Goal: Task Accomplishment & Management: Complete application form

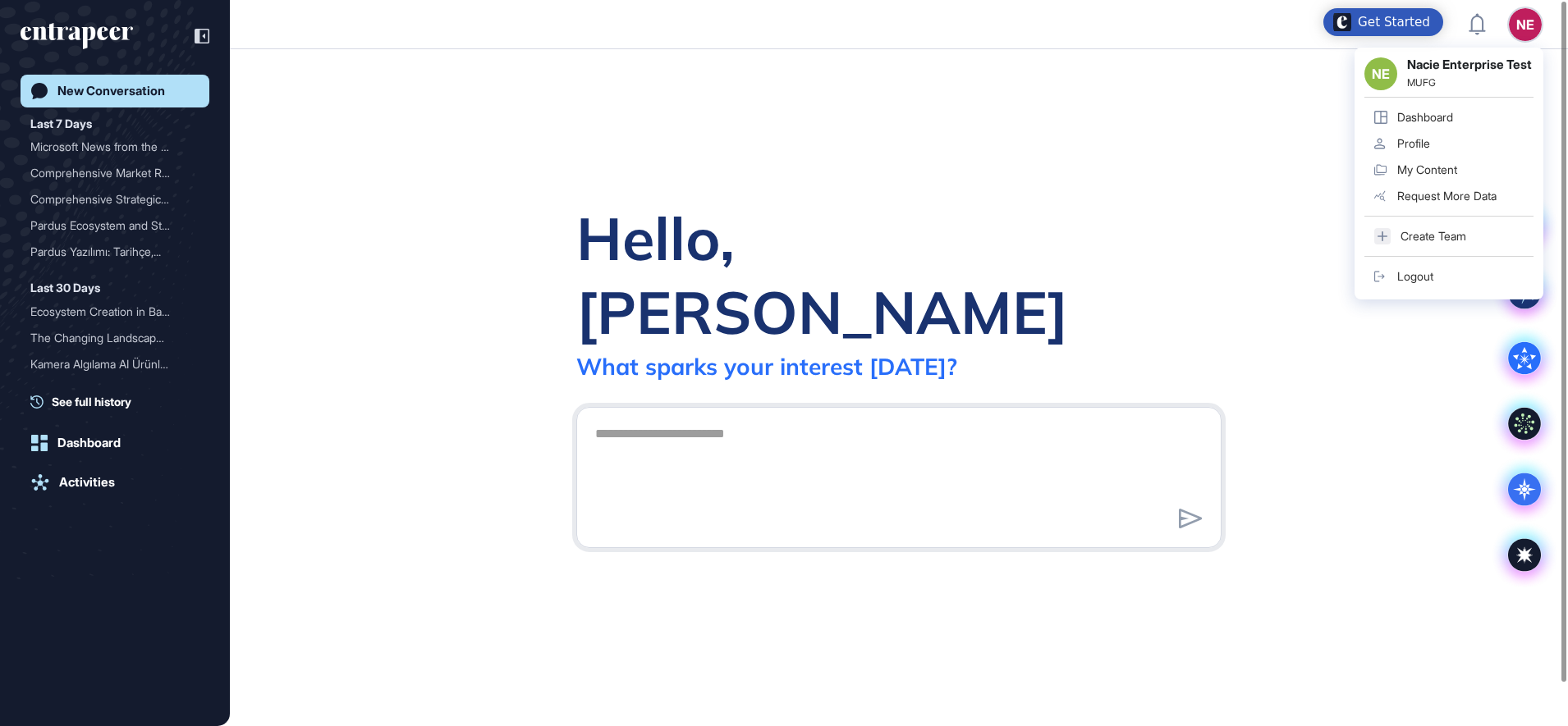
click at [1422, 124] on div "Dashboard" at bounding box center [1425, 117] width 56 height 13
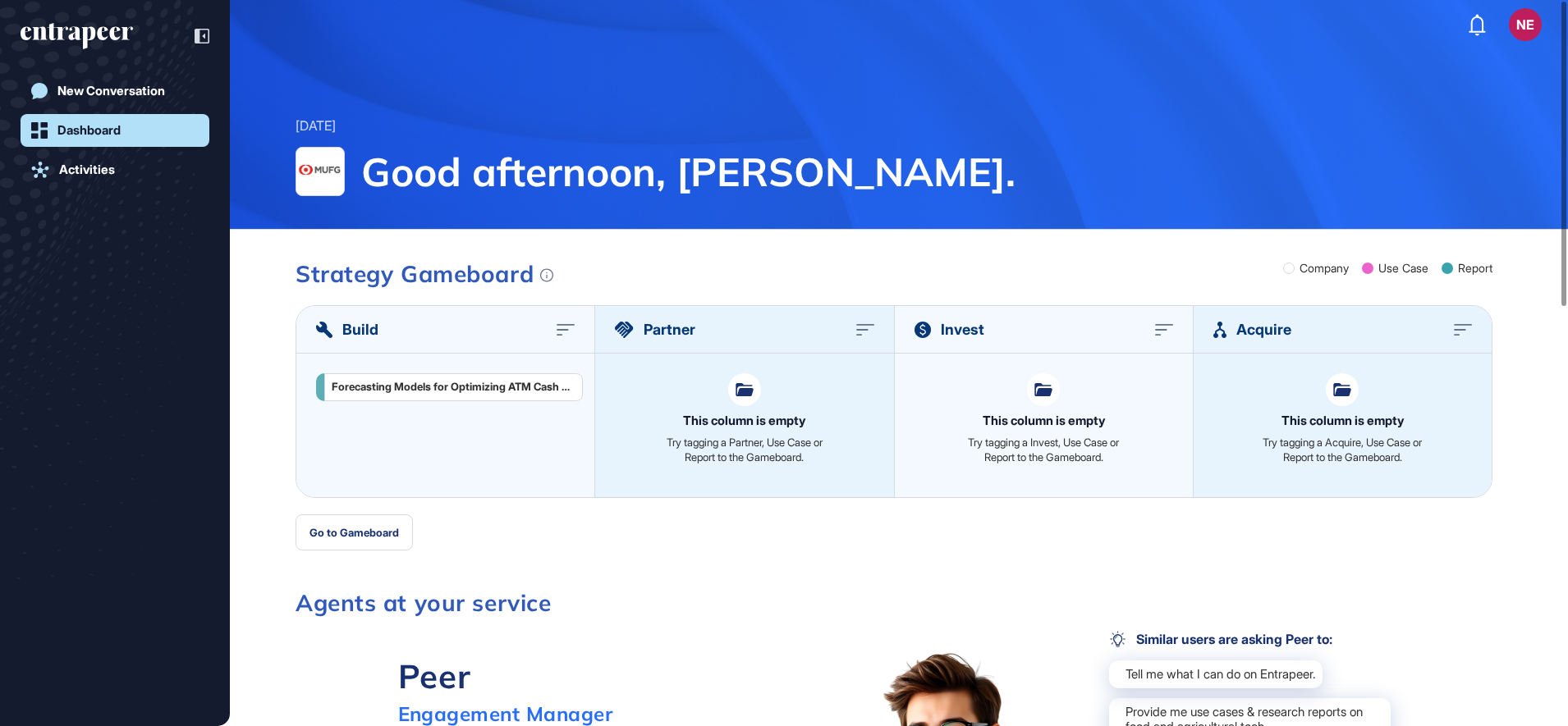
drag, startPoint x: 98, startPoint y: 87, endPoint x: 224, endPoint y: 126, distance: 131.9
click at [100, 87] on div "New Conversation" at bounding box center [111, 91] width 108 height 15
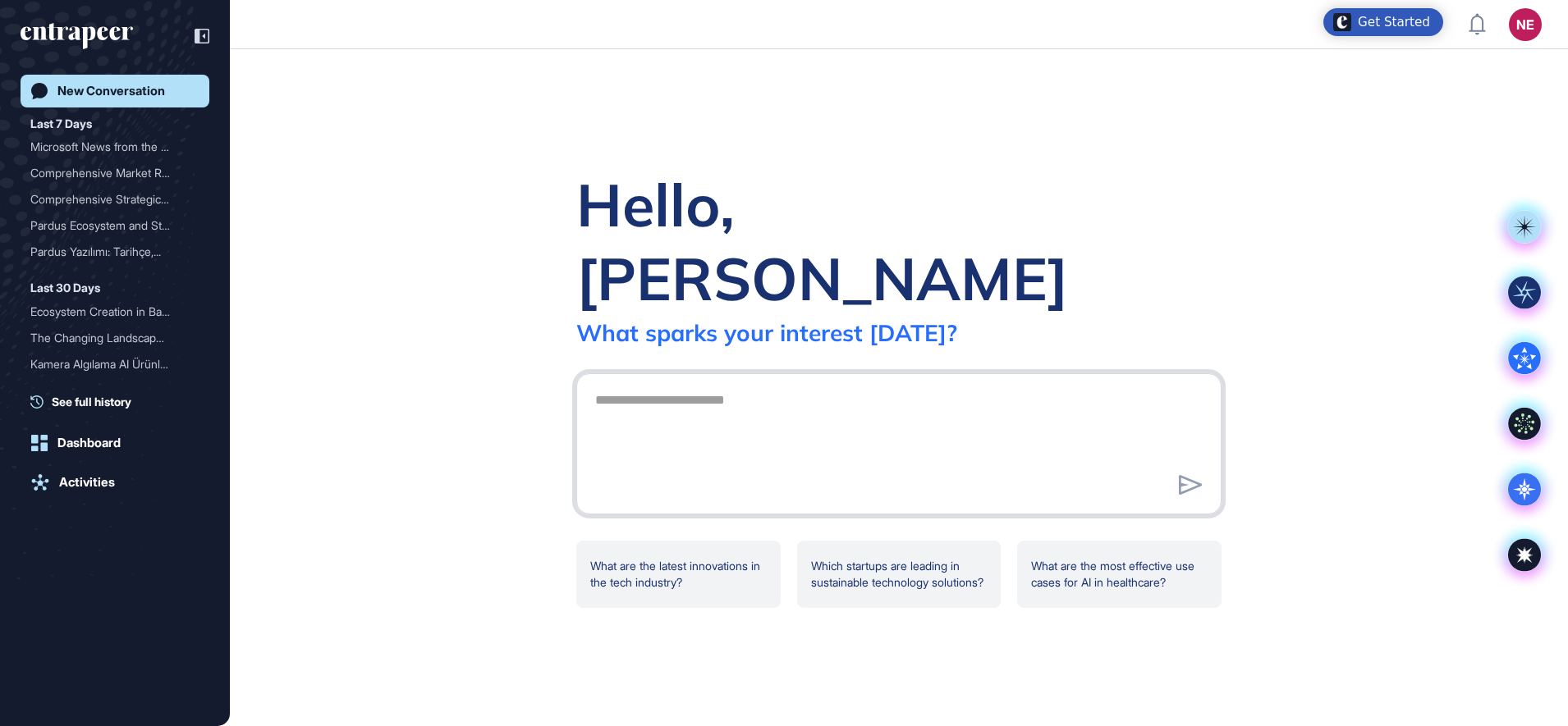
click at [693, 384] on textarea at bounding box center [898, 441] width 627 height 115
click at [628, 384] on textarea at bounding box center [898, 441] width 627 height 115
paste textarea "**********"
type textarea "**********"
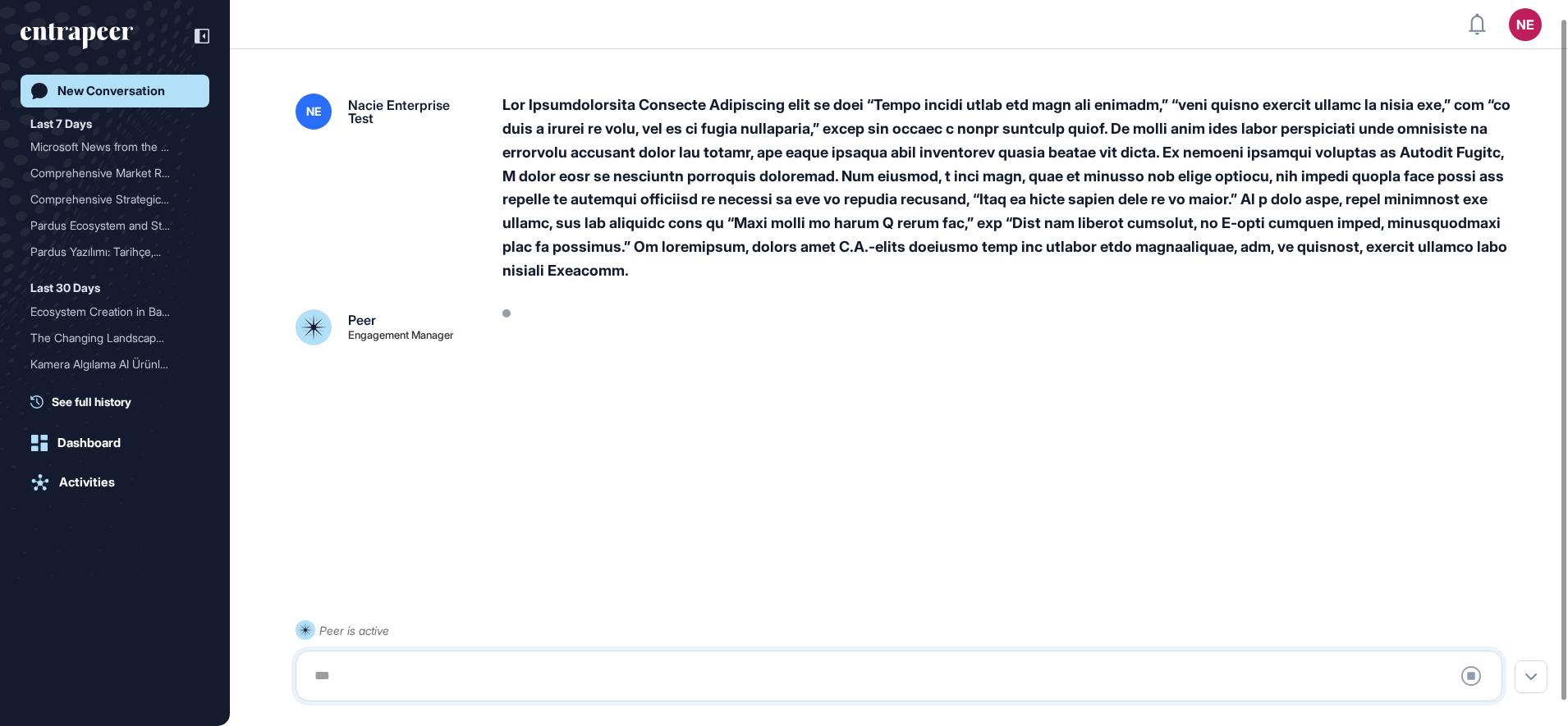
scroll to position [46, 0]
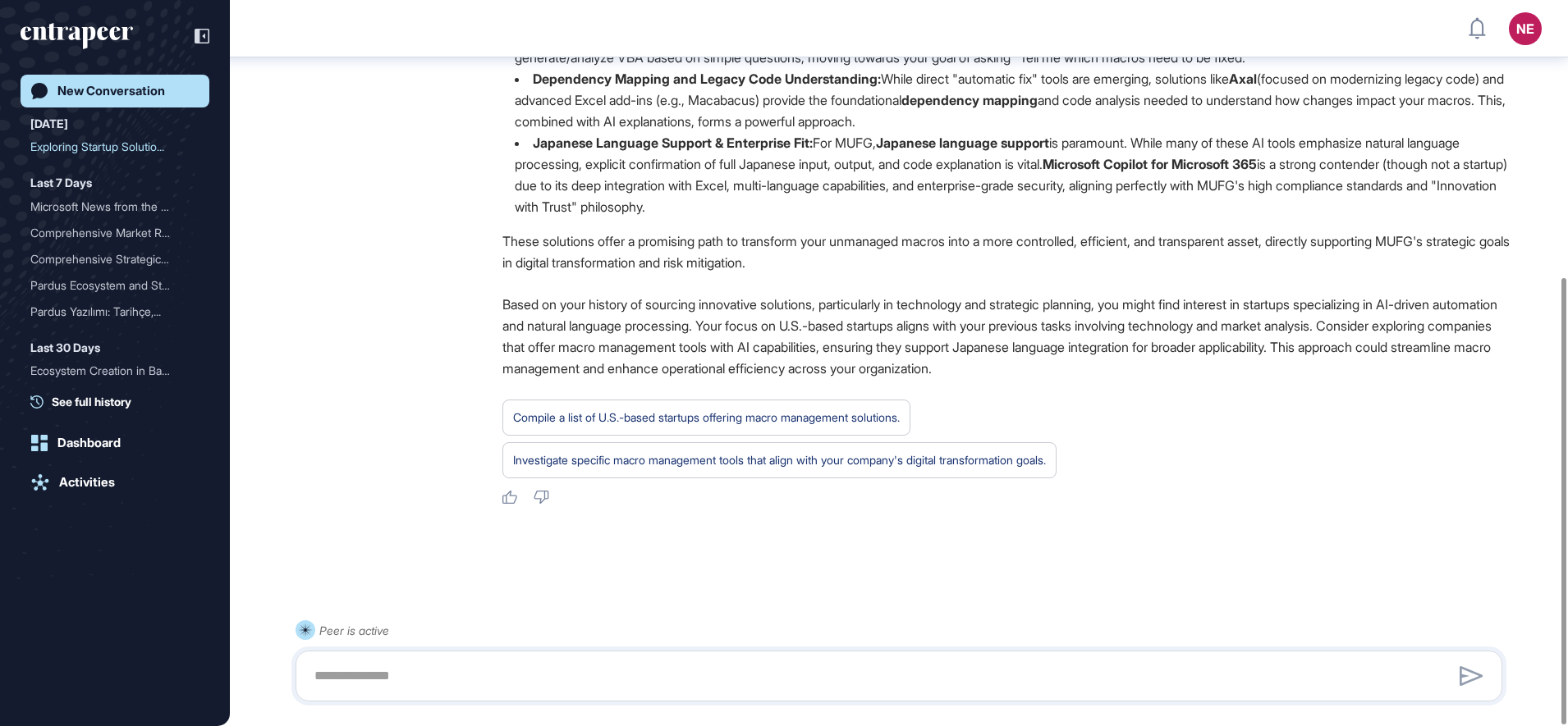
scroll to position [452, 0]
click at [375, 674] on textarea at bounding box center [898, 676] width 1189 height 33
type textarea "*****"
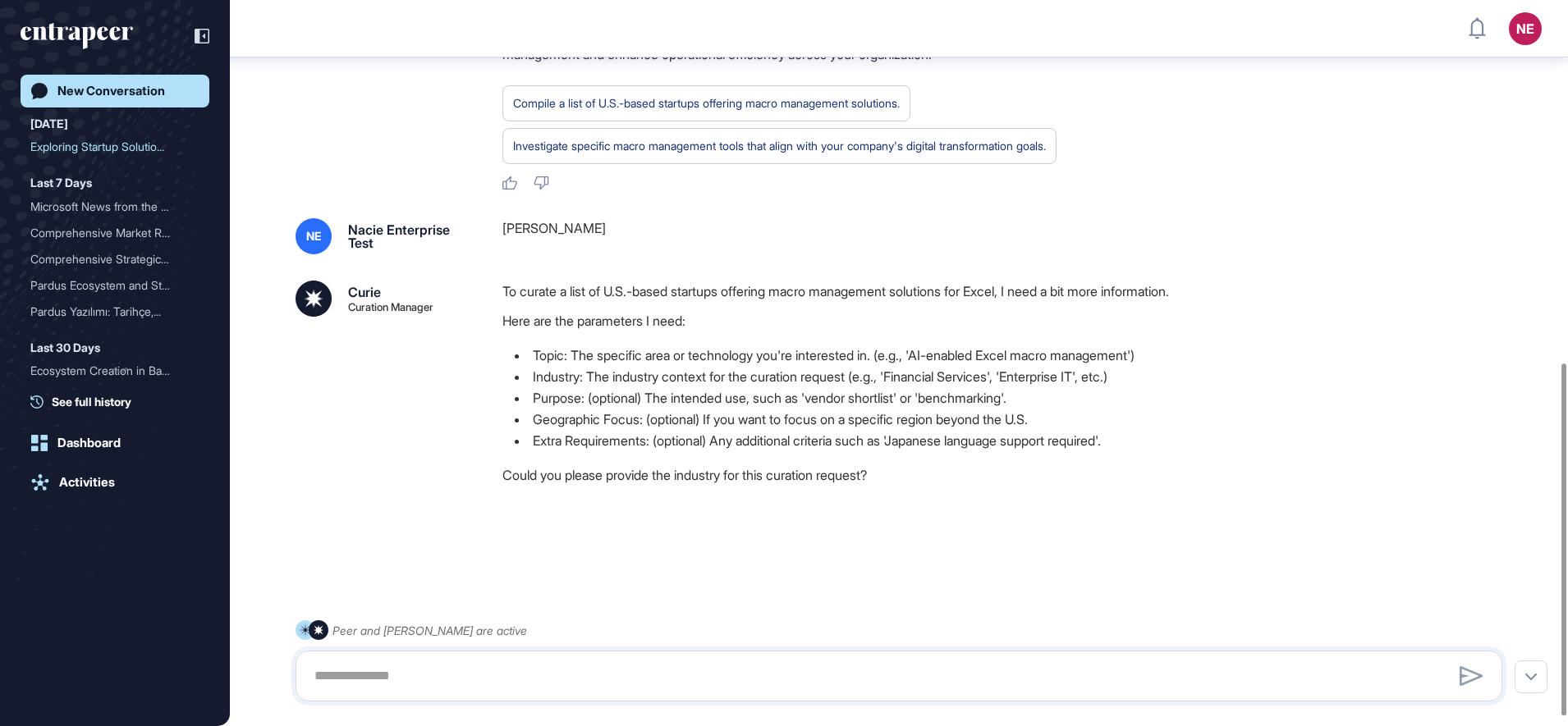
scroll to position [766, 0]
click at [568, 675] on textarea at bounding box center [898, 676] width 1189 height 33
paste textarea "**********"
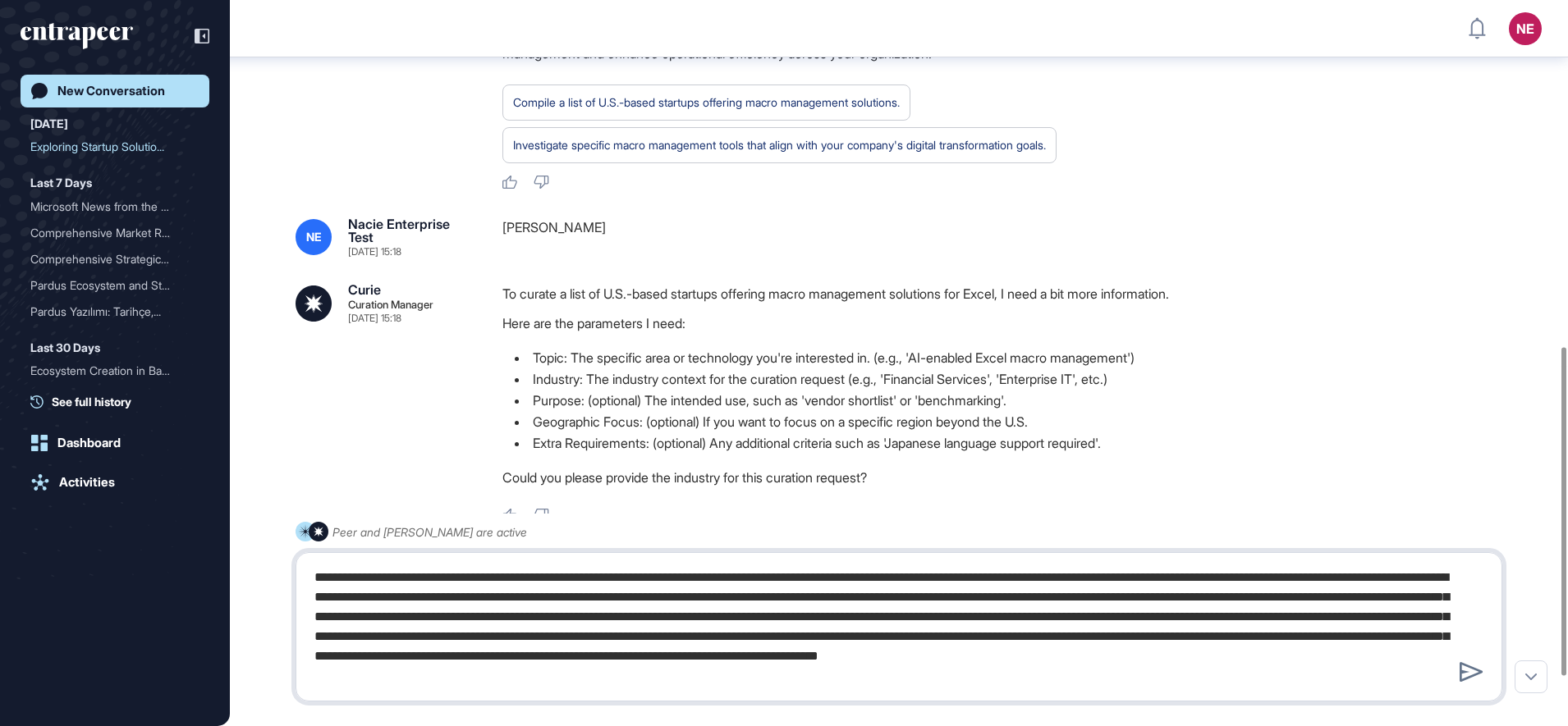
type textarea "**********"
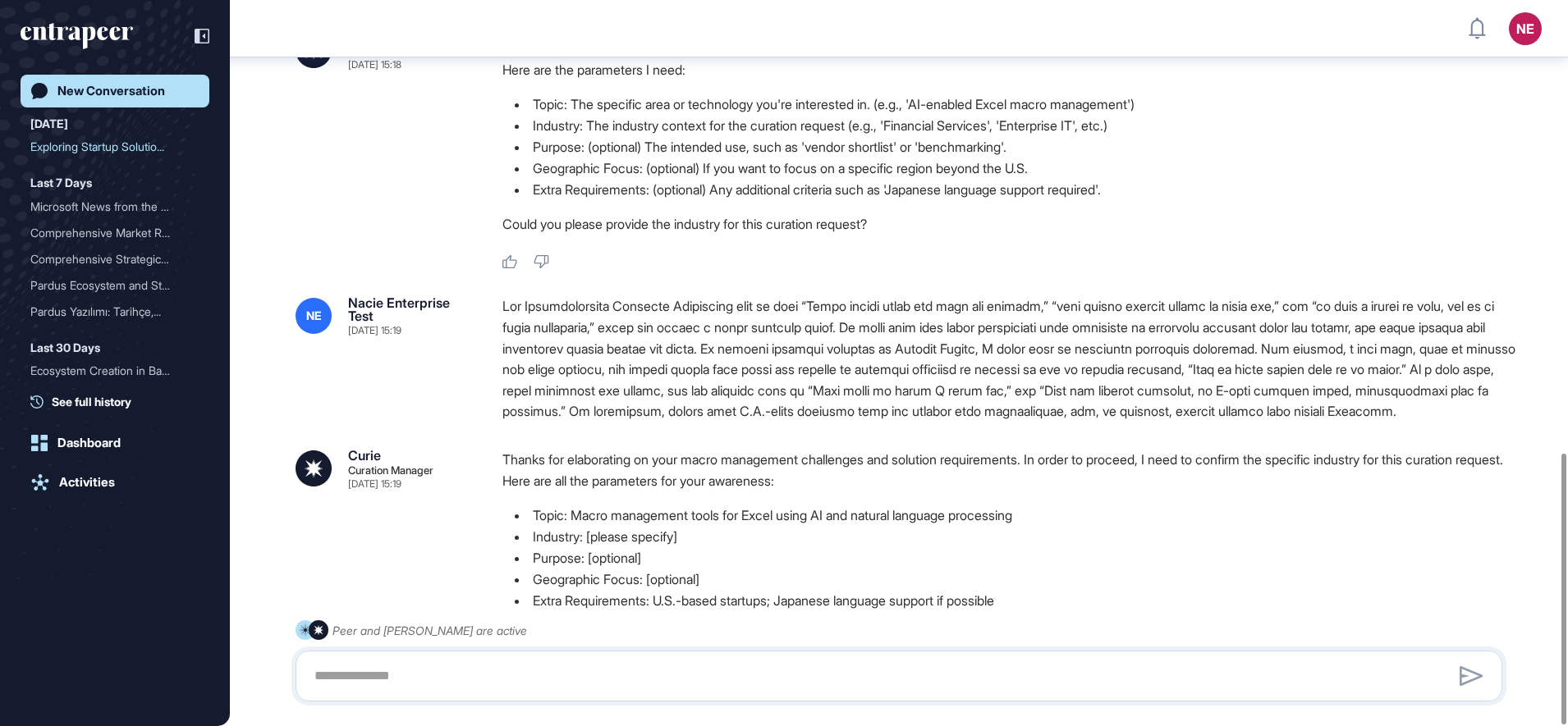
scroll to position [1216, 0]
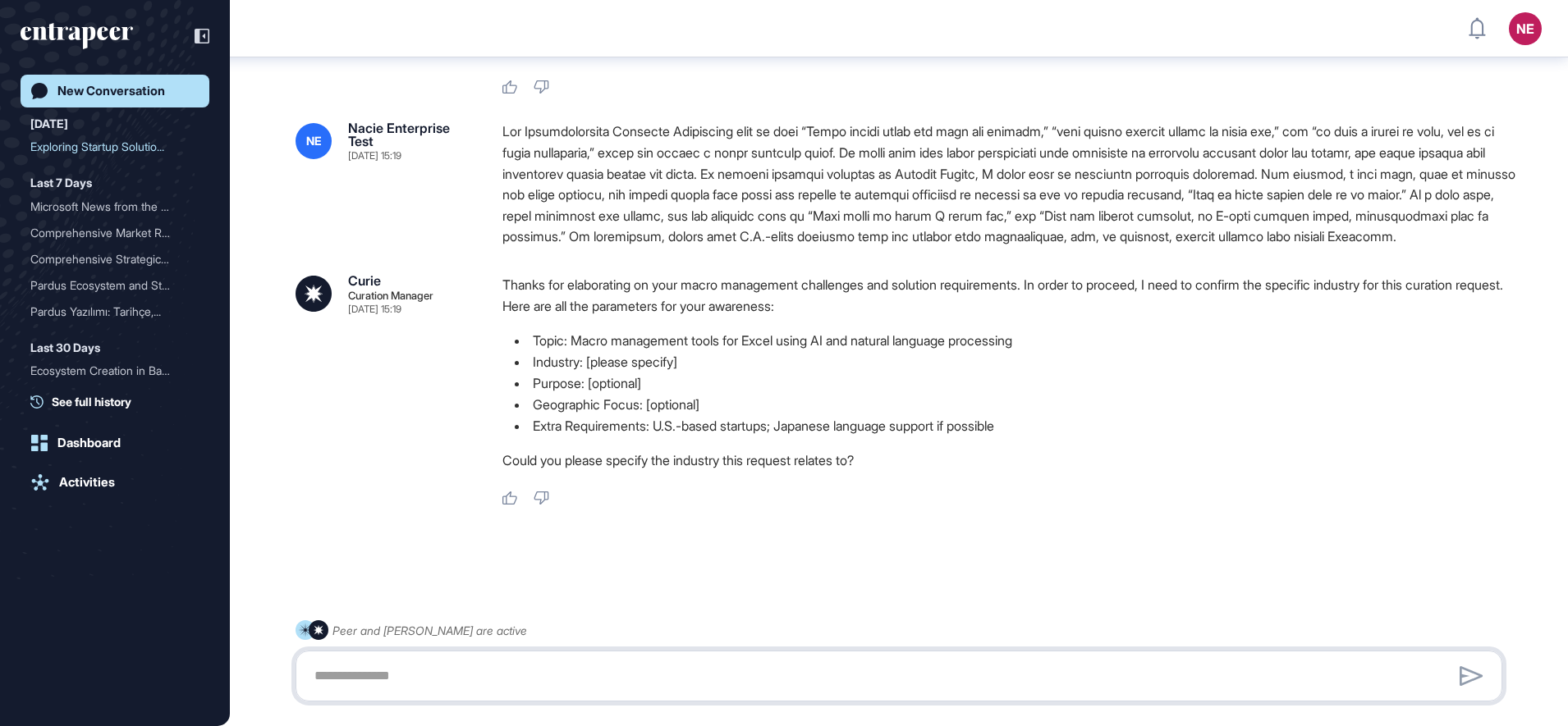
click at [454, 674] on textarea at bounding box center [898, 676] width 1189 height 33
click at [328, 683] on textarea at bounding box center [898, 676] width 1189 height 33
paste textarea "**********"
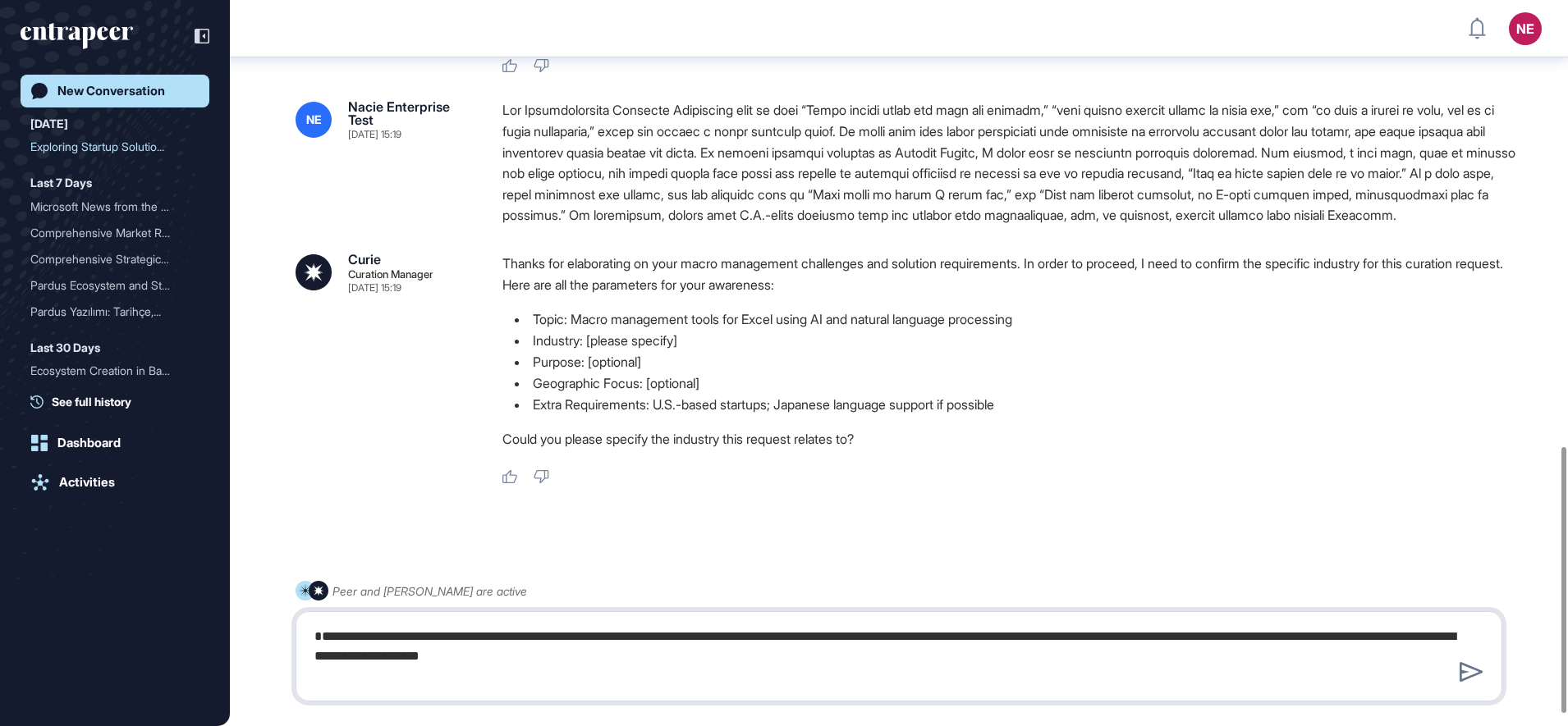
type textarea "**********"
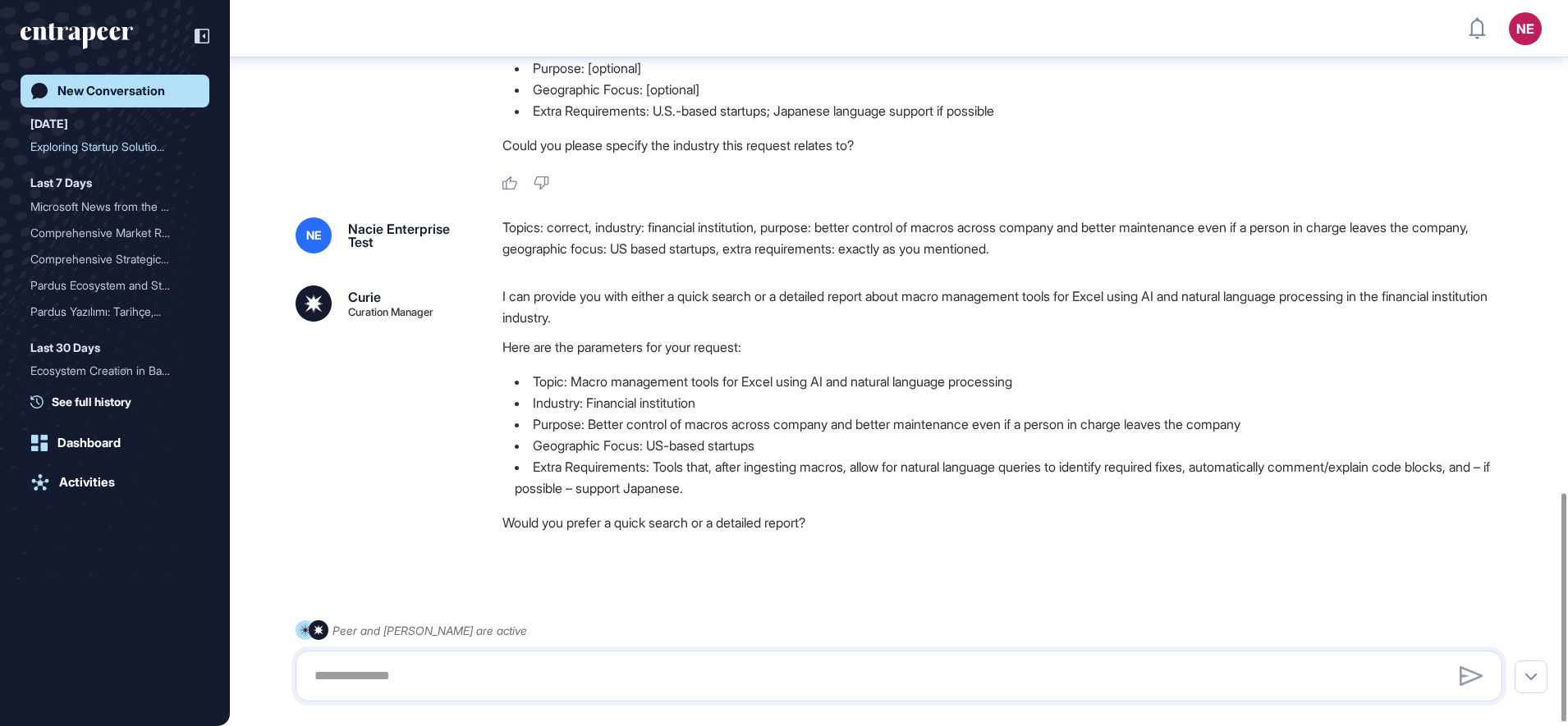
scroll to position [1578, 0]
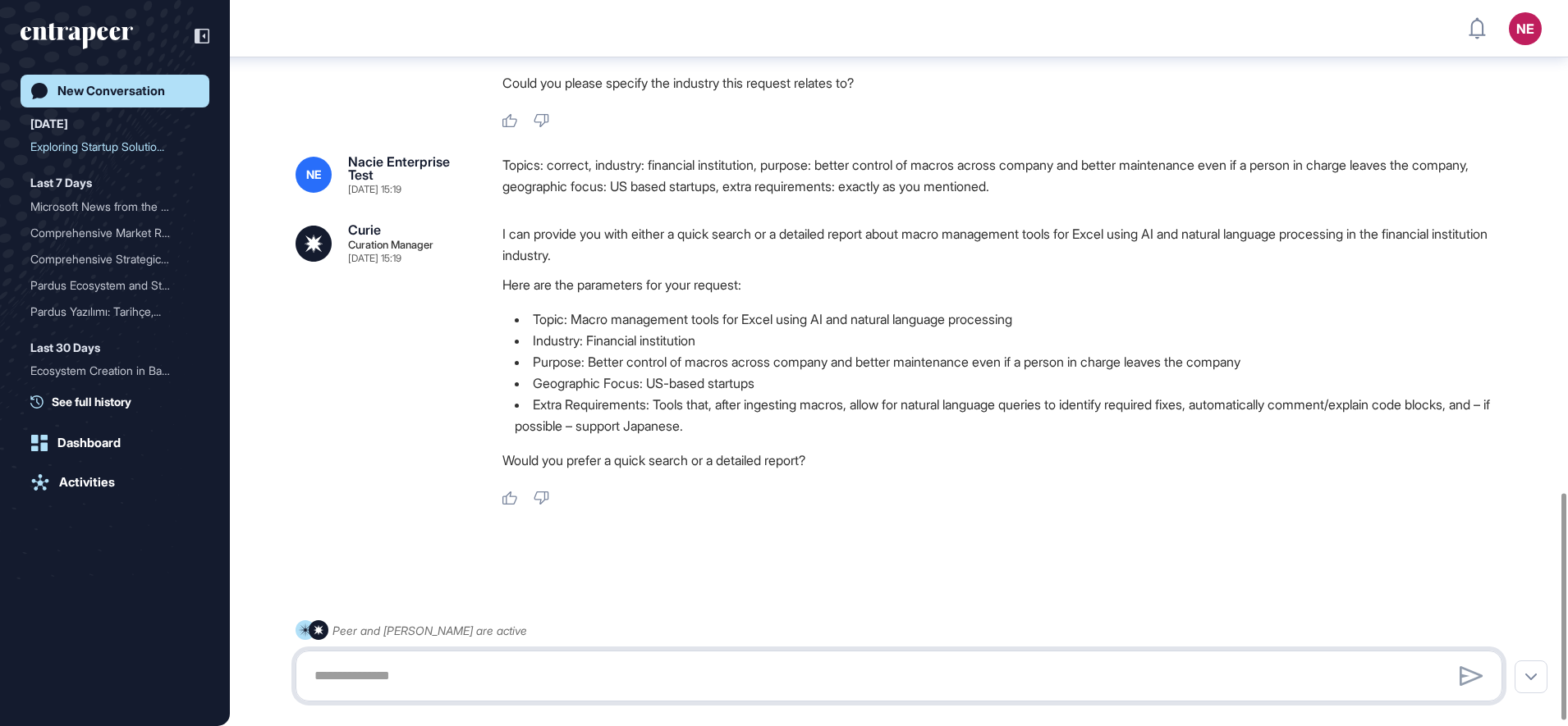
click at [376, 684] on textarea at bounding box center [898, 676] width 1189 height 33
paste textarea "**********"
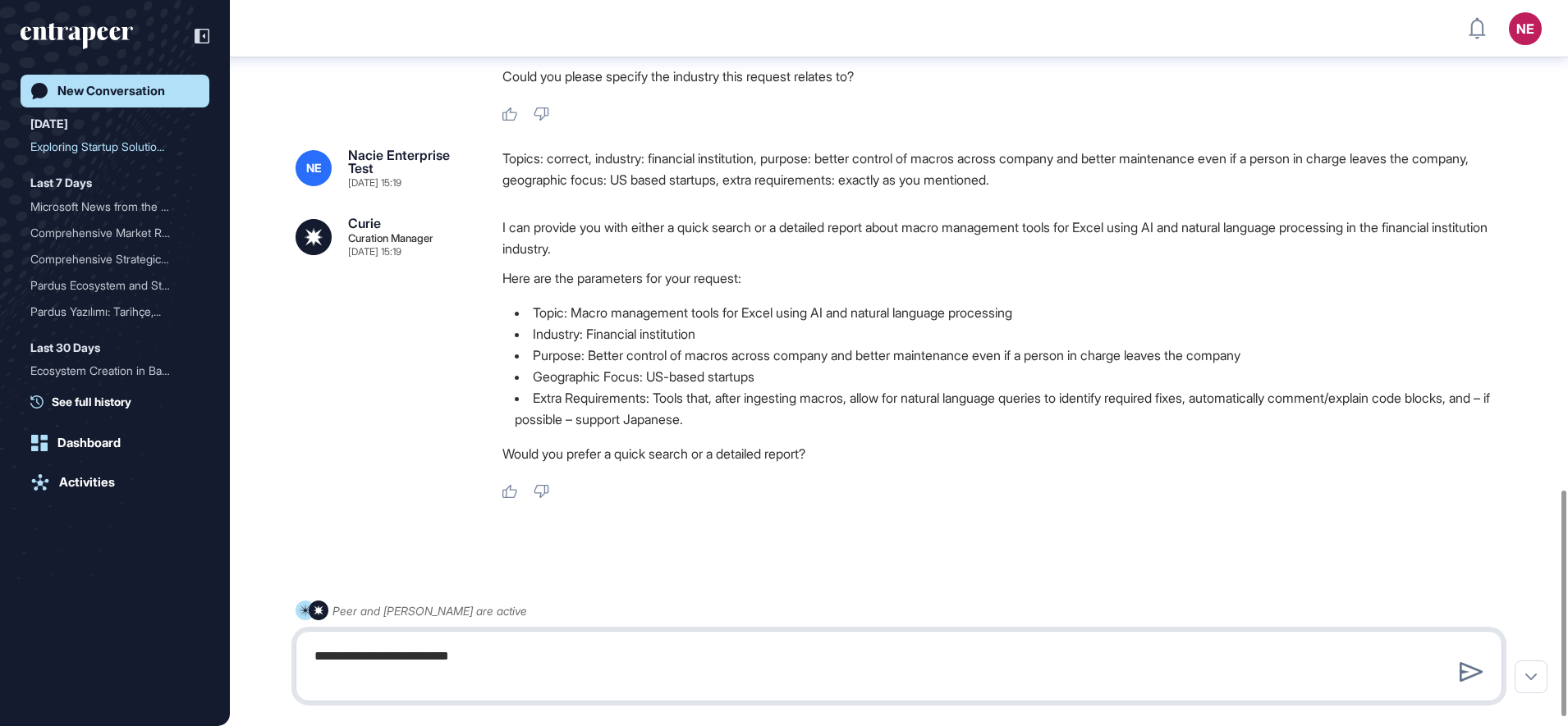
type textarea "**********"
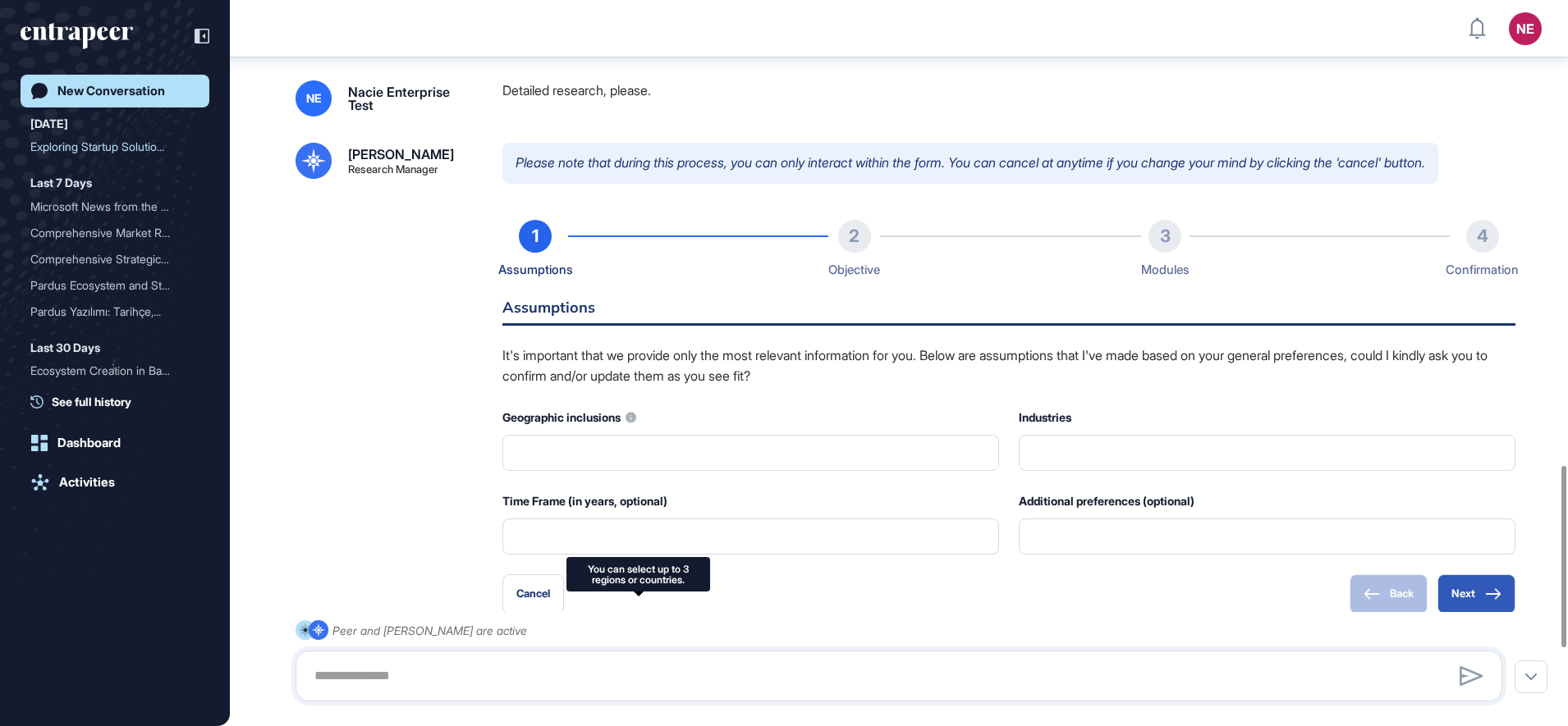
scroll to position [0, 0]
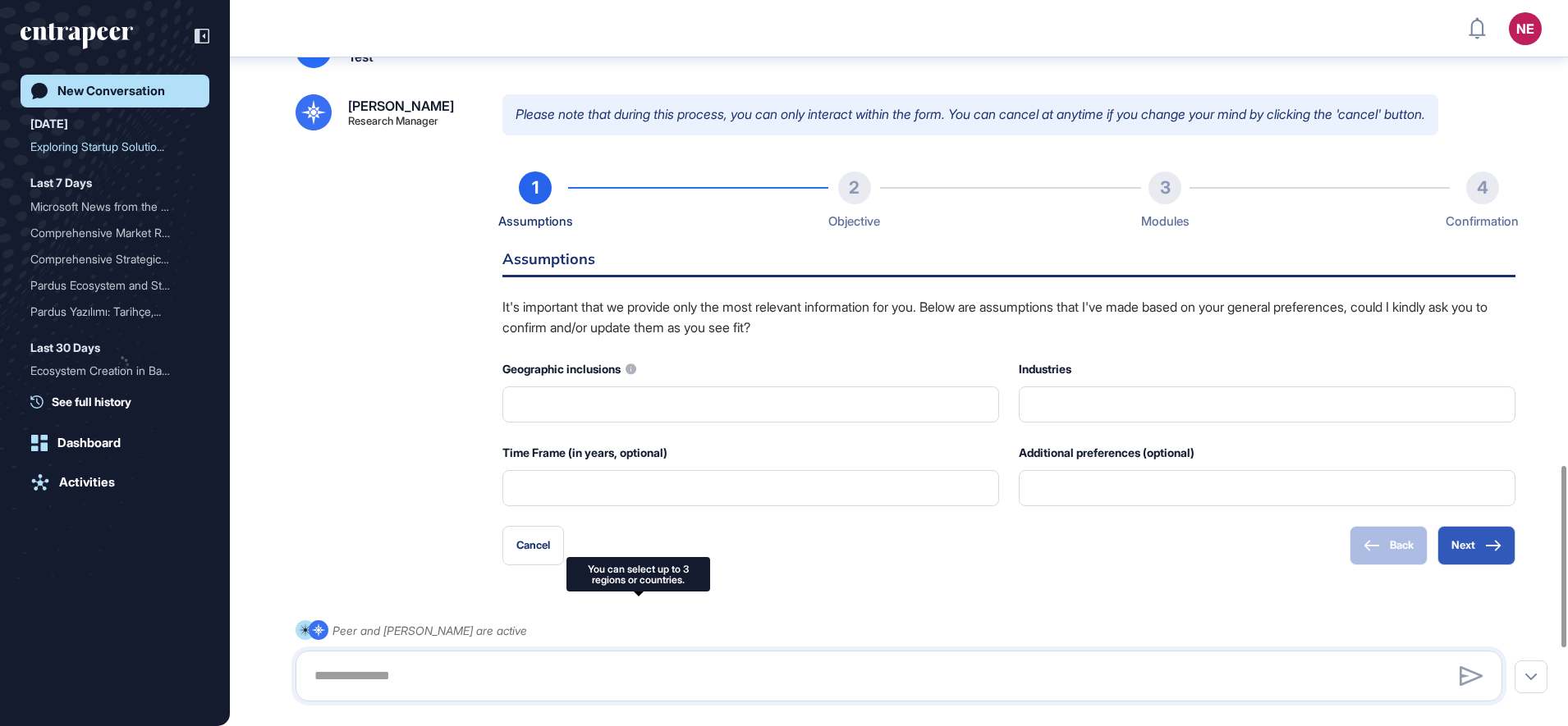
type input "**********"
type input "*"
type input "**********"
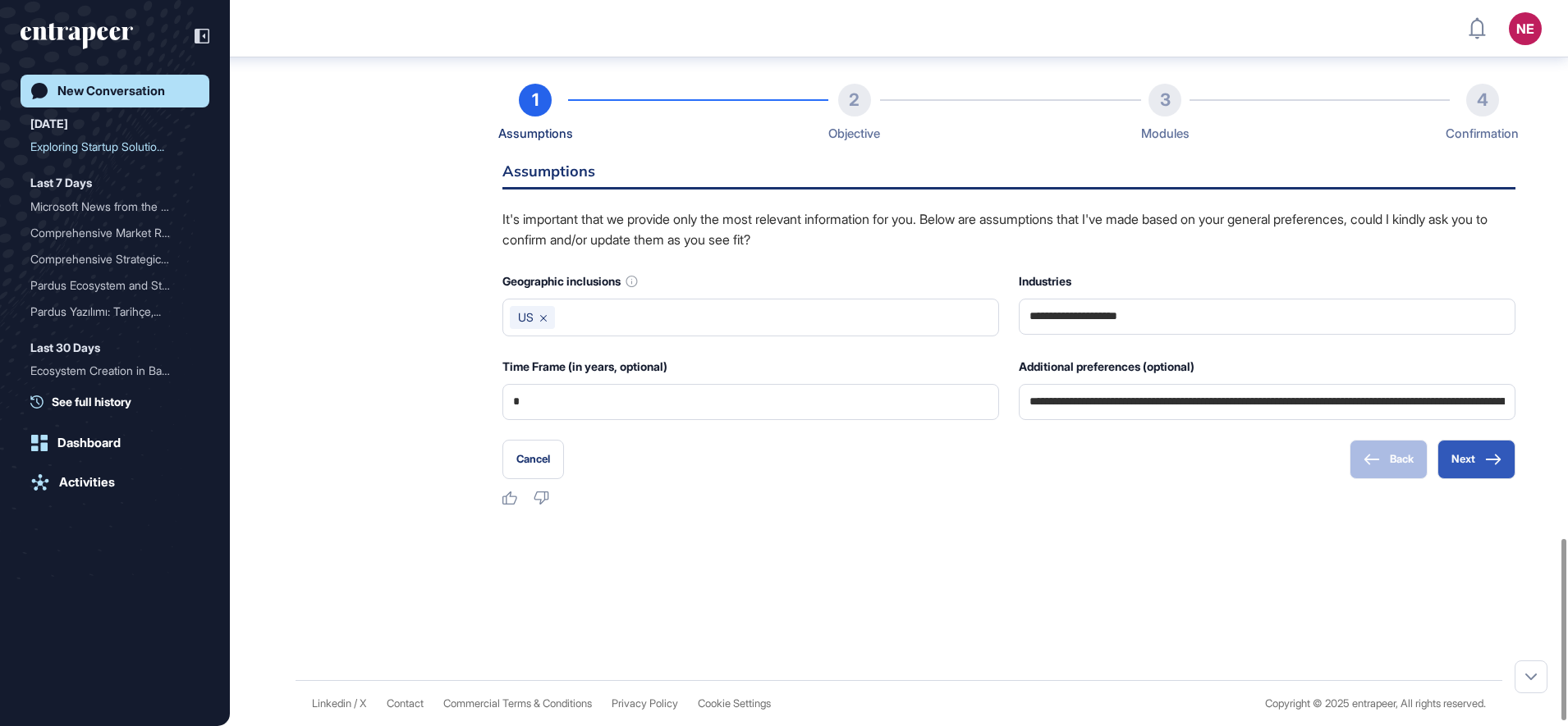
scroll to position [2169, 0]
click at [1475, 480] on button "Next" at bounding box center [1475, 460] width 78 height 39
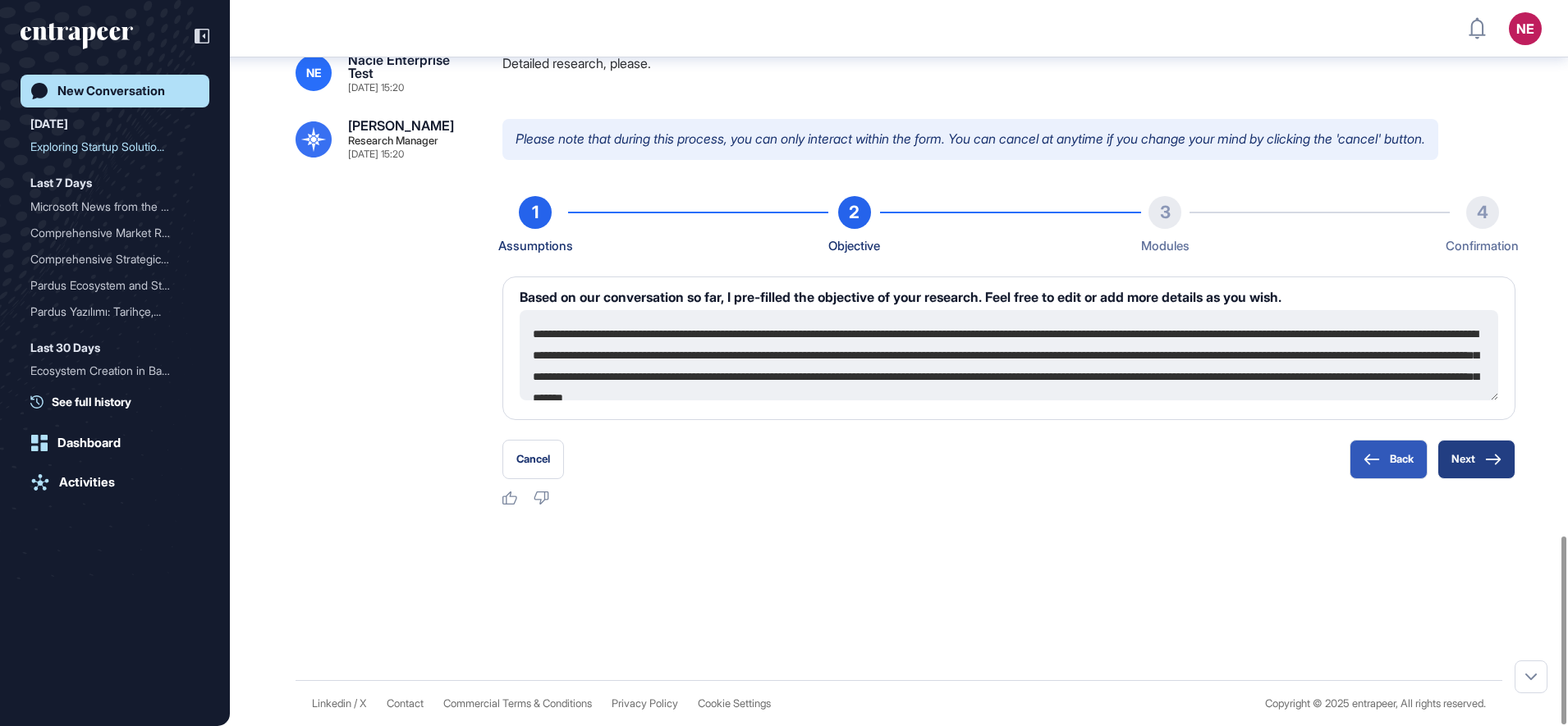
click at [1463, 463] on button "Next" at bounding box center [1475, 460] width 78 height 39
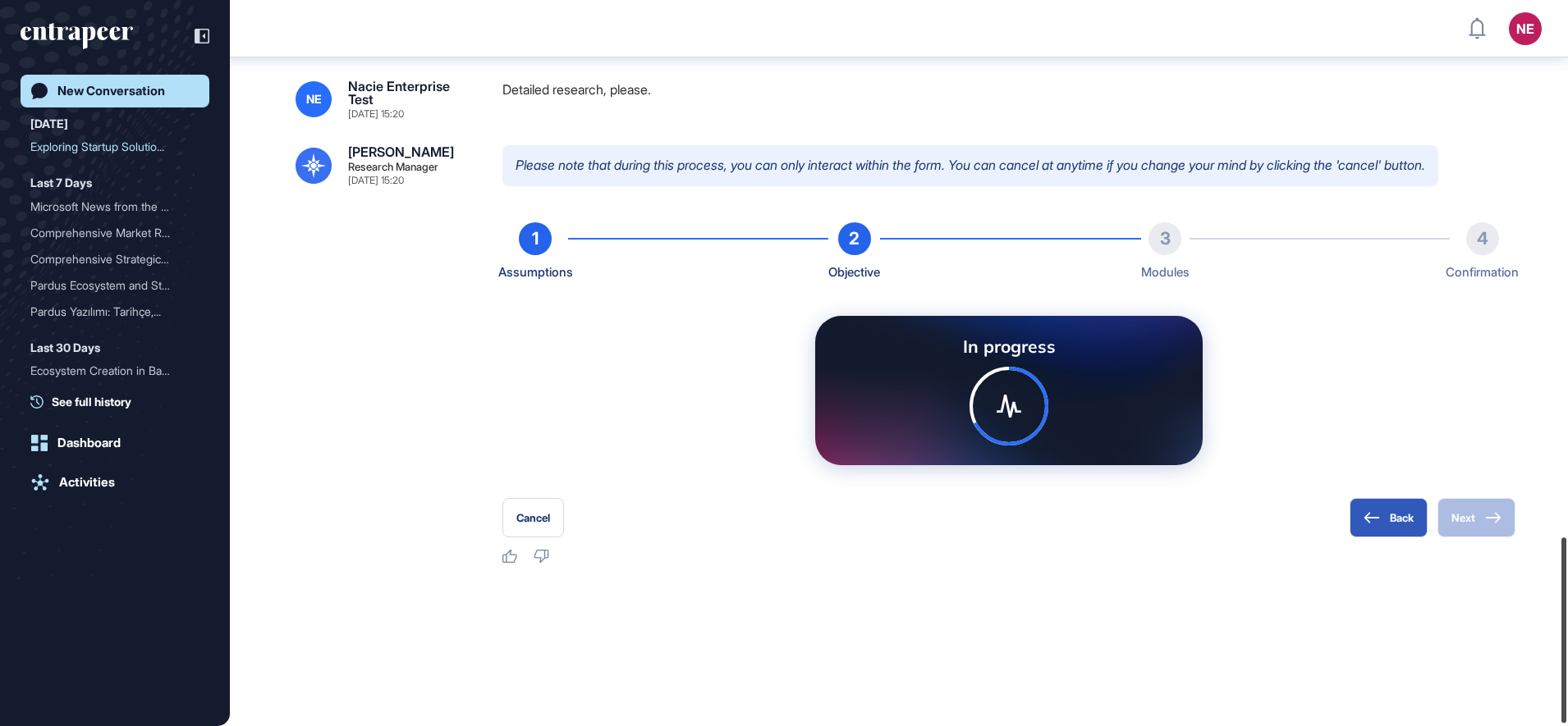
scroll to position [2105, 0]
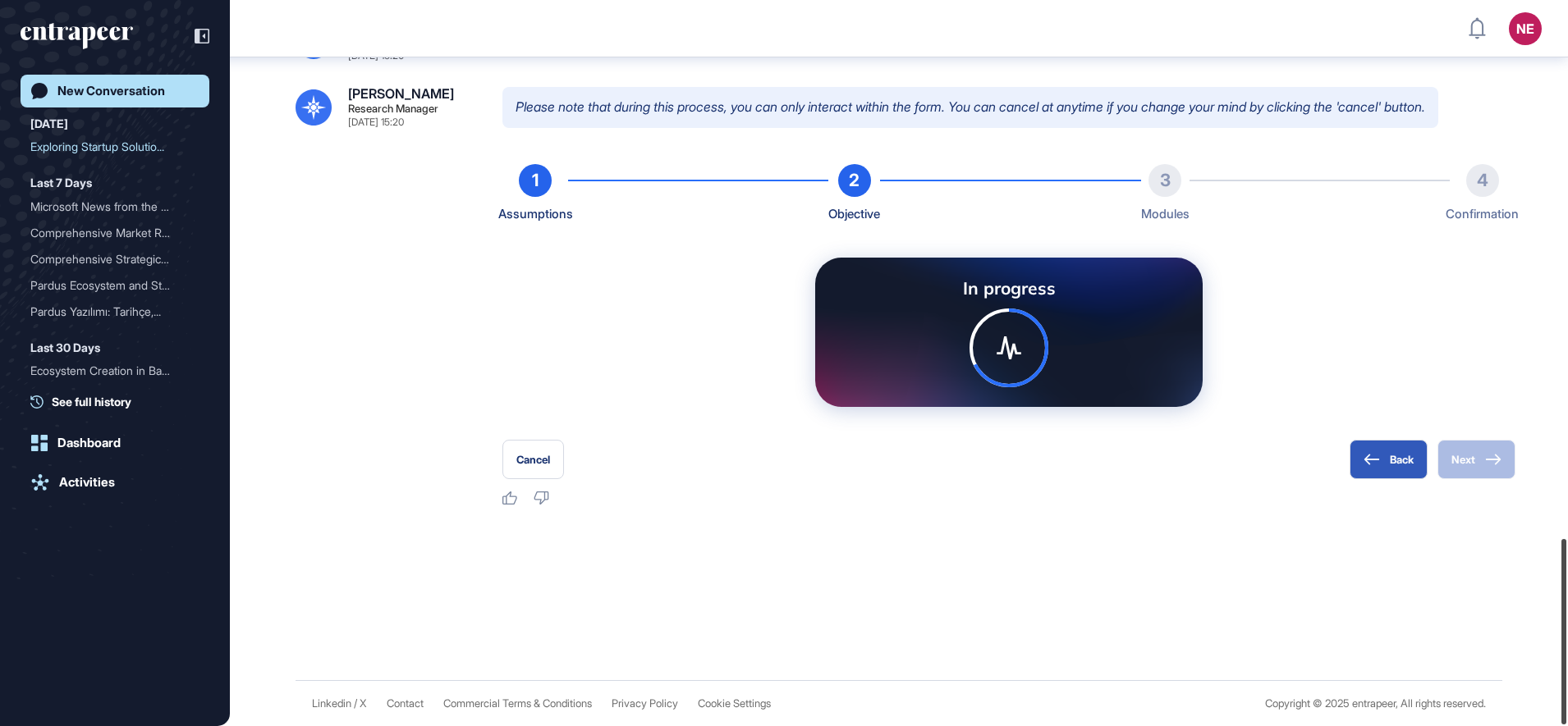
drag, startPoint x: 1566, startPoint y: 276, endPoint x: 1569, endPoint y: 666, distance: 390.0
click at [1567, 666] on html "NE Dashboard Profile My Content Request More Data New Conversation Today Explor…" at bounding box center [784, 363] width 1568 height 726
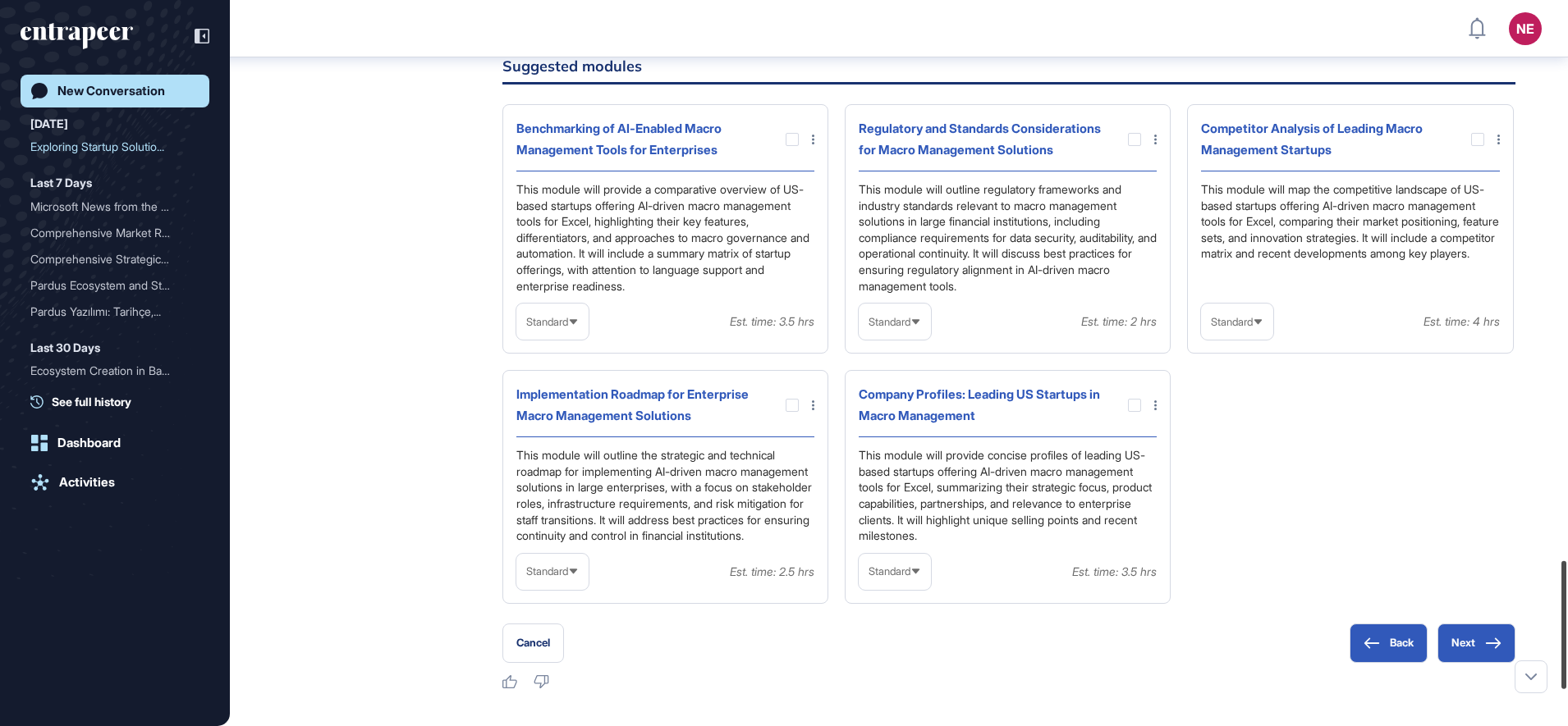
scroll to position [3386, 0]
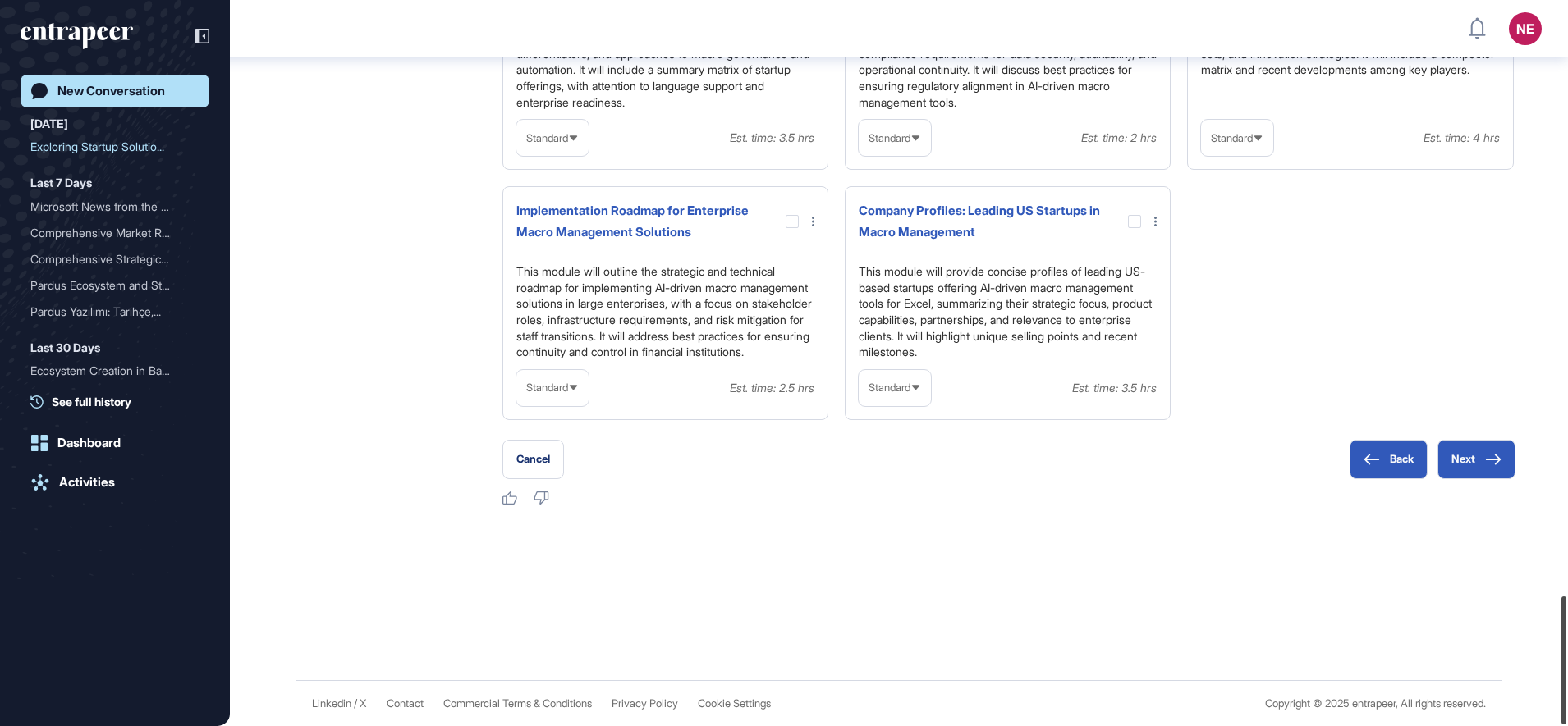
drag, startPoint x: 1571, startPoint y: 441, endPoint x: 1571, endPoint y: 656, distance: 215.0
click at [1567, 656] on html "NE Dashboard Profile My Content Request More Data New Conversation Today Explor…" at bounding box center [784, 363] width 1568 height 726
click at [1462, 461] on button "Next" at bounding box center [1475, 460] width 78 height 39
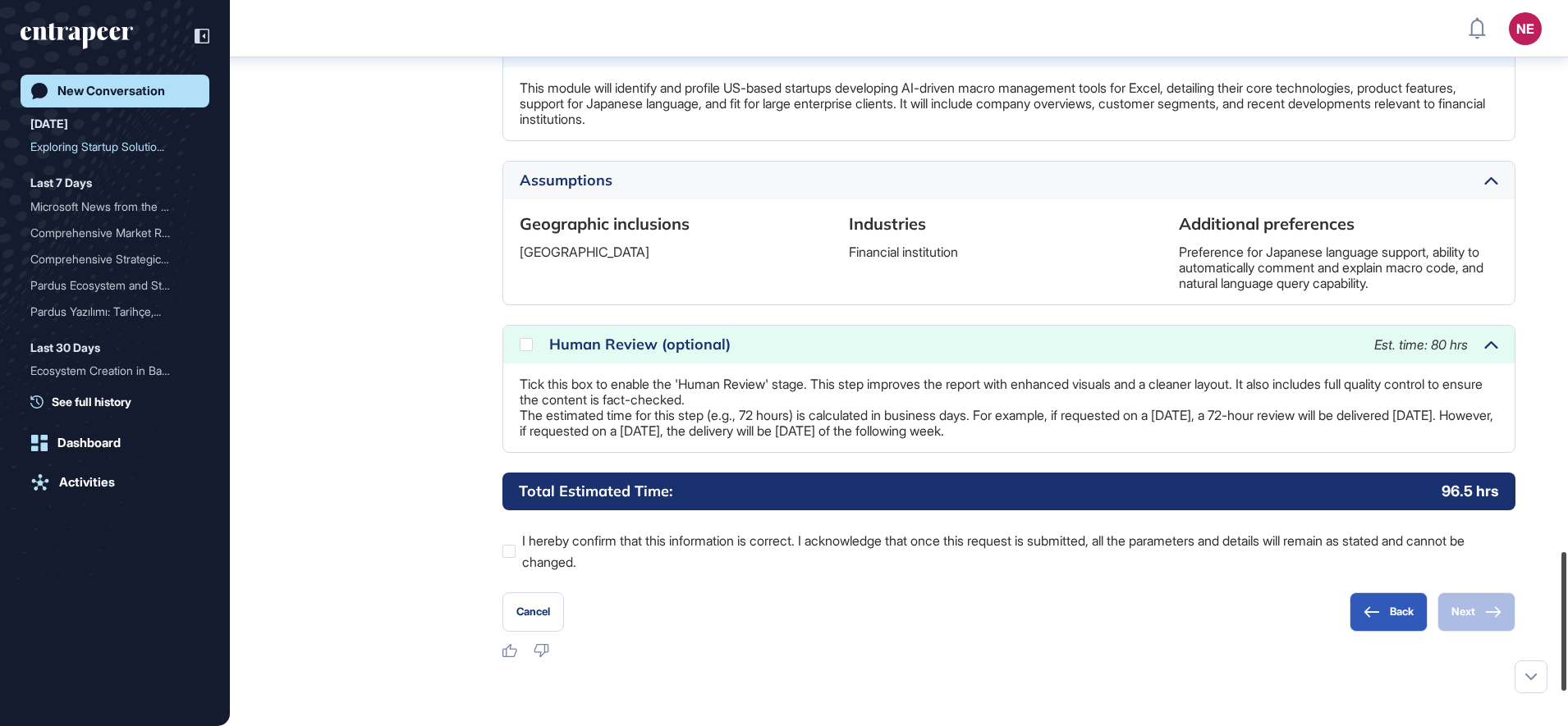
scroll to position [2875, 0]
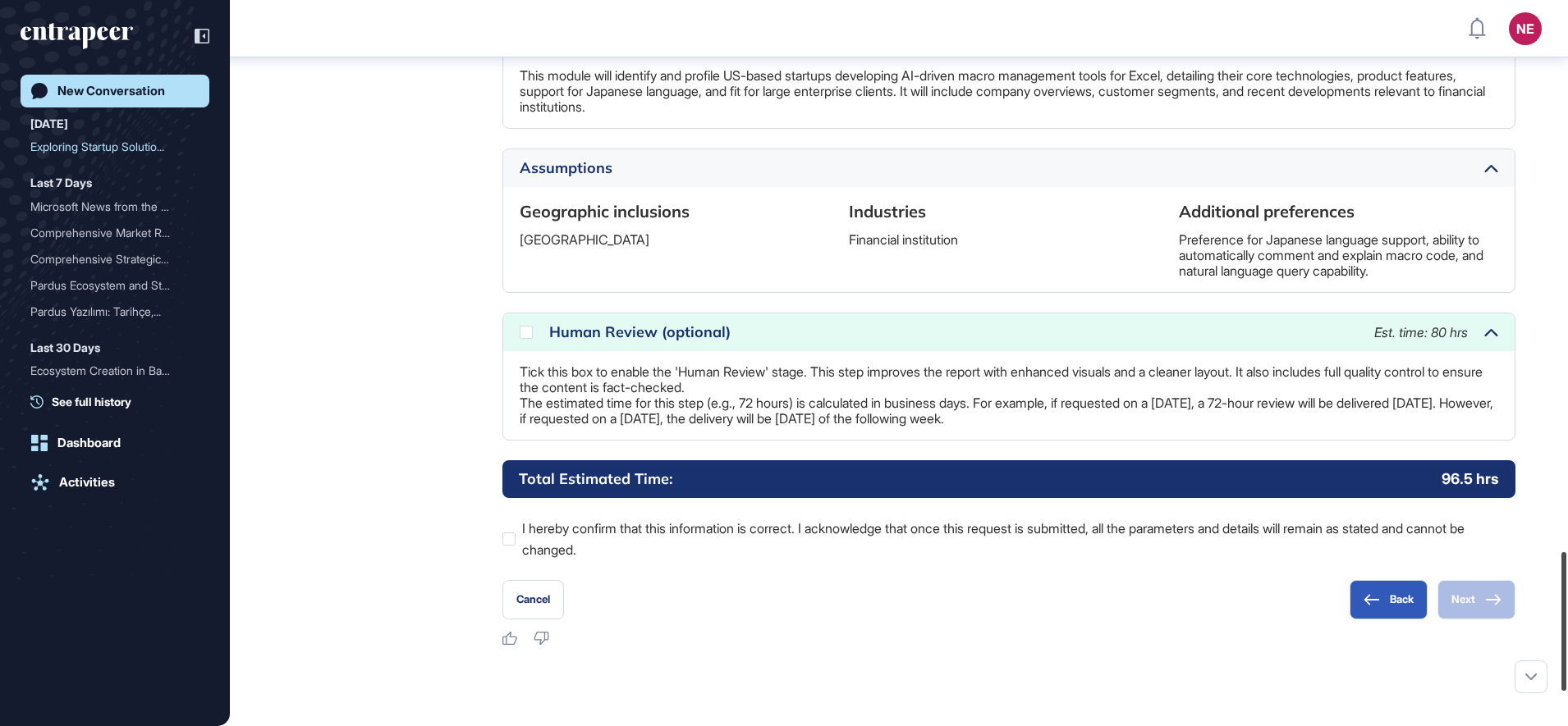
drag, startPoint x: 1566, startPoint y: 478, endPoint x: 1571, endPoint y: 630, distance: 152.1
click at [1567, 630] on html "NE Dashboard Profile My Content Request More Data New Conversation Today Explor…" at bounding box center [784, 363] width 1568 height 726
click at [532, 339] on div at bounding box center [526, 333] width 13 height 13
click at [562, 560] on label "I hereby confirm that this information is correct. I acknowledge that once this…" at bounding box center [1008, 540] width 1013 height 43
click at [1482, 620] on button "Next" at bounding box center [1475, 600] width 78 height 39
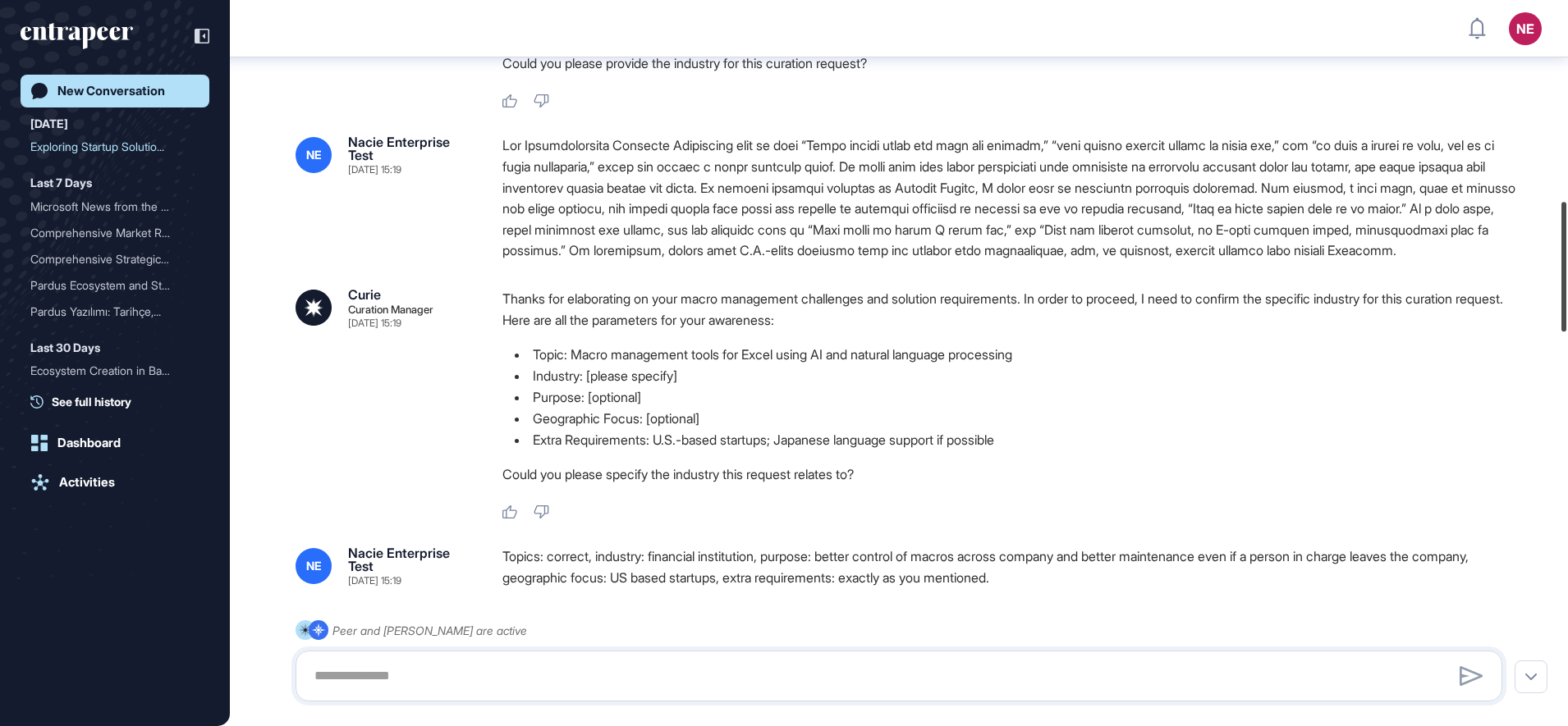
scroll to position [1185, 0]
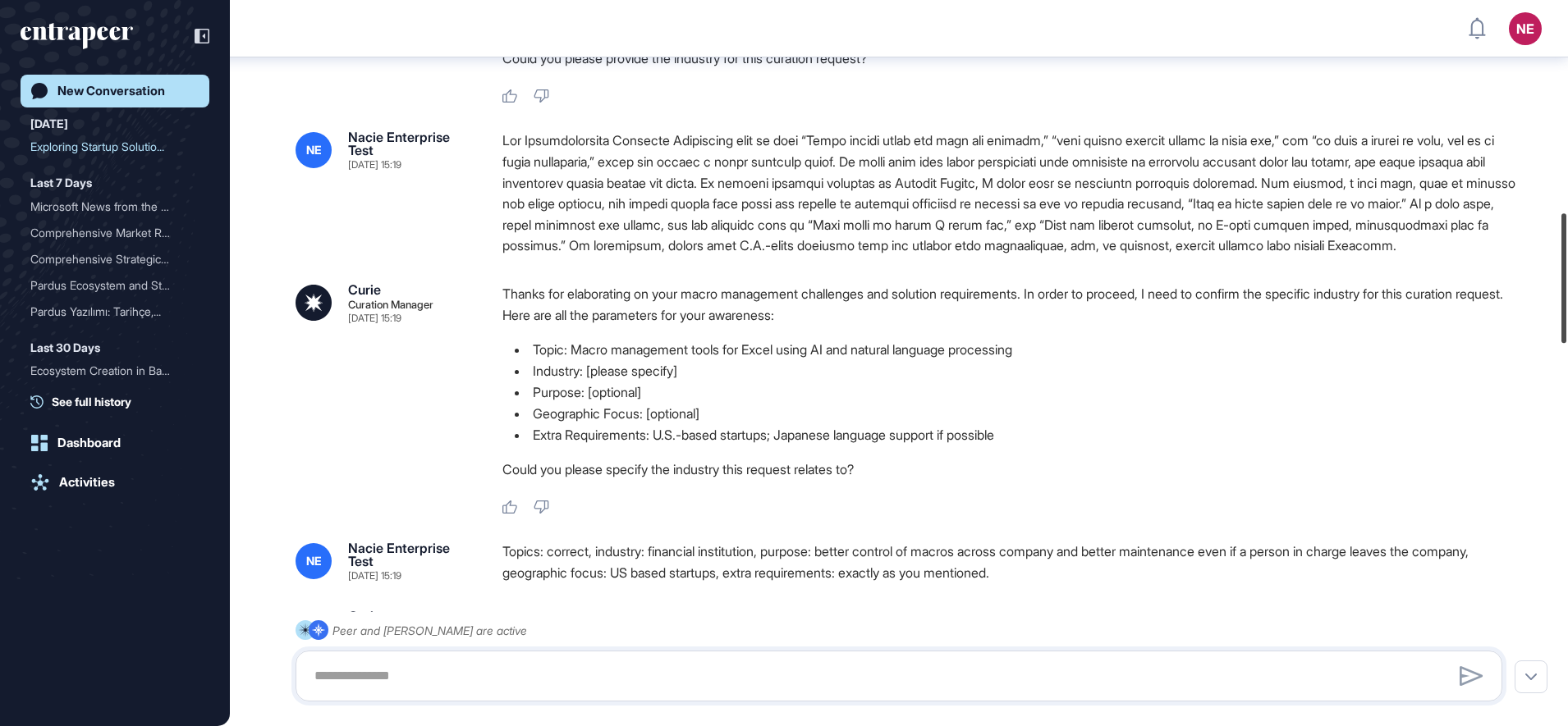
drag, startPoint x: 1566, startPoint y: 222, endPoint x: 1571, endPoint y: 319, distance: 97.1
click at [1567, 319] on html "NE Dashboard Profile My Content Request More Data New Conversation Today Explor…" at bounding box center [784, 363] width 1568 height 726
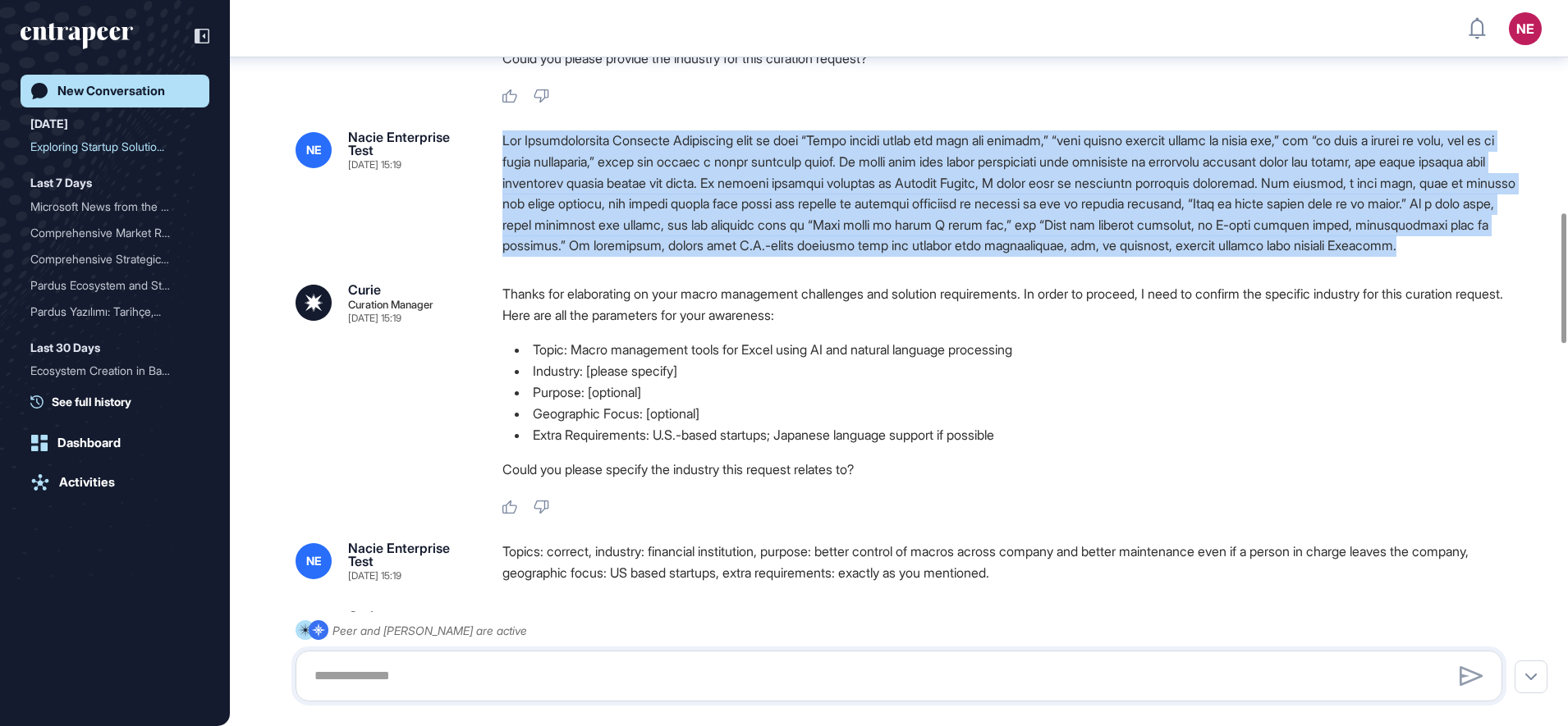
drag, startPoint x: 767, startPoint y: 270, endPoint x: 495, endPoint y: 146, distance: 298.9
click at [495, 146] on div "NE Nacie Enterprise Test Oct 08, 2025 15:19" at bounding box center [898, 193] width 1206 height 126
copy div "Our Administrative Planning Department told us that “Excel macros exist all ove…"
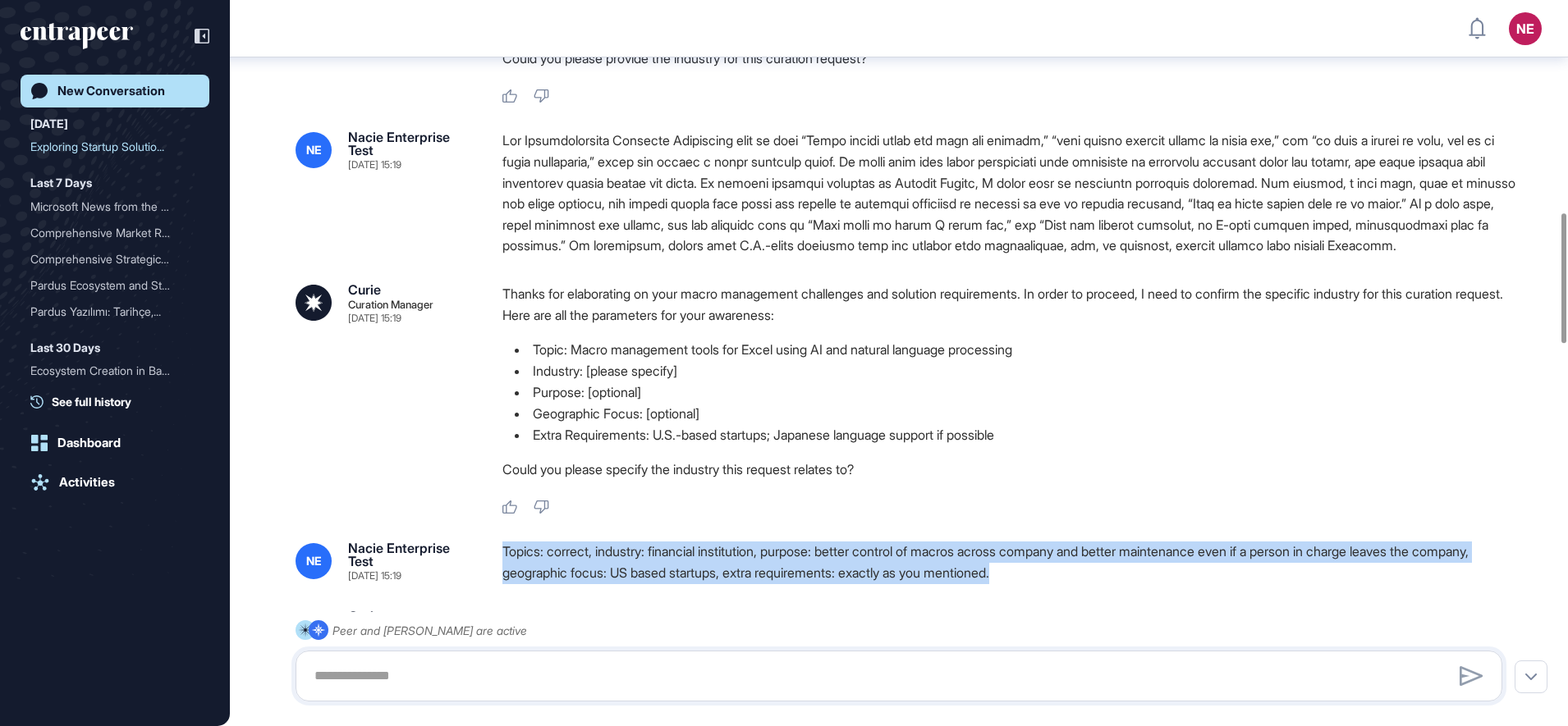
drag, startPoint x: 505, startPoint y: 575, endPoint x: 1108, endPoint y: 610, distance: 604.0
click at [1108, 610] on div "NE Nacie Enterprise Test Oct 08, 2025 15:19 Topics: correct, industry: financia…" at bounding box center [898, 717] width 1206 height 351
copy div "Topics: correct, industry: financial institution, purpose: better control of ma…"
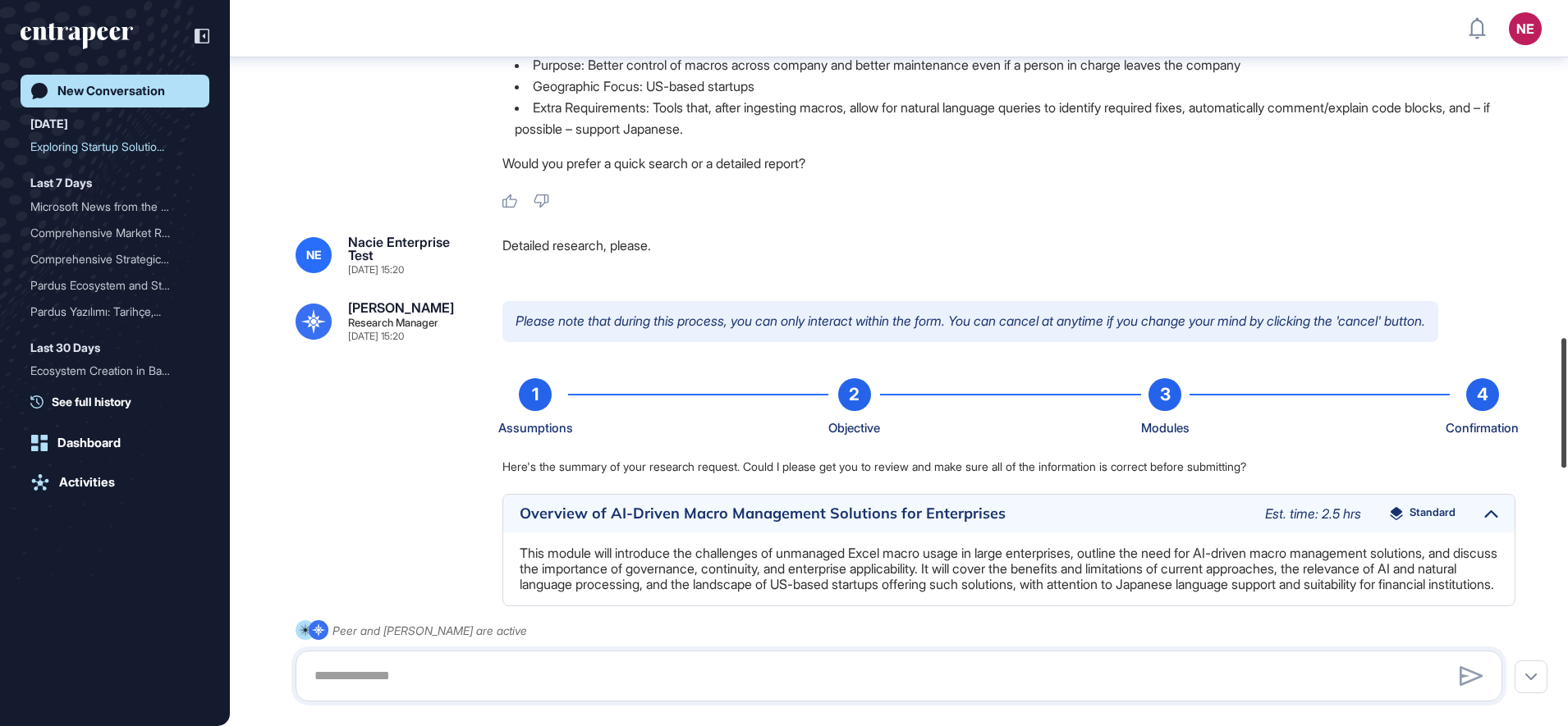
scroll to position [1883, 0]
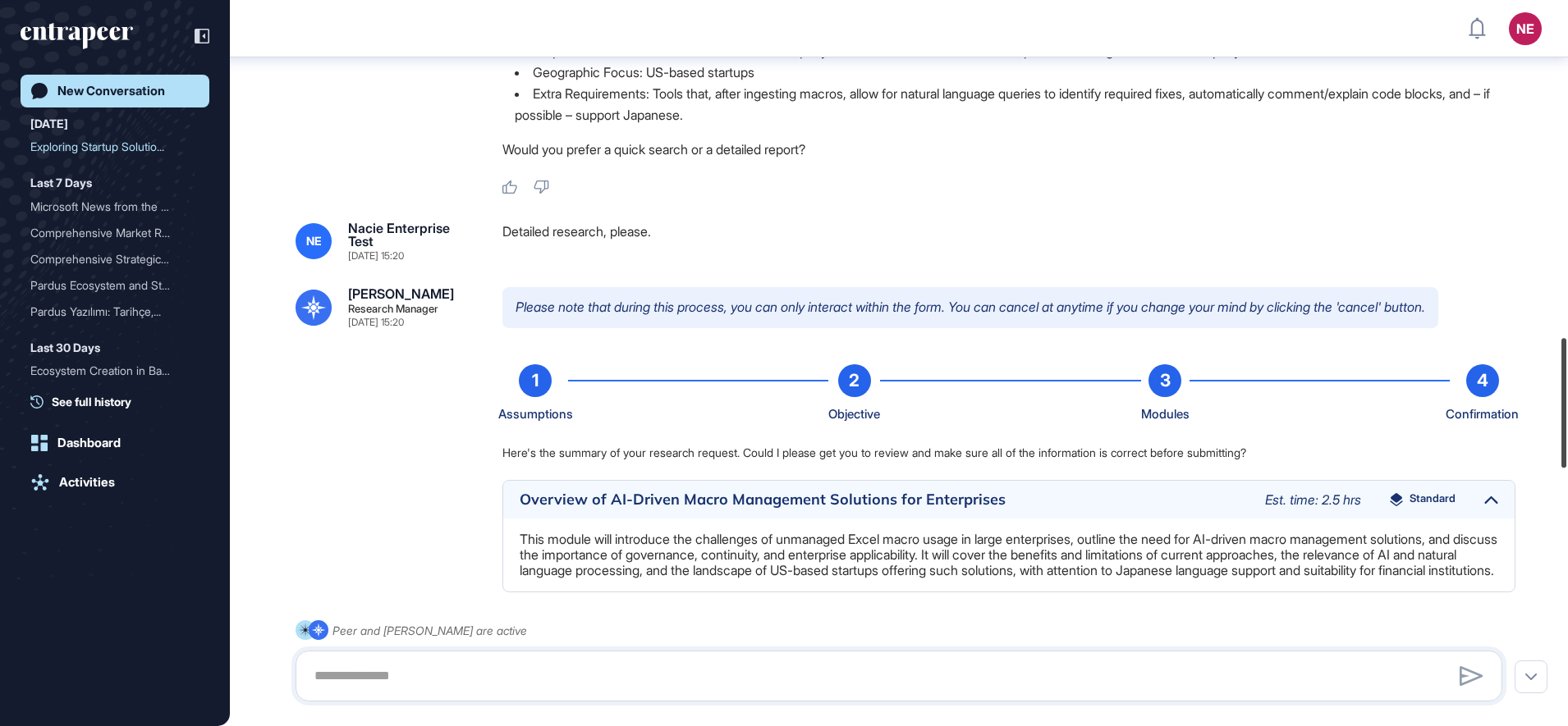
drag, startPoint x: 1571, startPoint y: 302, endPoint x: 1571, endPoint y: 380, distance: 78.0
click at [1567, 380] on html "NE Dashboard Profile My Content Request More Data New Conversation Today Explor…" at bounding box center [784, 363] width 1568 height 726
click at [587, 250] on div "Detailed research, please." at bounding box center [1008, 242] width 1013 height 39
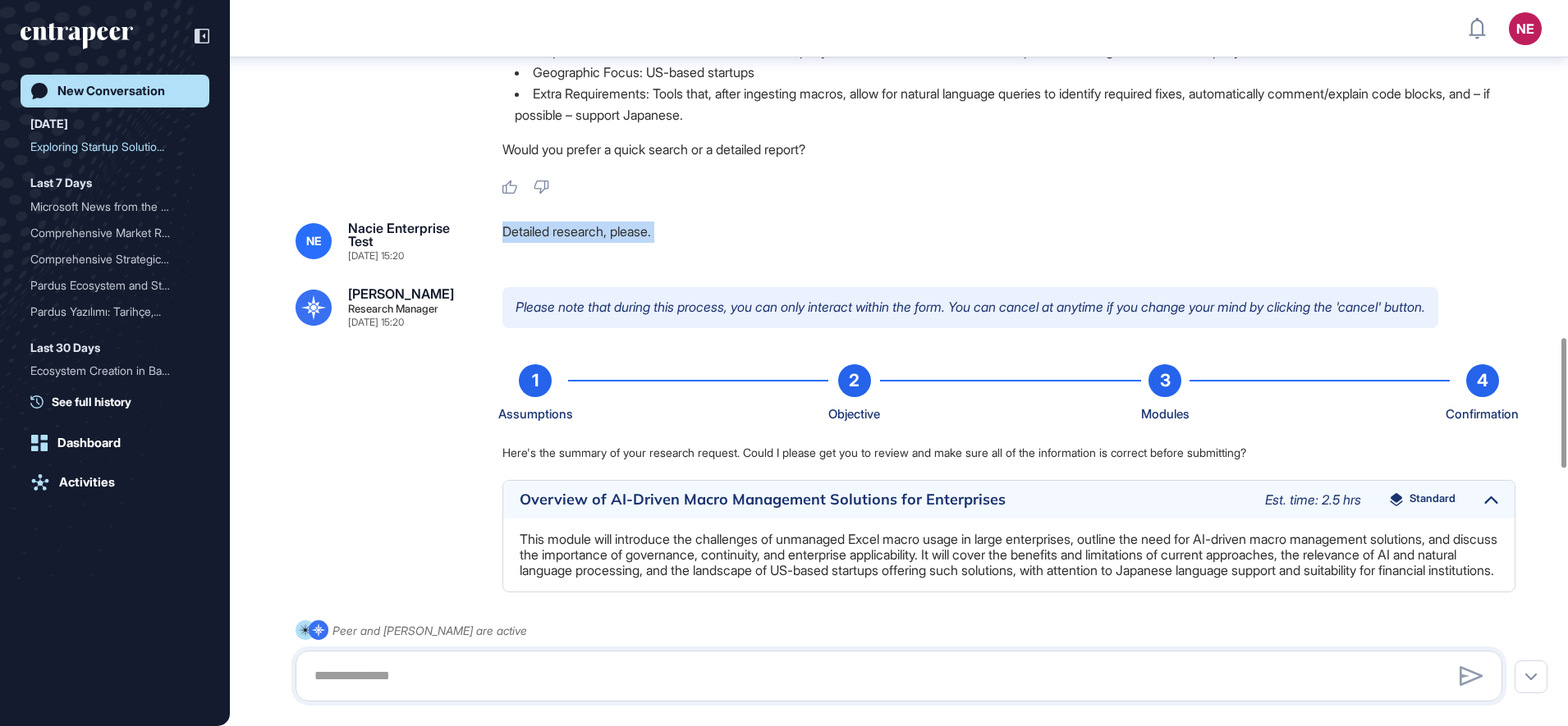
copy div "Detailed research, please."
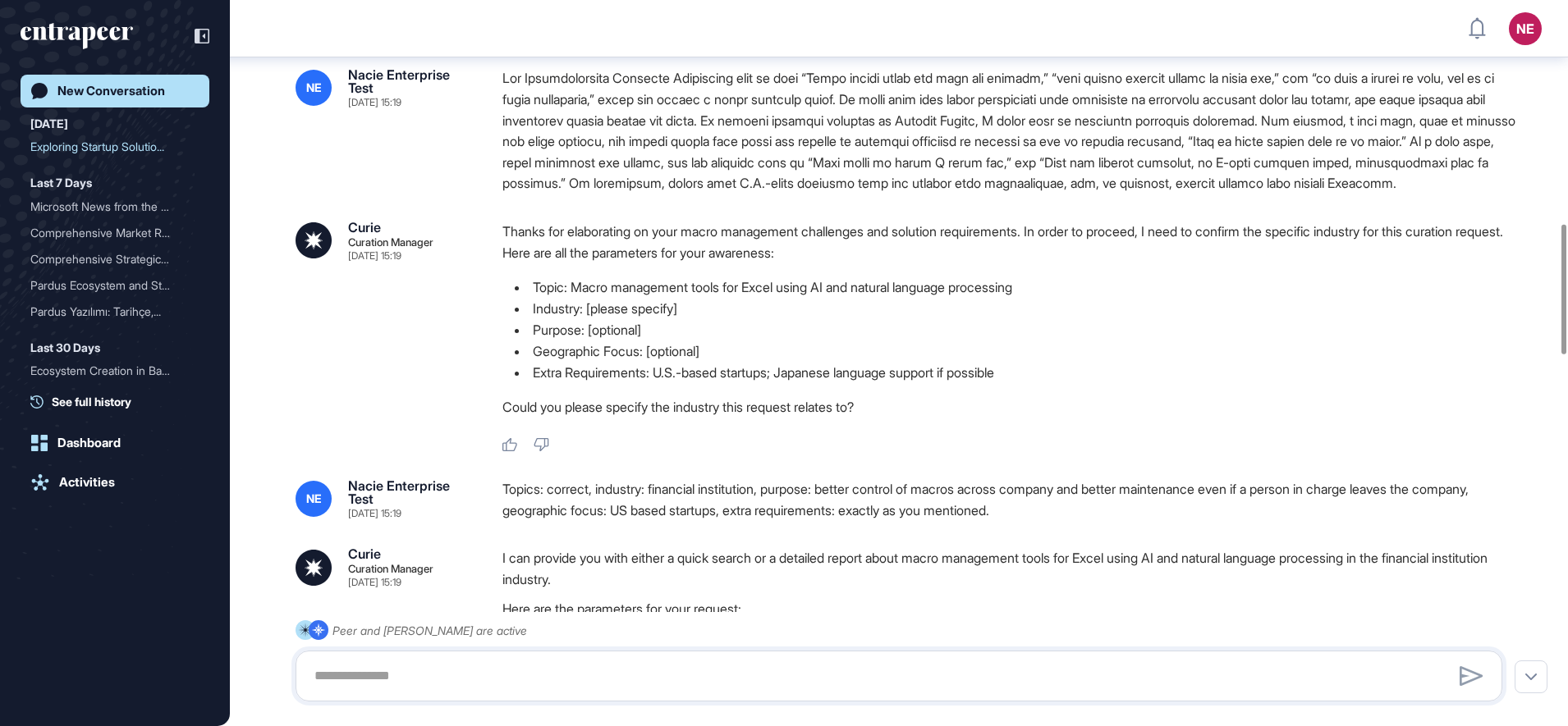
click at [118, 95] on div "New Conversation" at bounding box center [111, 91] width 108 height 15
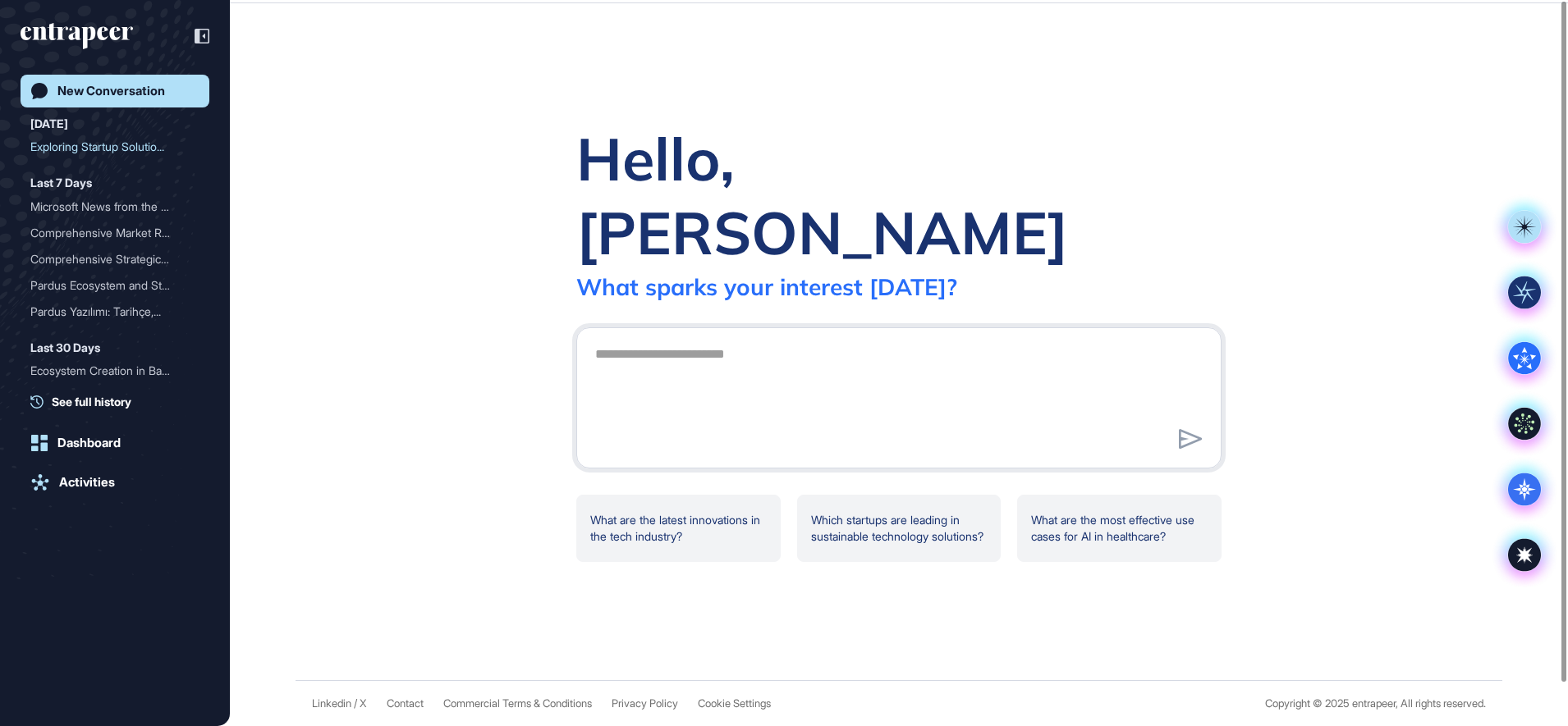
scroll to position [0, 0]
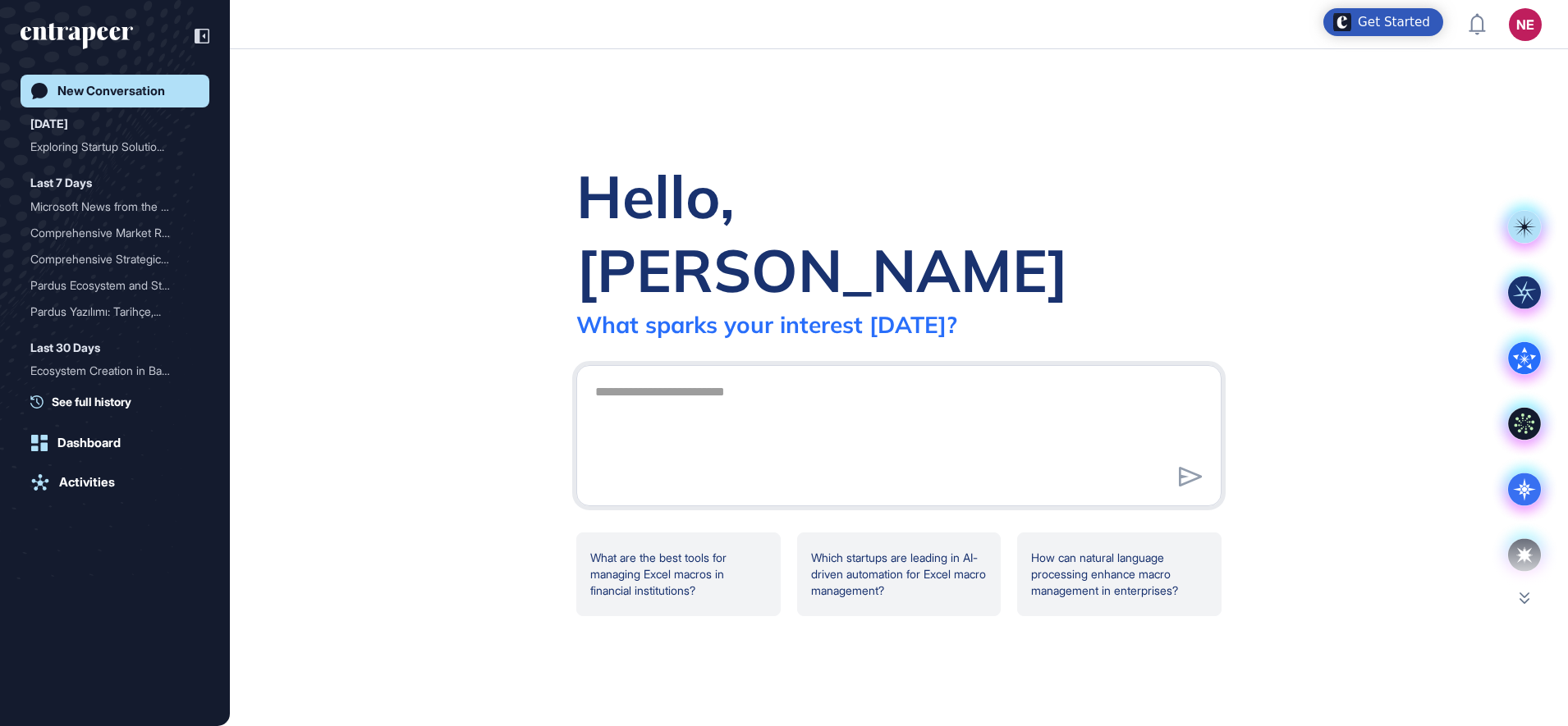
scroll to position [1, 1]
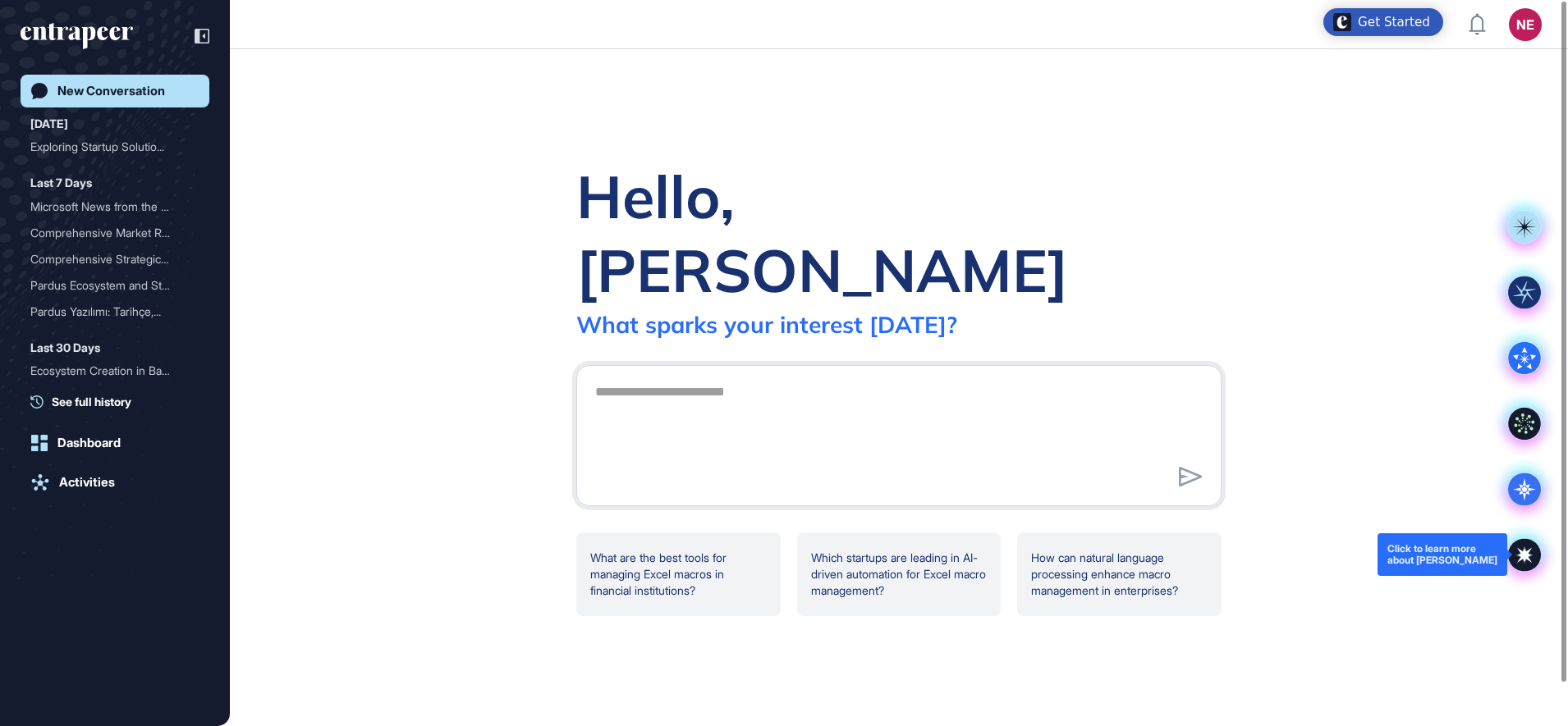
click at [1516, 560] on icon at bounding box center [1524, 555] width 33 height 33
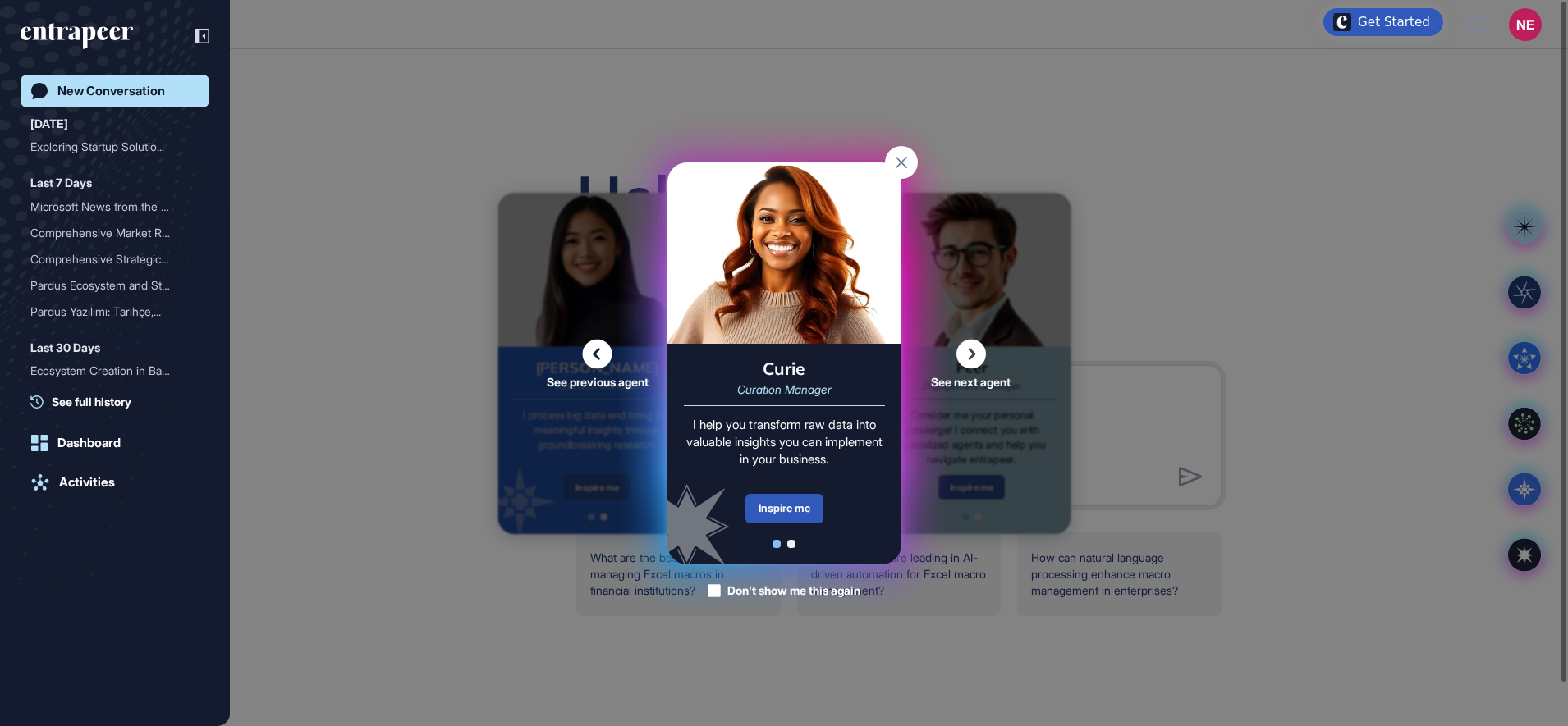
click at [810, 514] on div "Inspire me" at bounding box center [784, 510] width 78 height 30
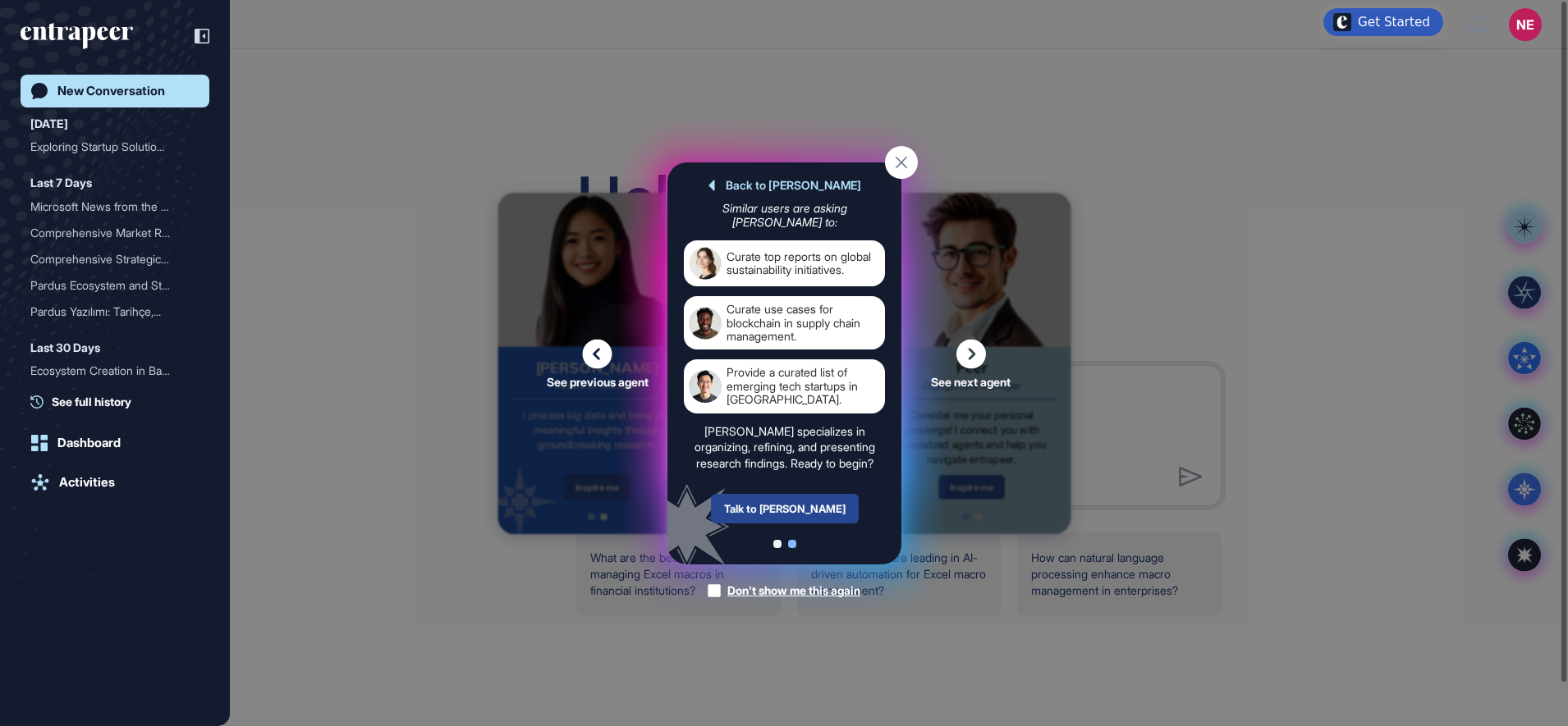
click at [797, 519] on div "Talk to [PERSON_NAME]" at bounding box center [784, 510] width 148 height 30
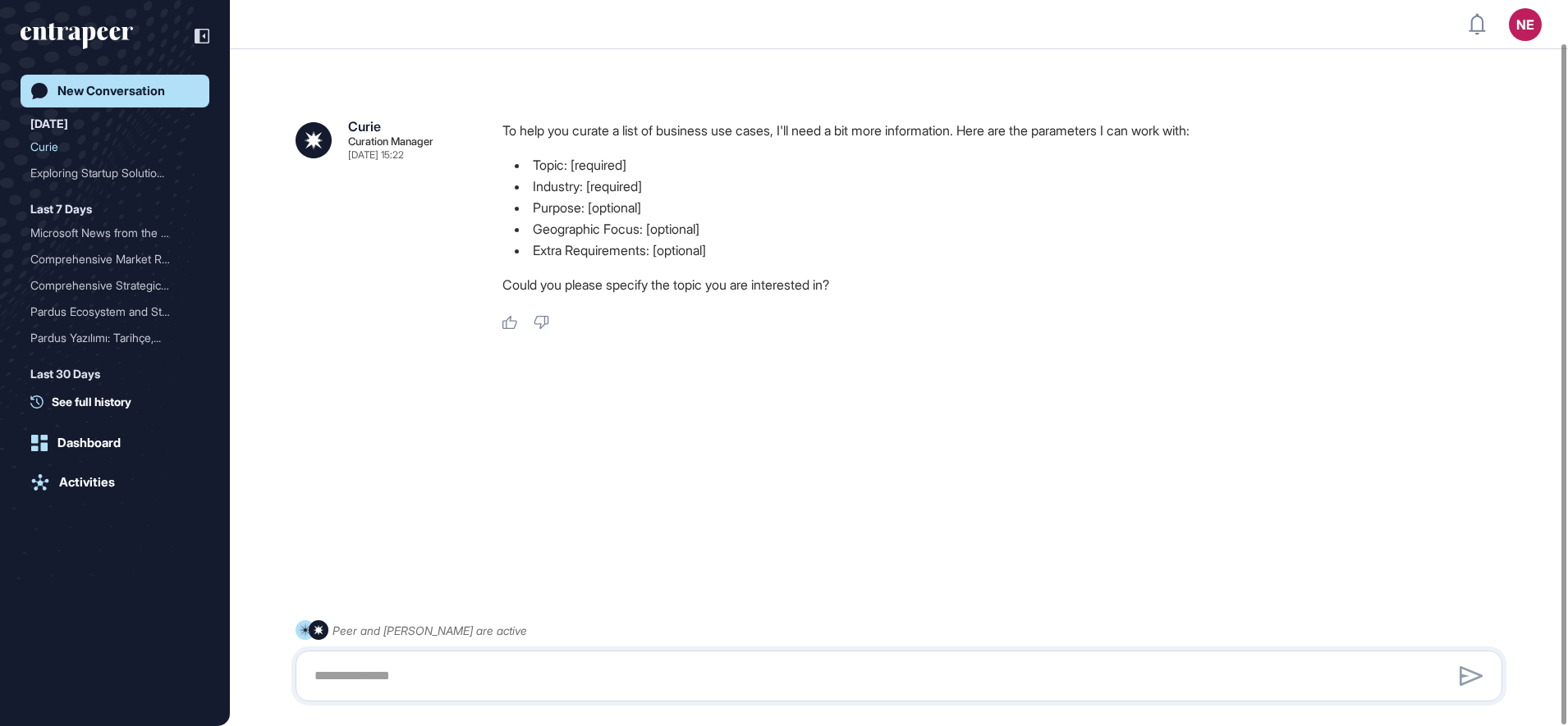
scroll to position [46, 0]
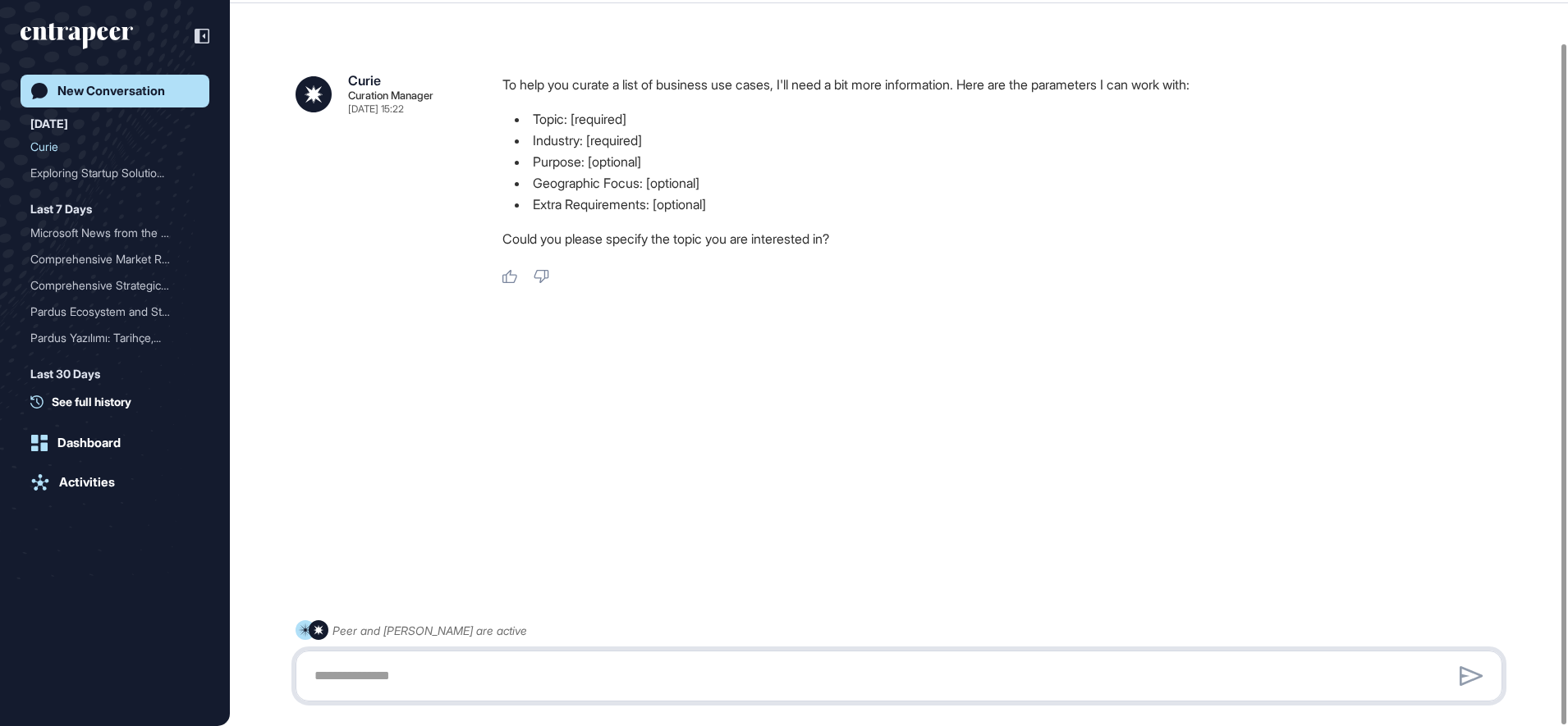
click at [510, 674] on textarea at bounding box center [898, 676] width 1189 height 33
paste textarea "**********"
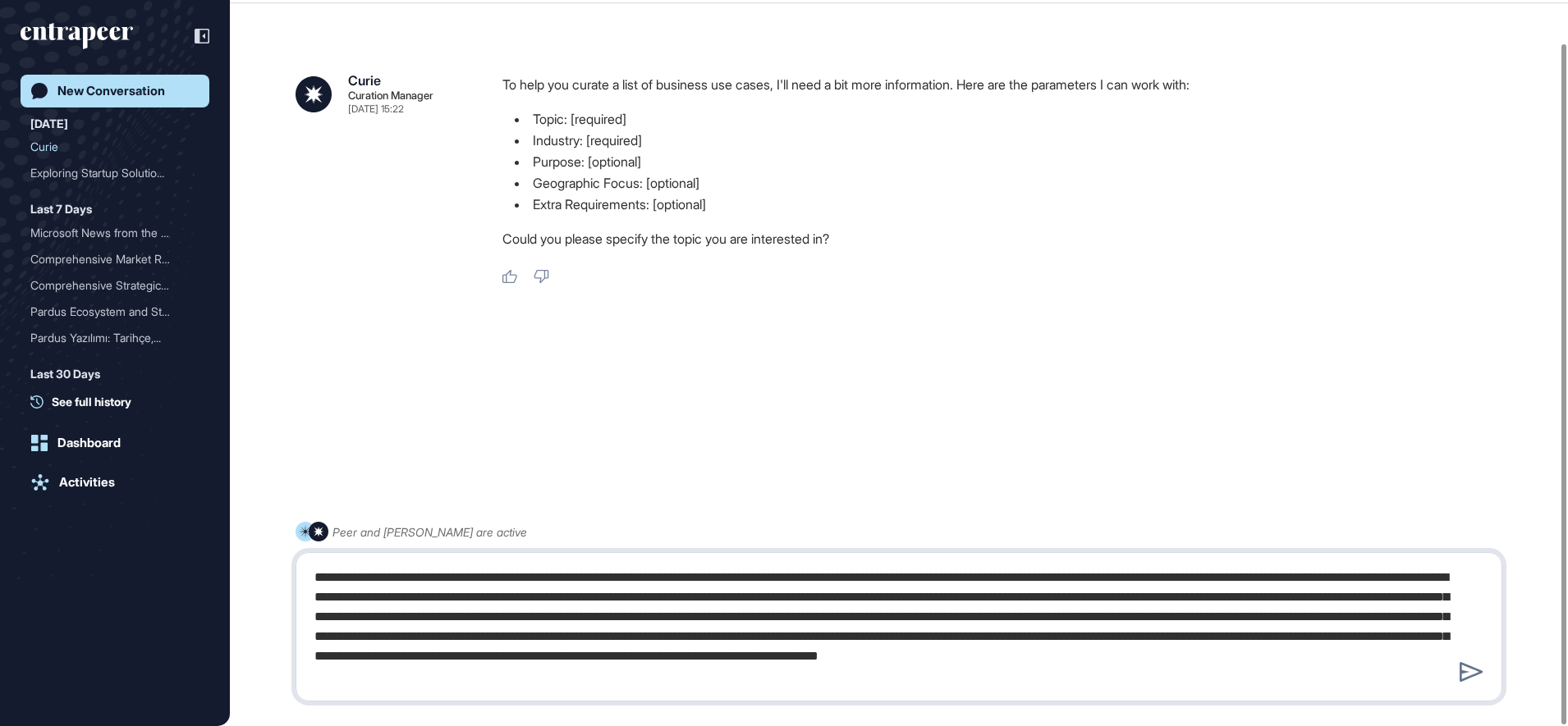
type textarea "**********"
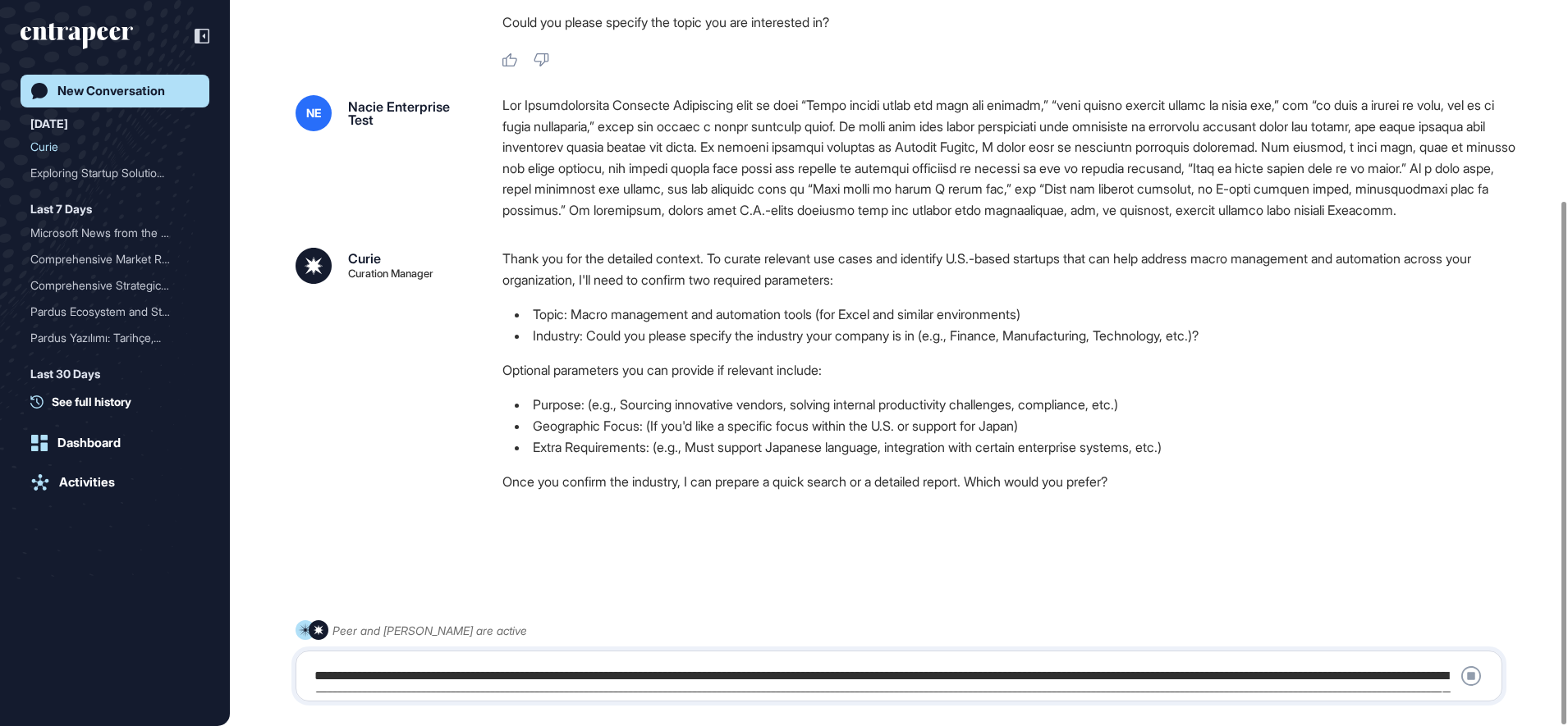
scroll to position [278, 0]
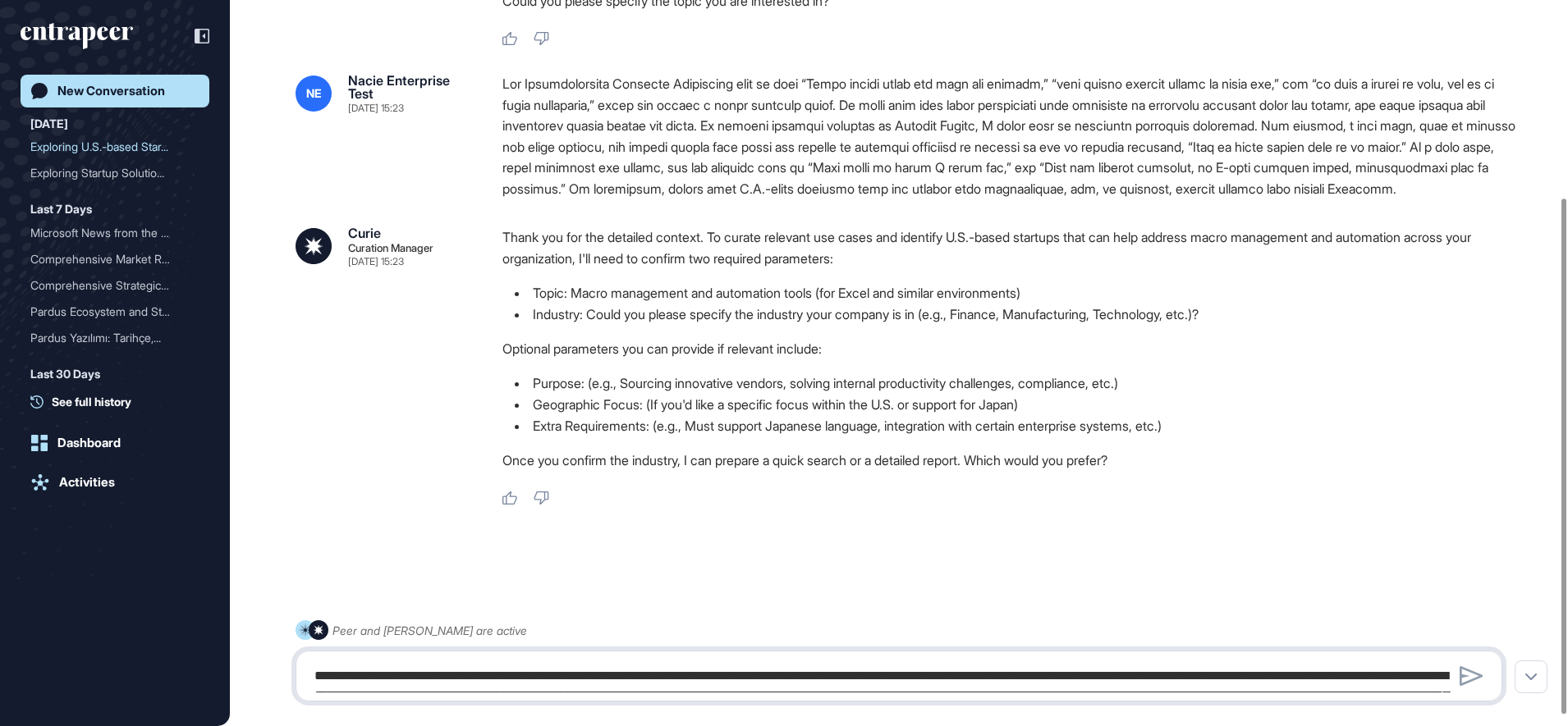
click at [460, 681] on textarea "**********" at bounding box center [898, 676] width 1189 height 33
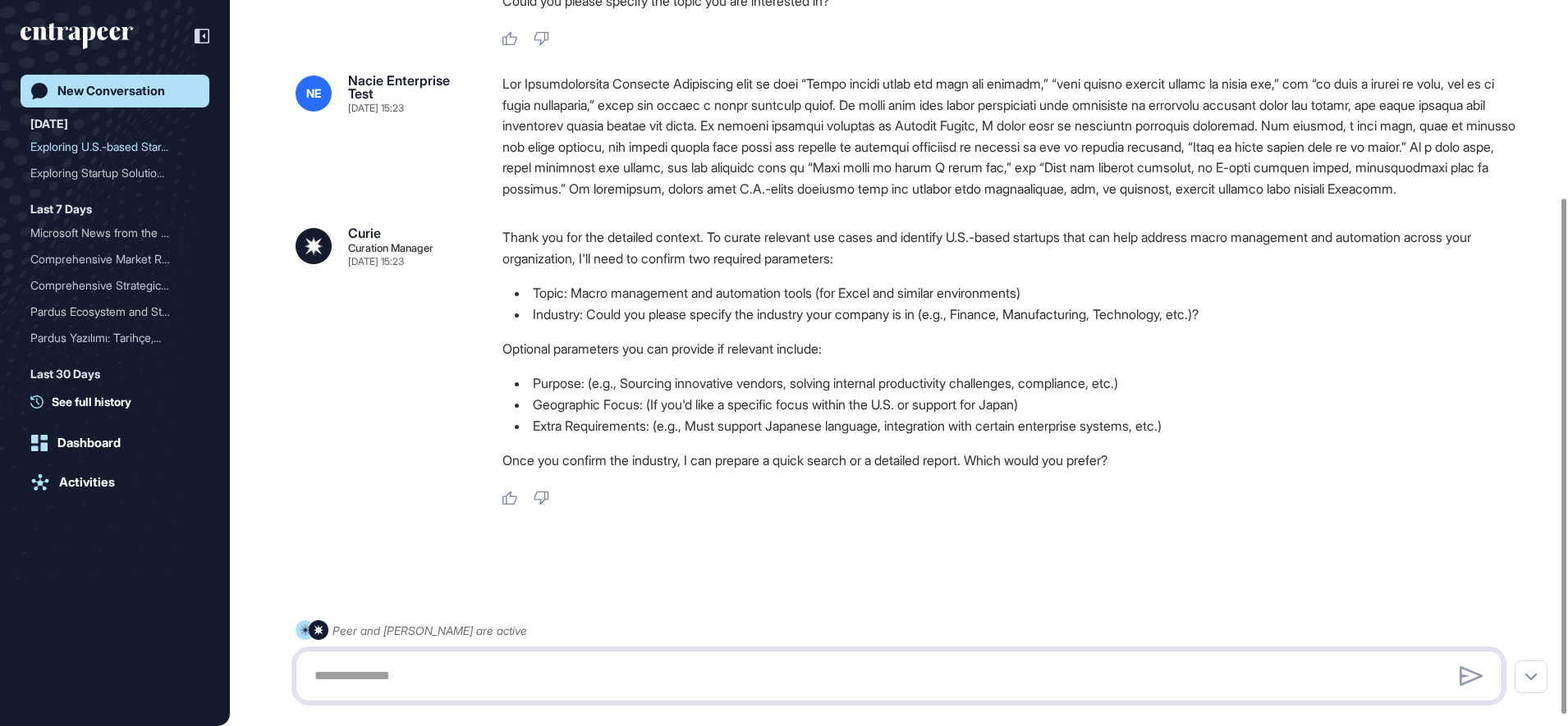
paste textarea "**********"
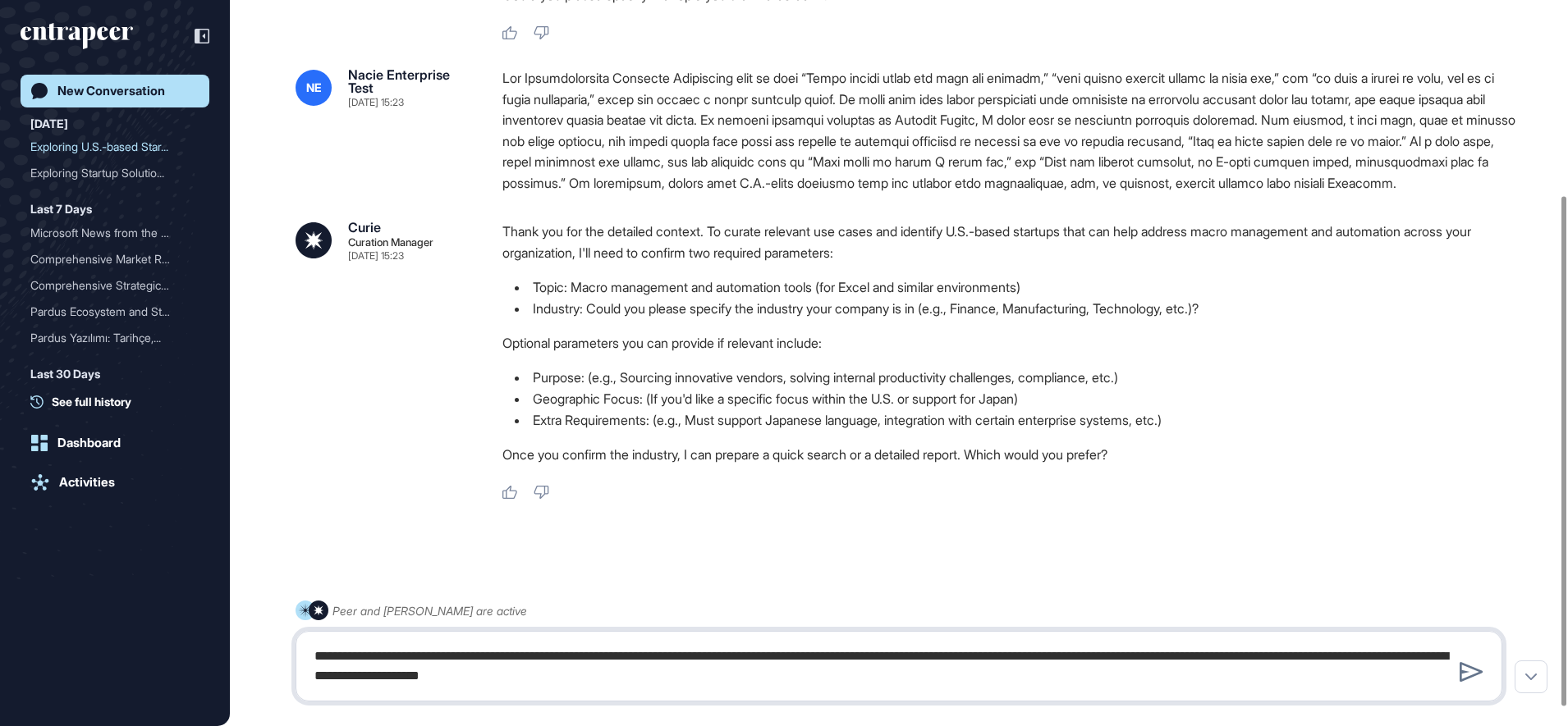
type textarea "**********"
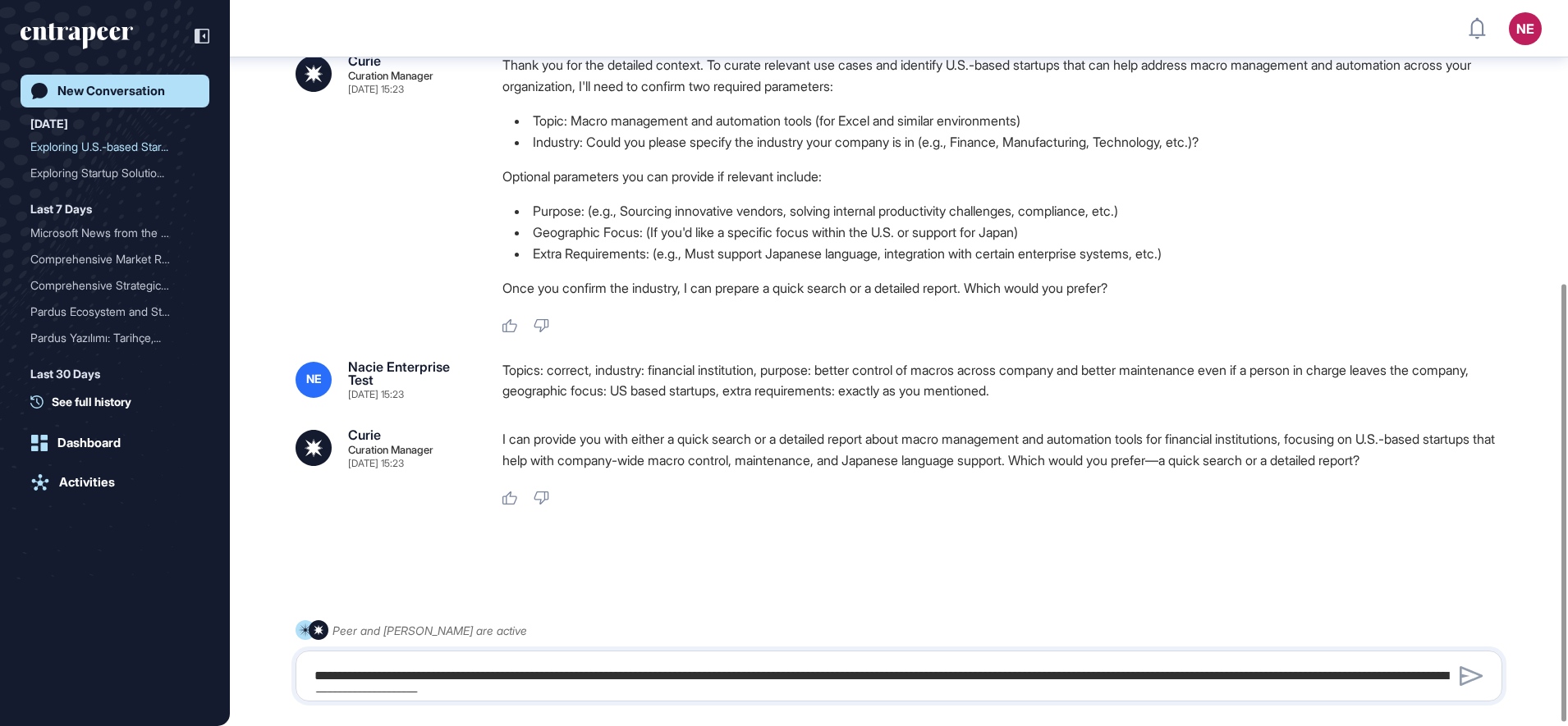
scroll to position [474, 0]
click at [395, 676] on textarea "**********" at bounding box center [898, 676] width 1189 height 33
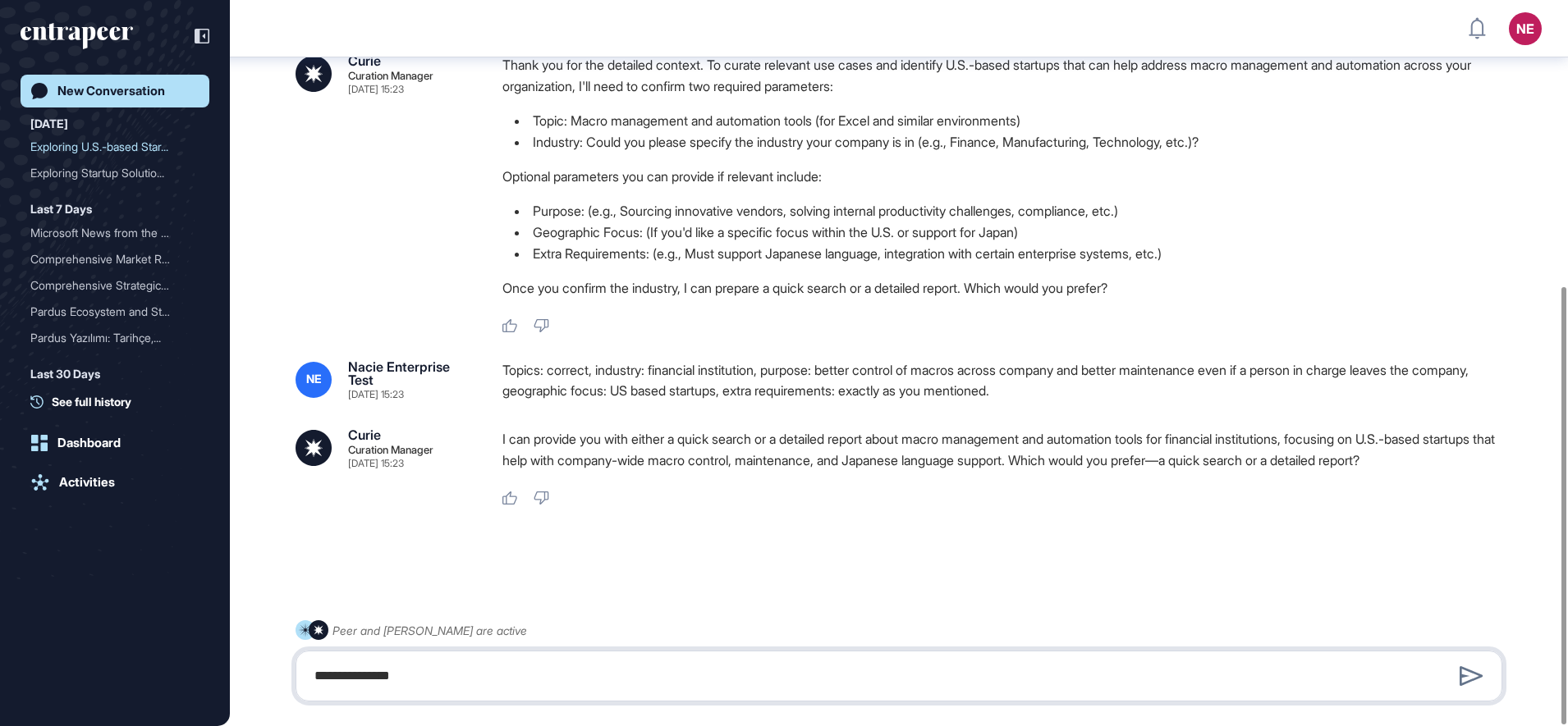
type textarea "**********"
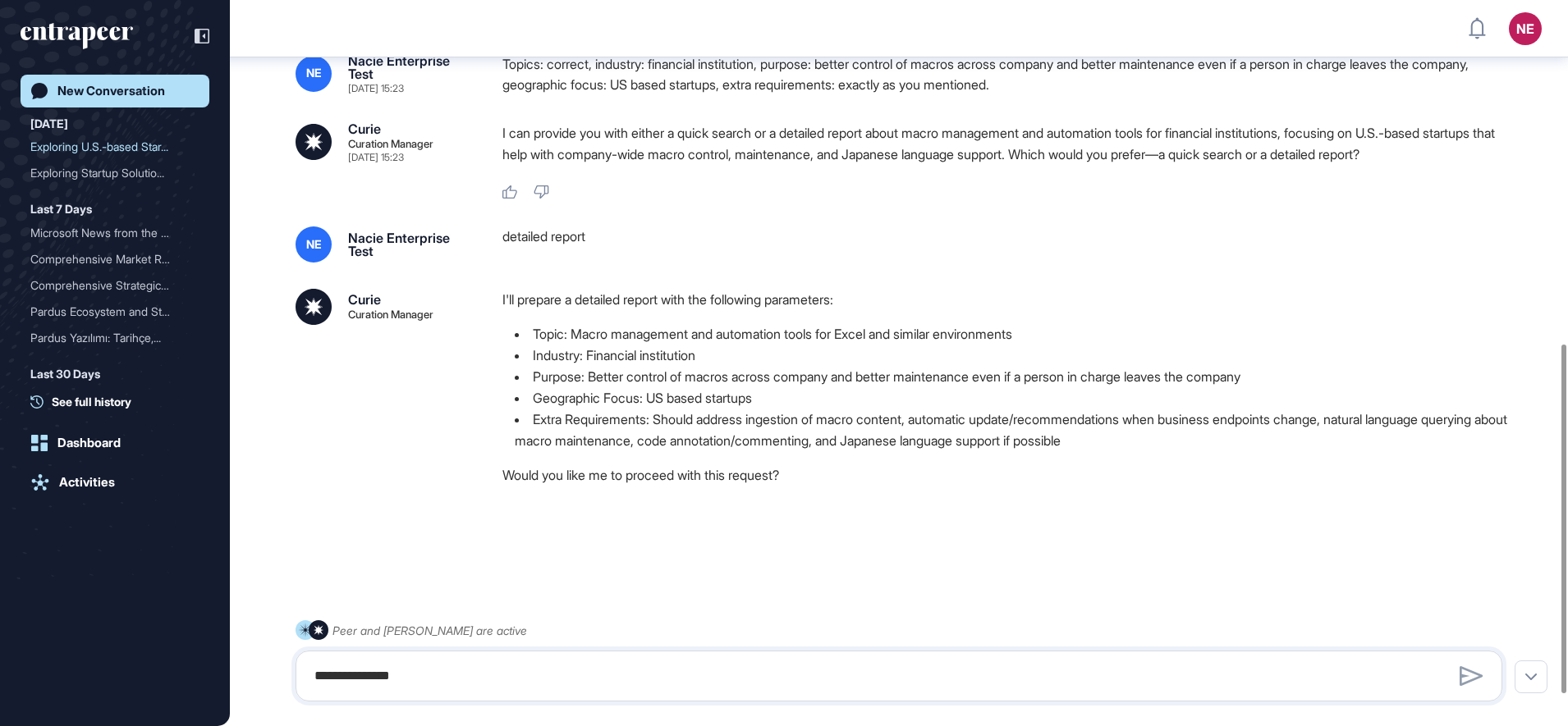
scroll to position [780, 0]
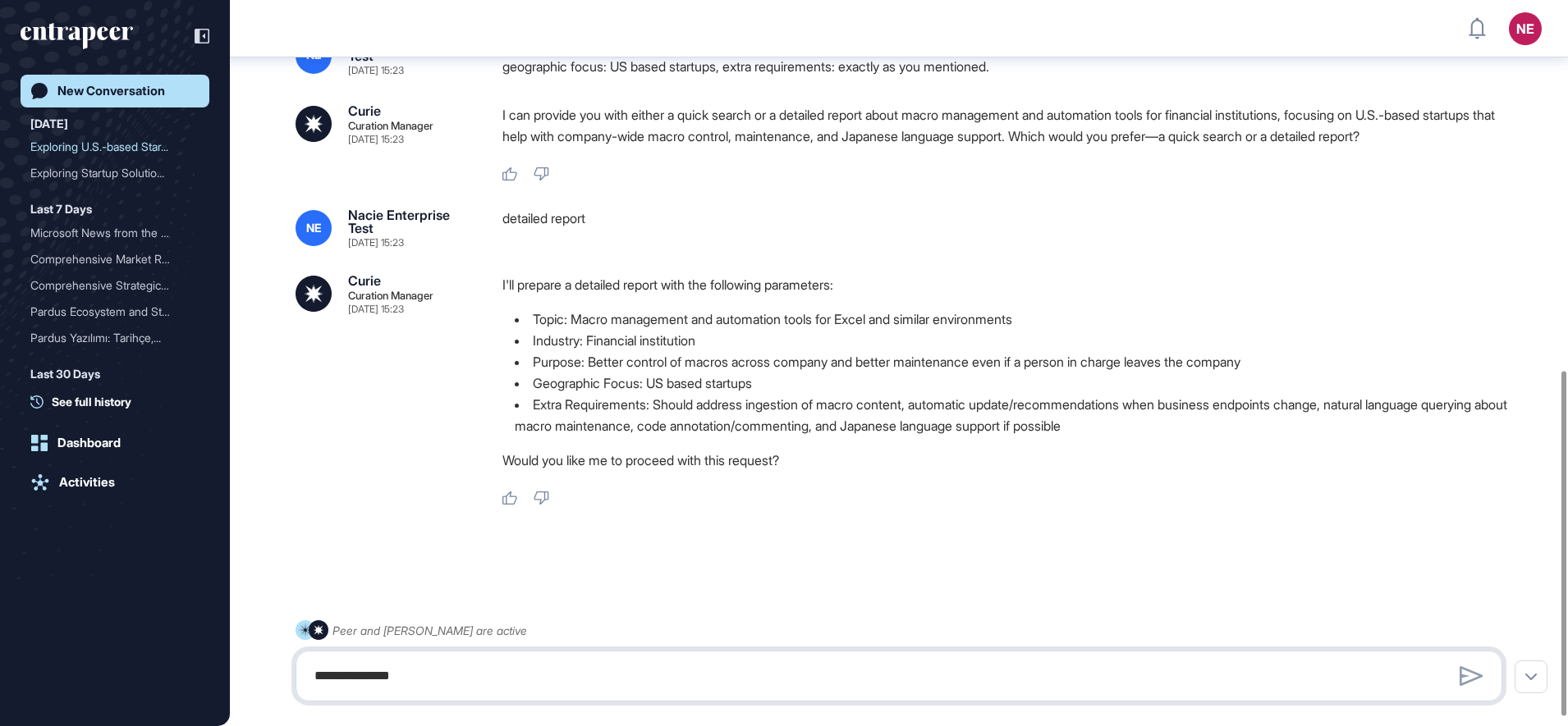
click at [451, 672] on textarea "**********" at bounding box center [898, 676] width 1189 height 33
type textarea "*"
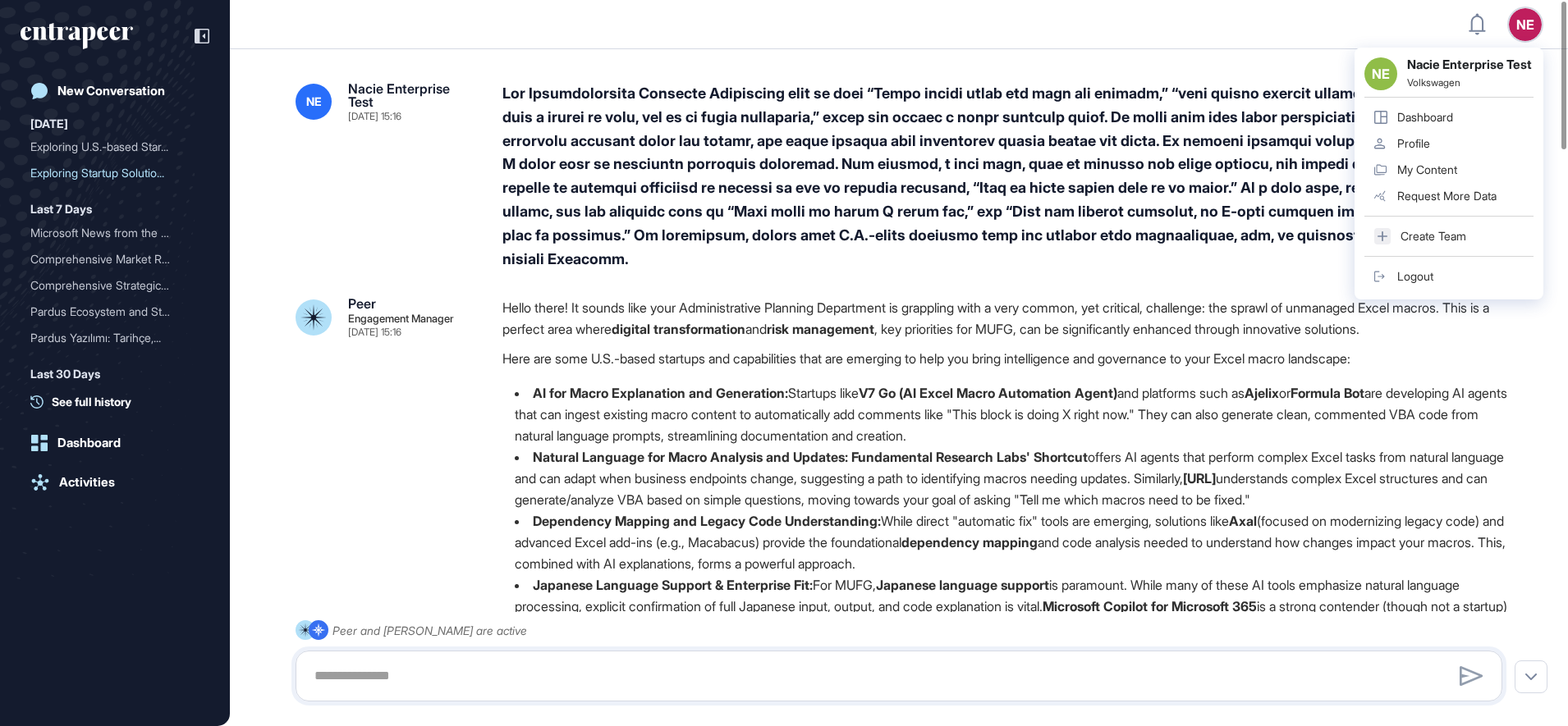
click at [1454, 289] on link "Logout" at bounding box center [1448, 276] width 170 height 26
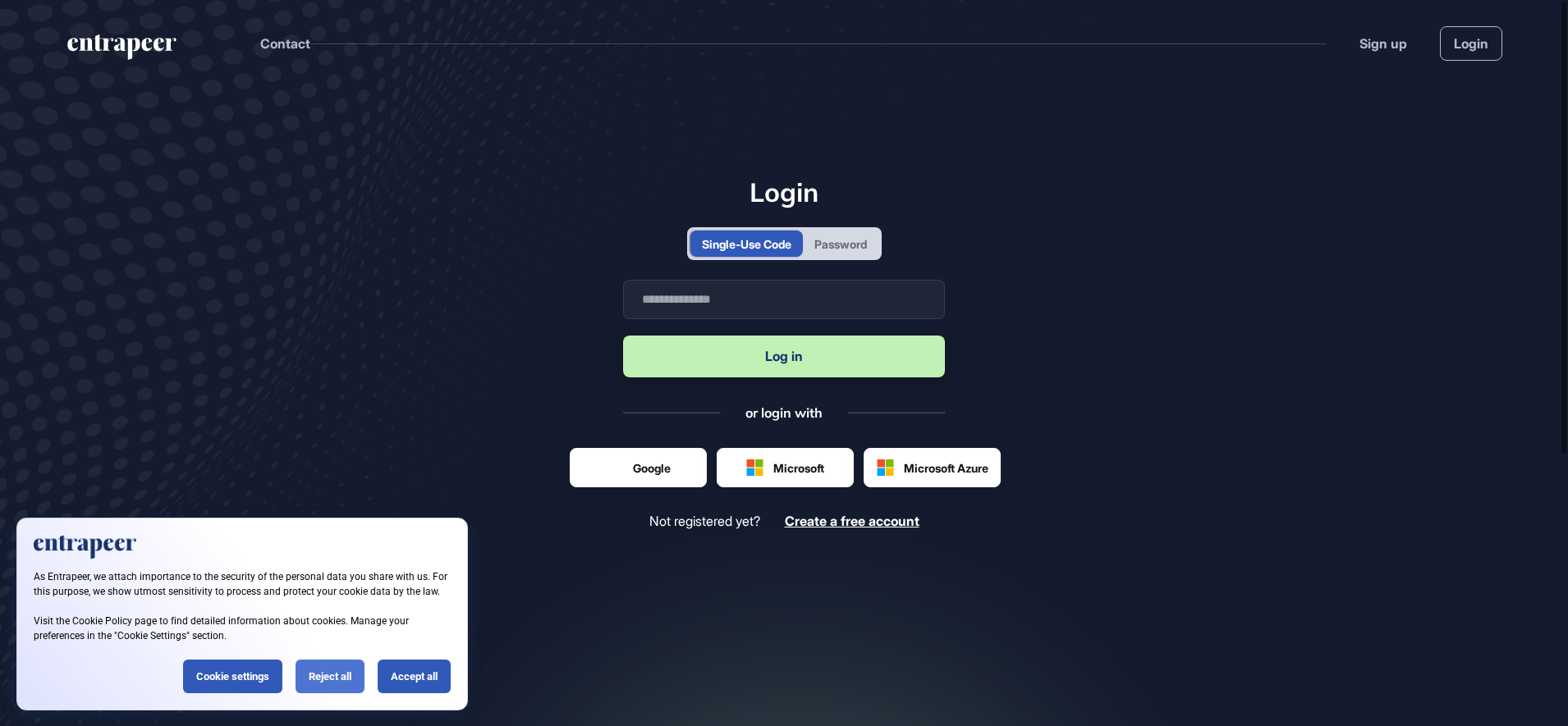
click at [339, 670] on div "Reject all" at bounding box center [330, 677] width 69 height 34
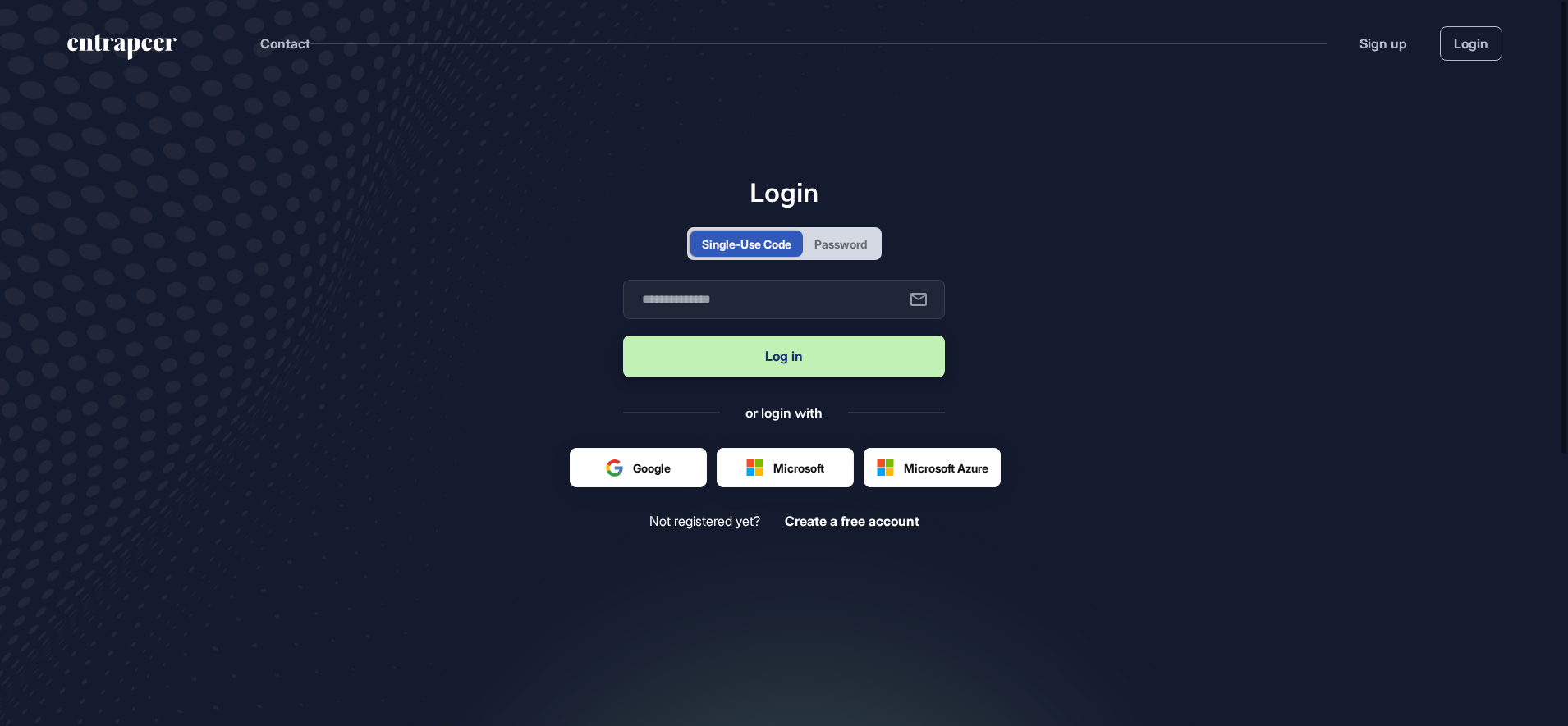
click at [838, 258] on div "Single-Use Code Password" at bounding box center [784, 244] width 195 height 33
click at [846, 244] on div "Password" at bounding box center [840, 244] width 52 height 17
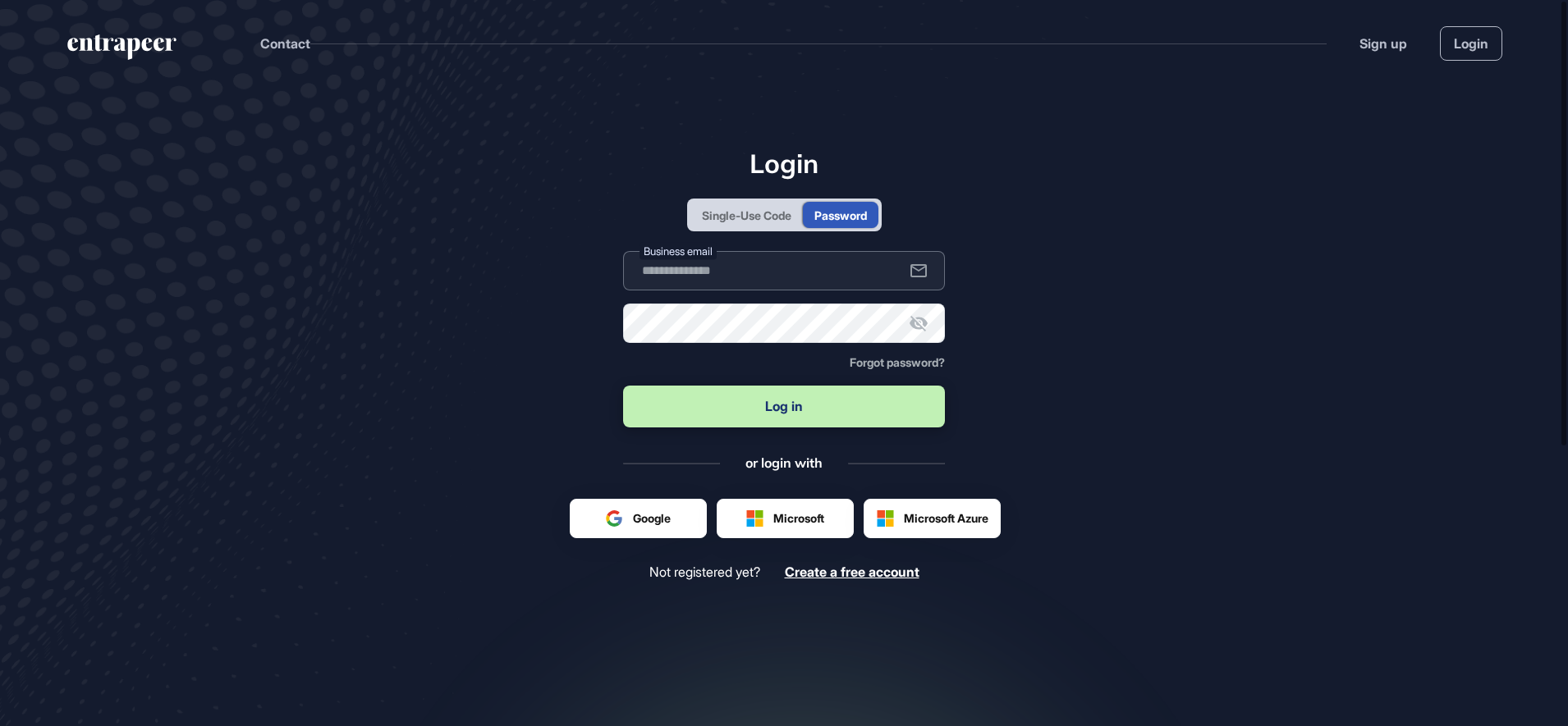
click at [821, 264] on input "text" at bounding box center [783, 271] width 321 height 39
type input "**********"
click at [777, 417] on button "Log in" at bounding box center [783, 407] width 321 height 42
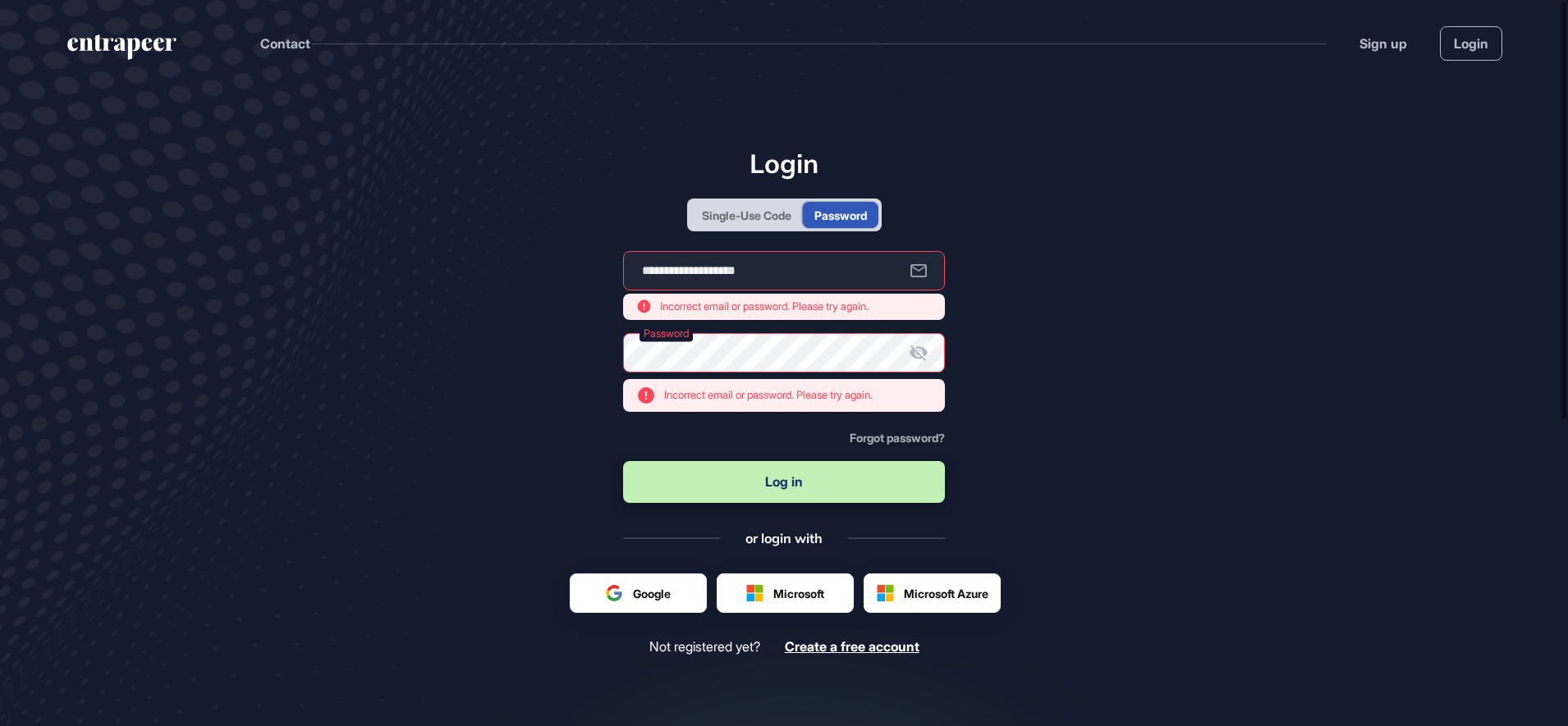
click at [917, 356] on icon at bounding box center [918, 352] width 20 height 20
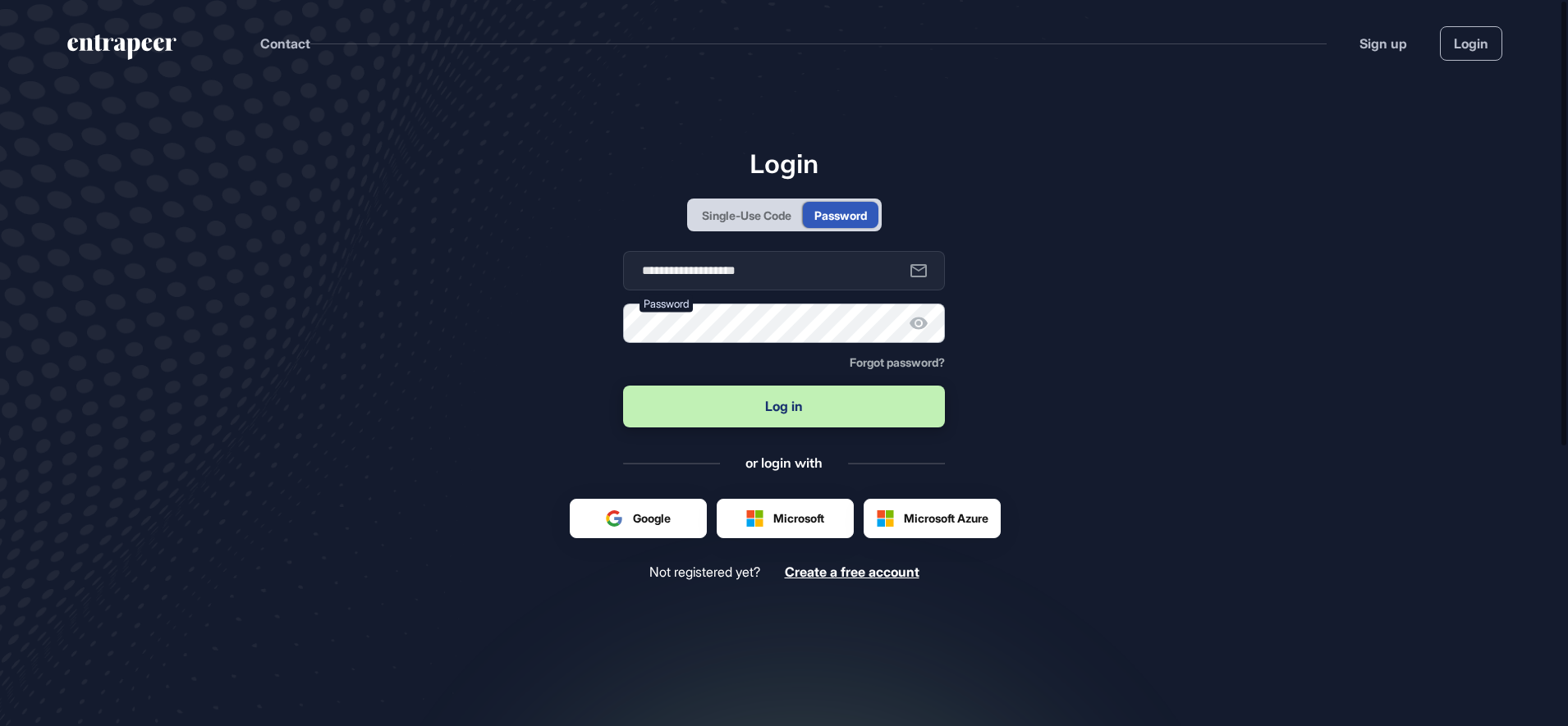
click at [623, 386] on button "Log in" at bounding box center [783, 407] width 321 height 42
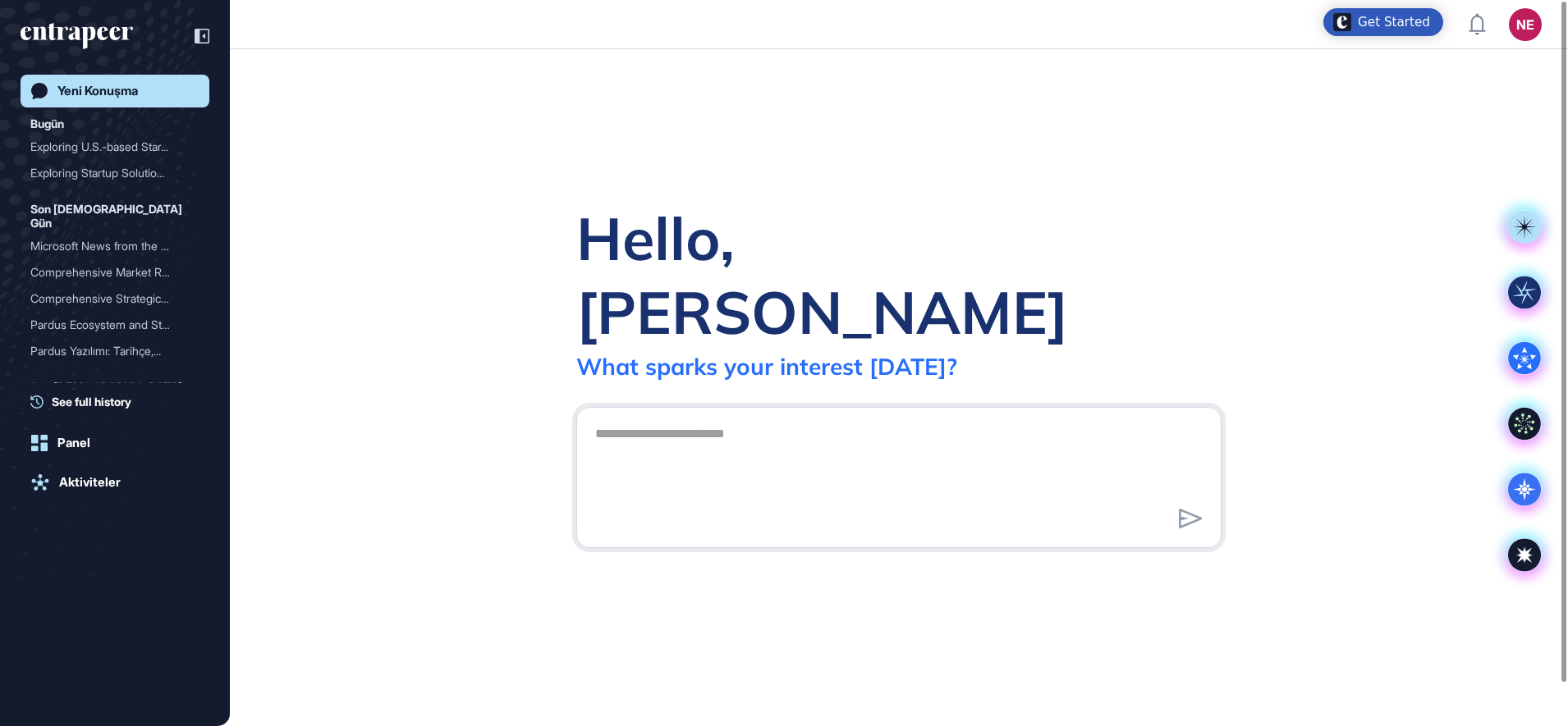
scroll to position [1, 1]
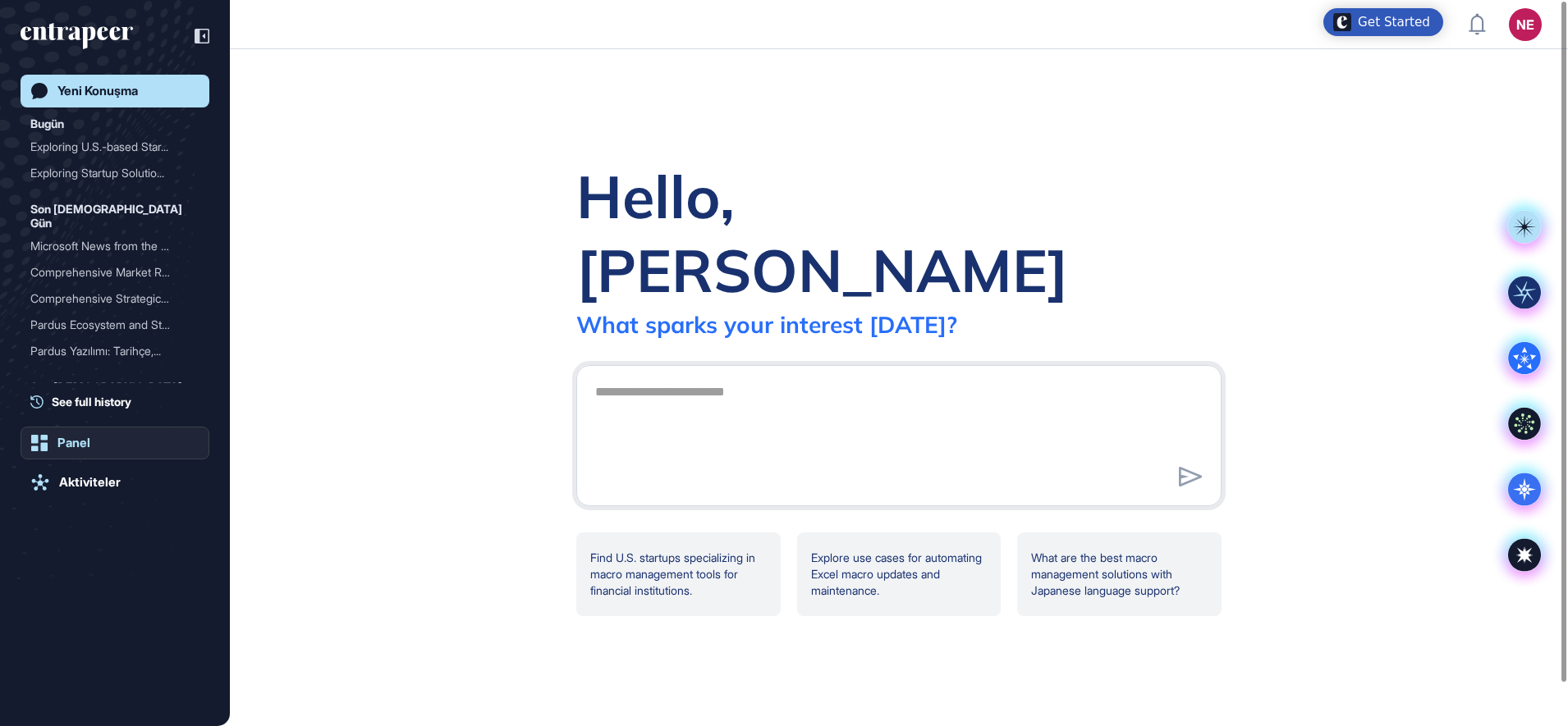
click at [134, 445] on link "Panel" at bounding box center [115, 443] width 189 height 33
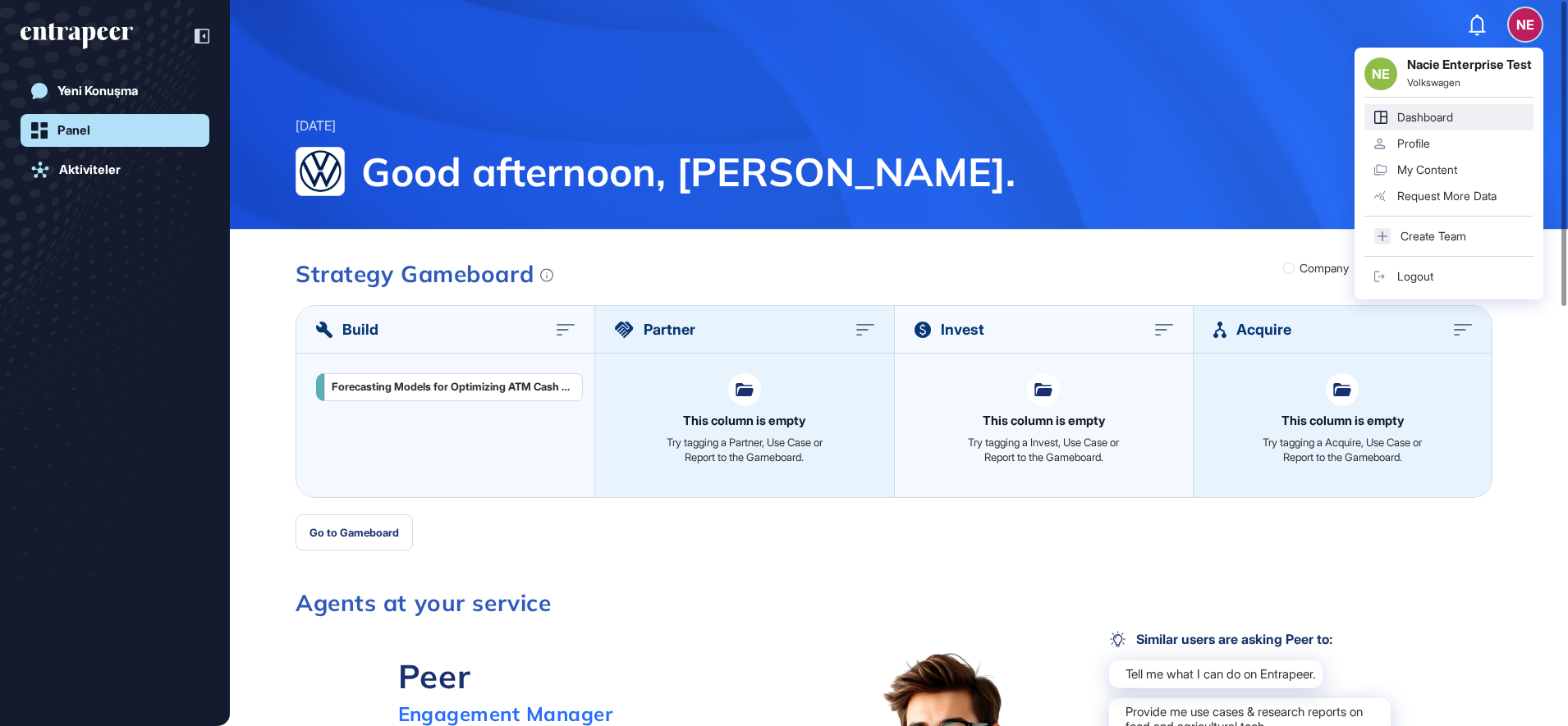
click at [1441, 156] on link "Profile" at bounding box center [1448, 143] width 170 height 26
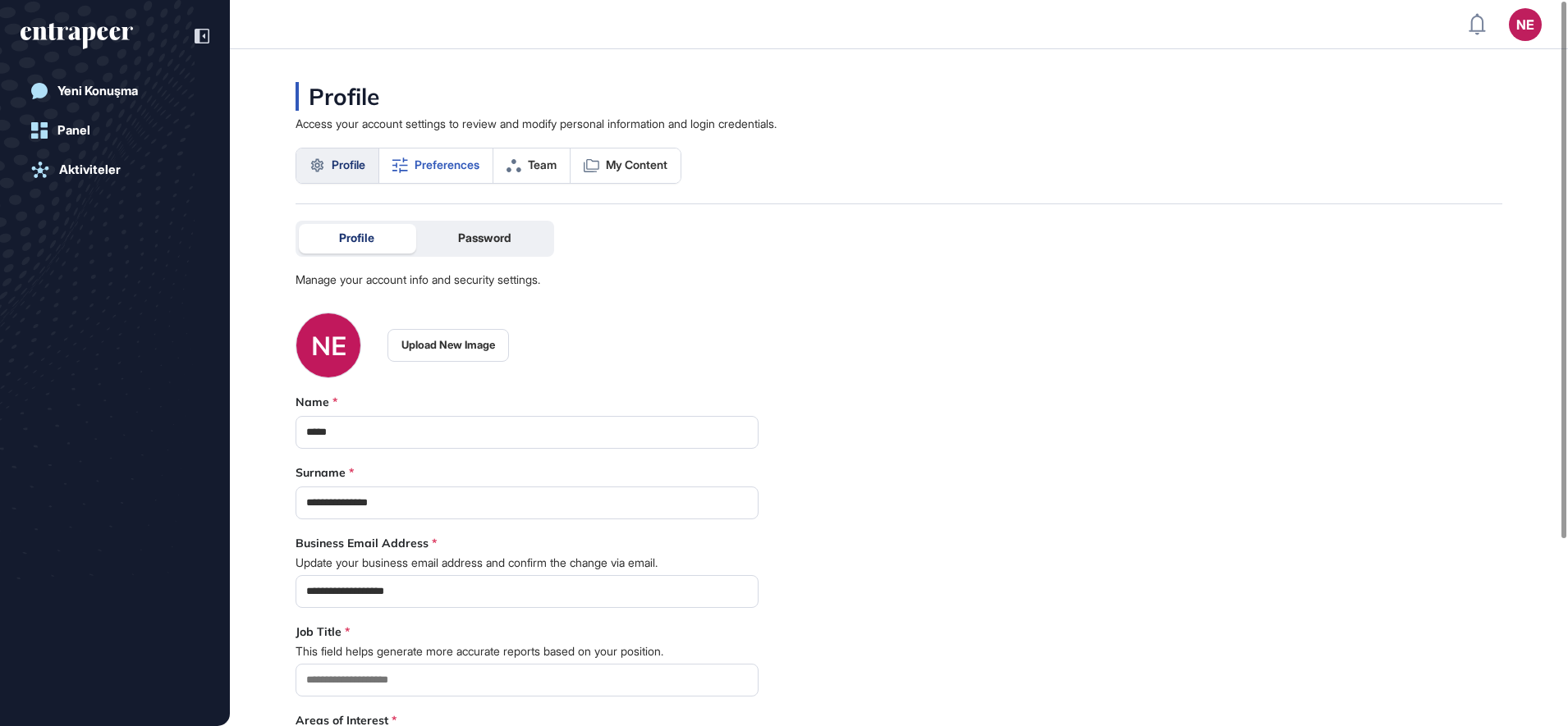
click at [435, 168] on span "Preferences" at bounding box center [447, 165] width 65 height 13
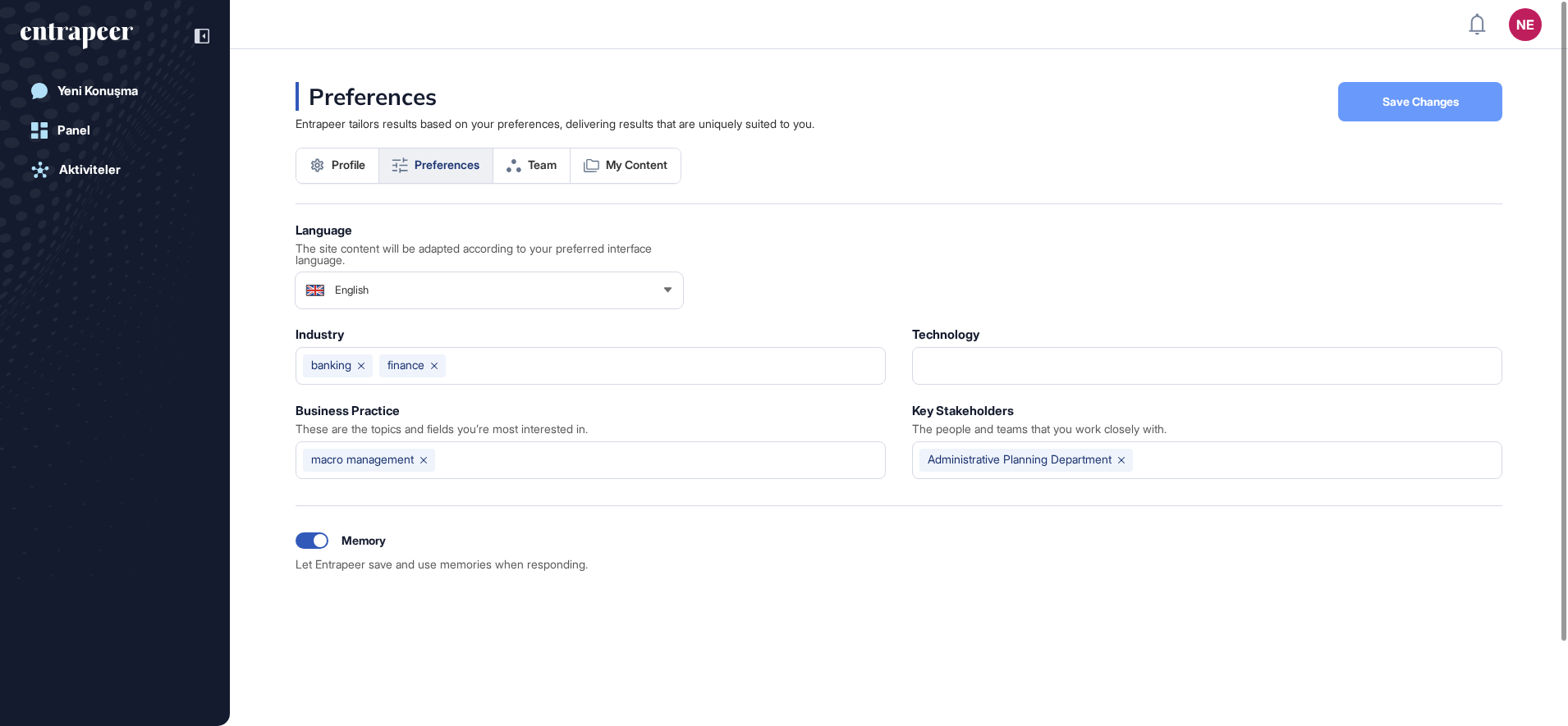
click at [1388, 110] on button "Save Changes" at bounding box center [1419, 102] width 164 height 39
click at [124, 92] on div "New Conversation" at bounding box center [111, 91] width 108 height 15
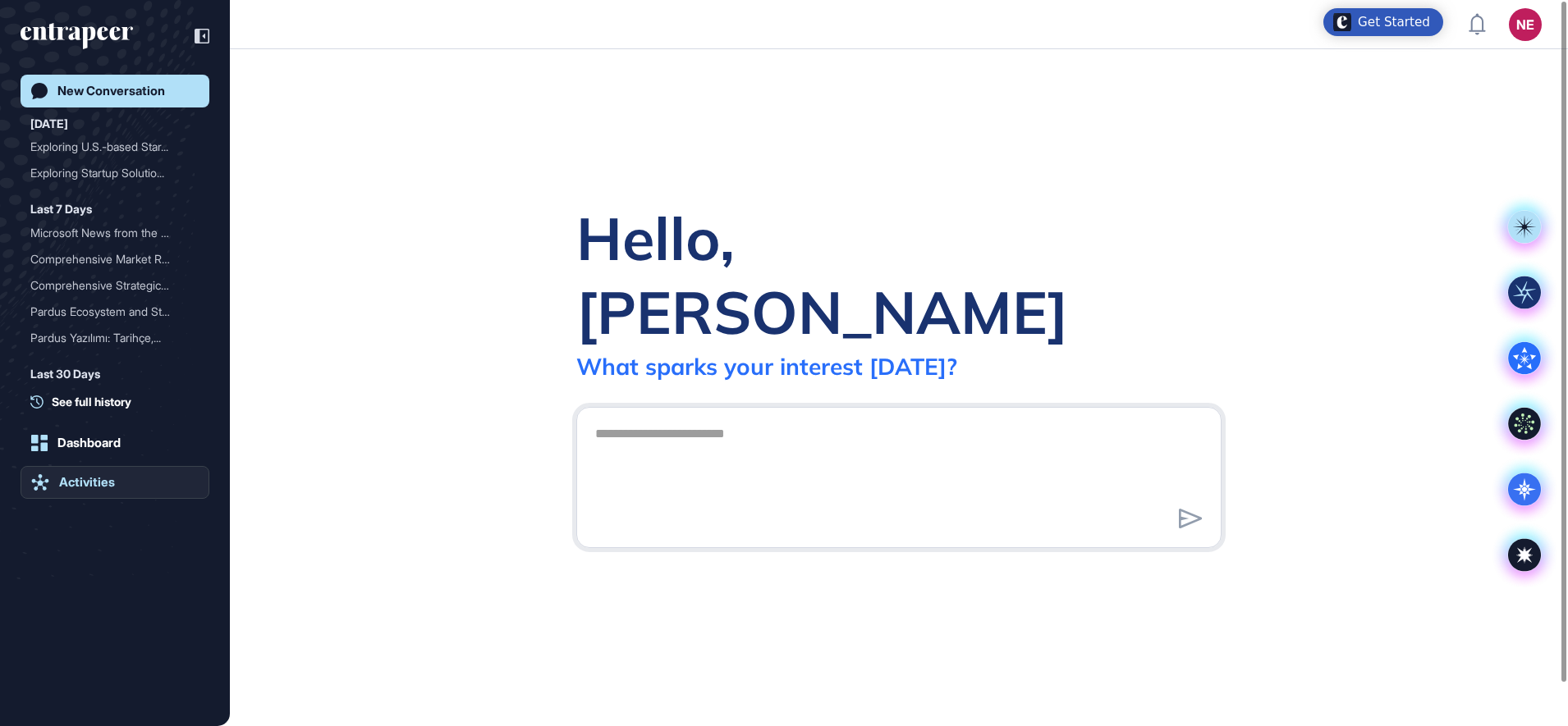
click at [102, 469] on link "Activities" at bounding box center [115, 482] width 189 height 33
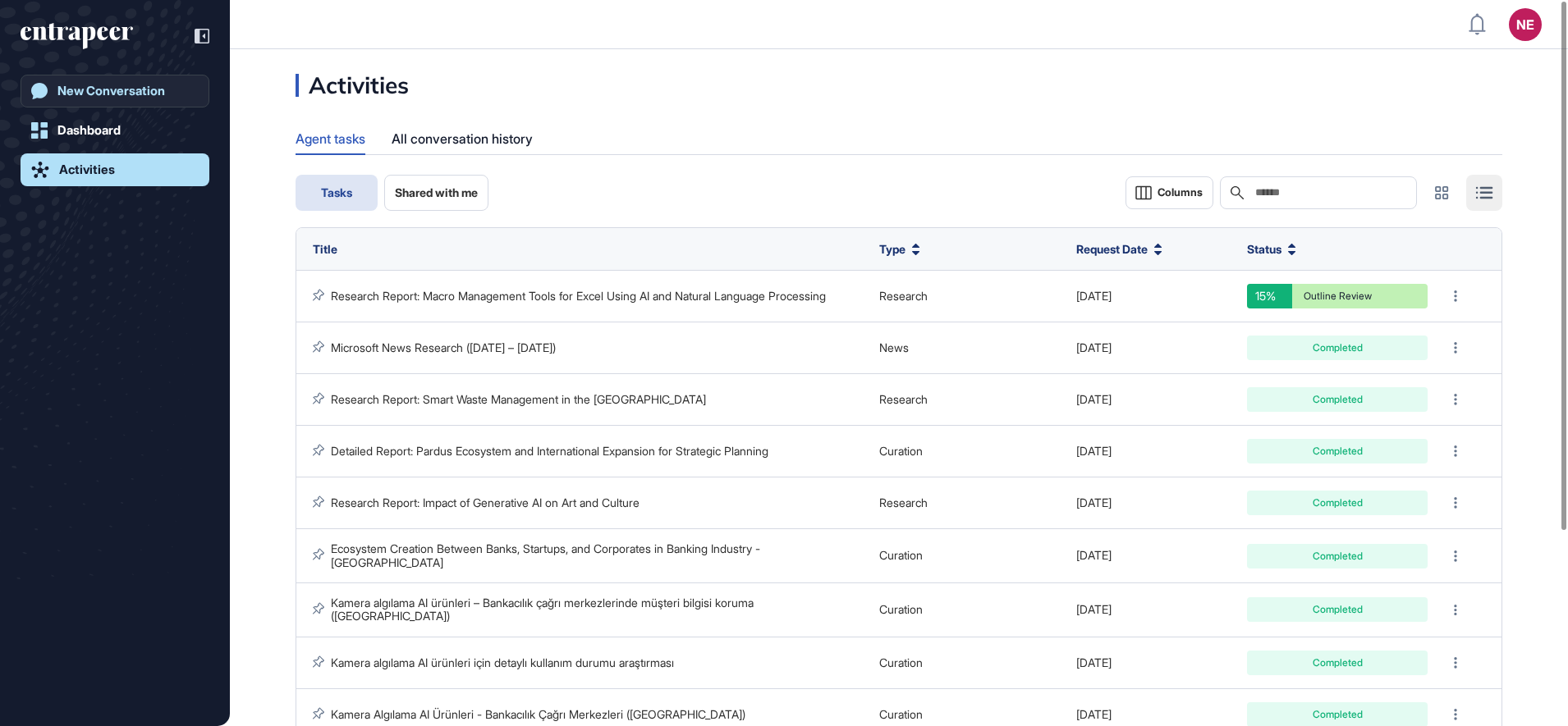
click at [121, 88] on div "New Conversation" at bounding box center [111, 91] width 108 height 15
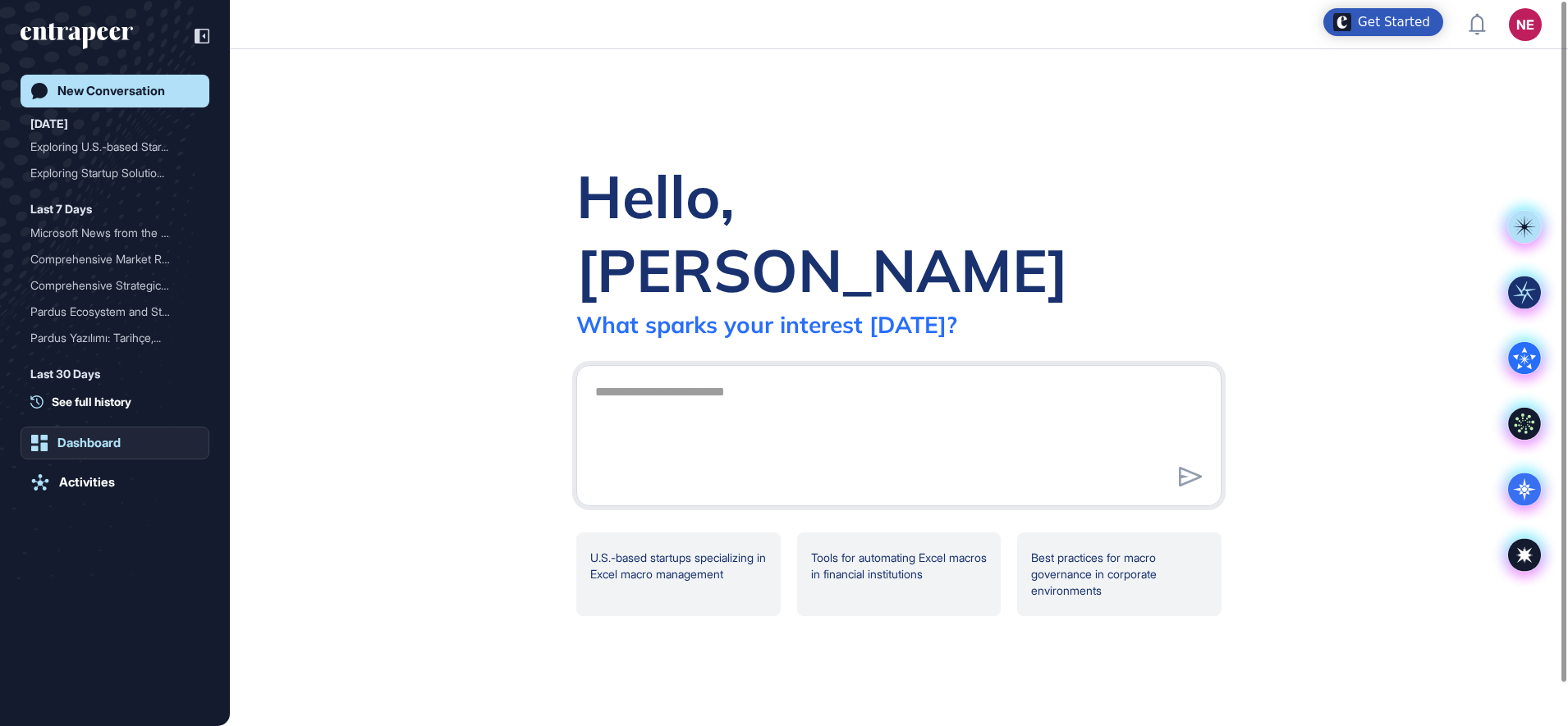
click at [119, 437] on div "Dashboard" at bounding box center [88, 443] width 63 height 15
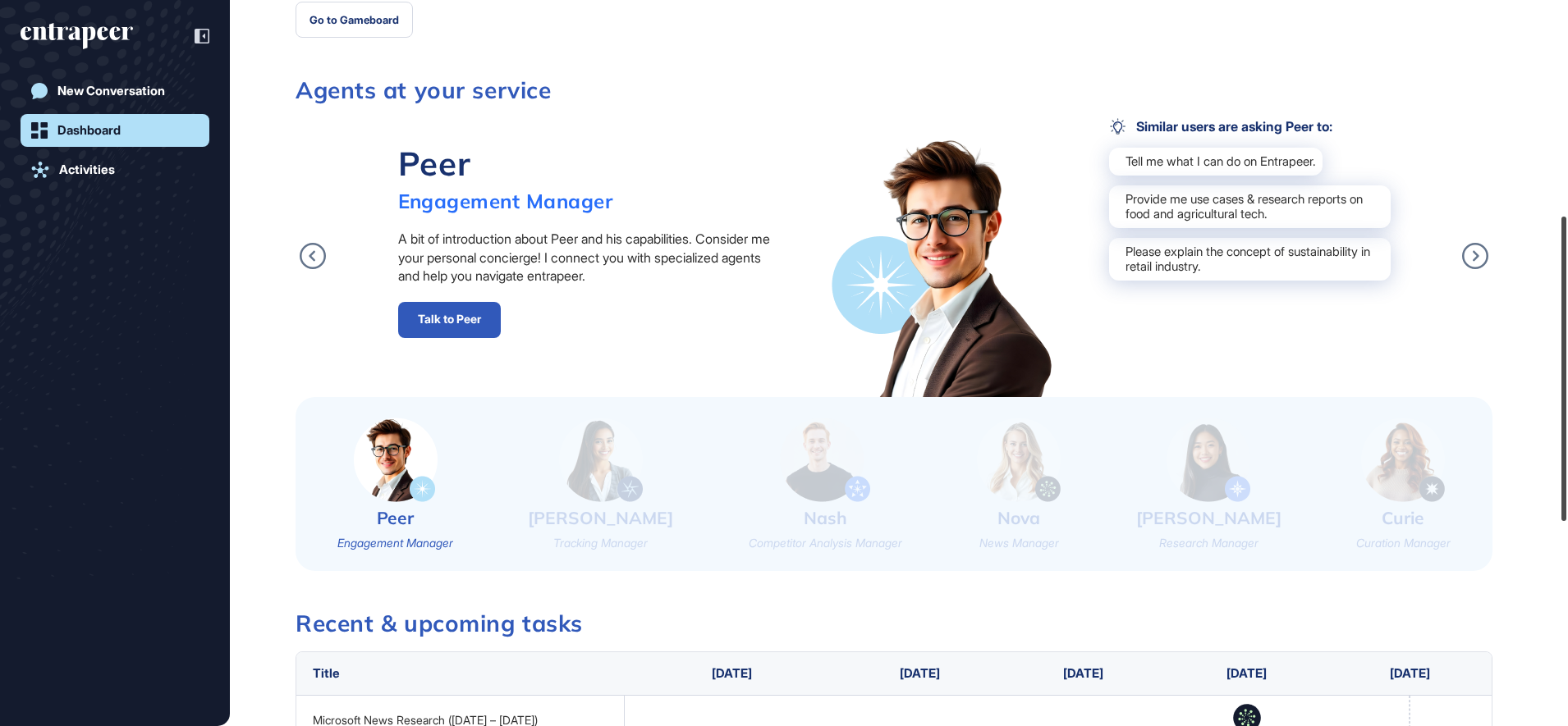
drag, startPoint x: 1566, startPoint y: 104, endPoint x: 842, endPoint y: 373, distance: 772.4
click at [1545, 320] on div "NE Dashboard Profile My Content Request More Data [DATE] Good afternoon, [GEOGR…" at bounding box center [784, 363] width 1568 height 726
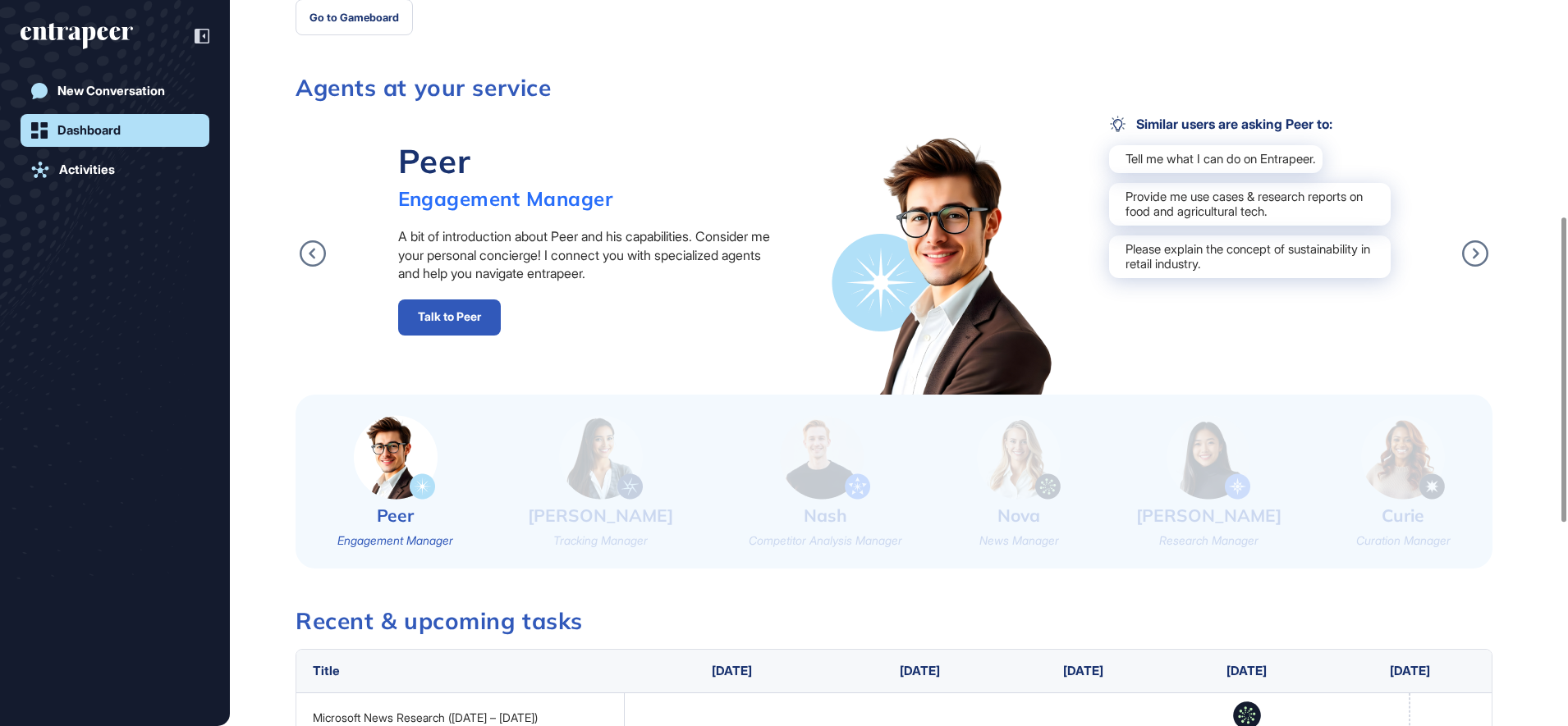
click at [605, 451] on img at bounding box center [600, 457] width 83 height 84
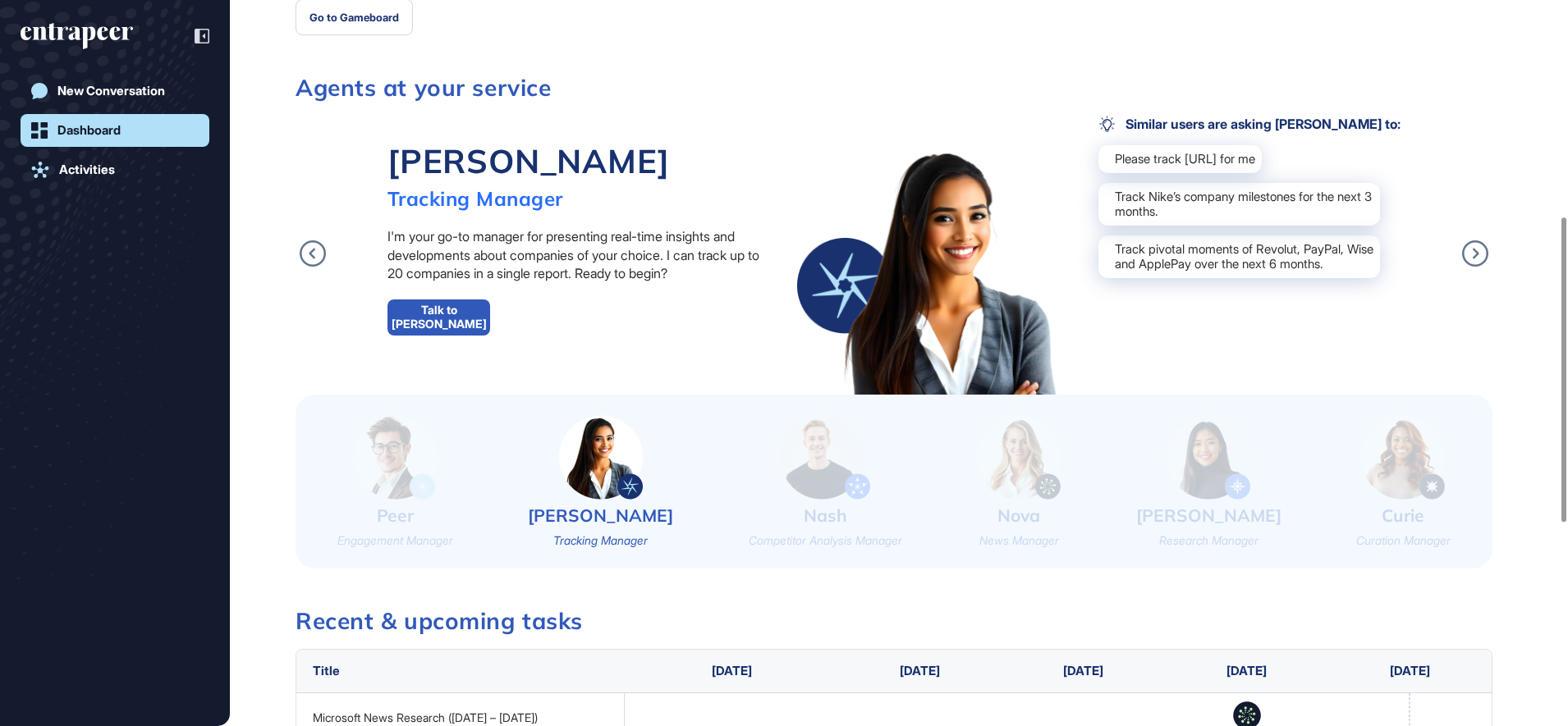
click at [800, 467] on img at bounding box center [824, 457] width 90 height 84
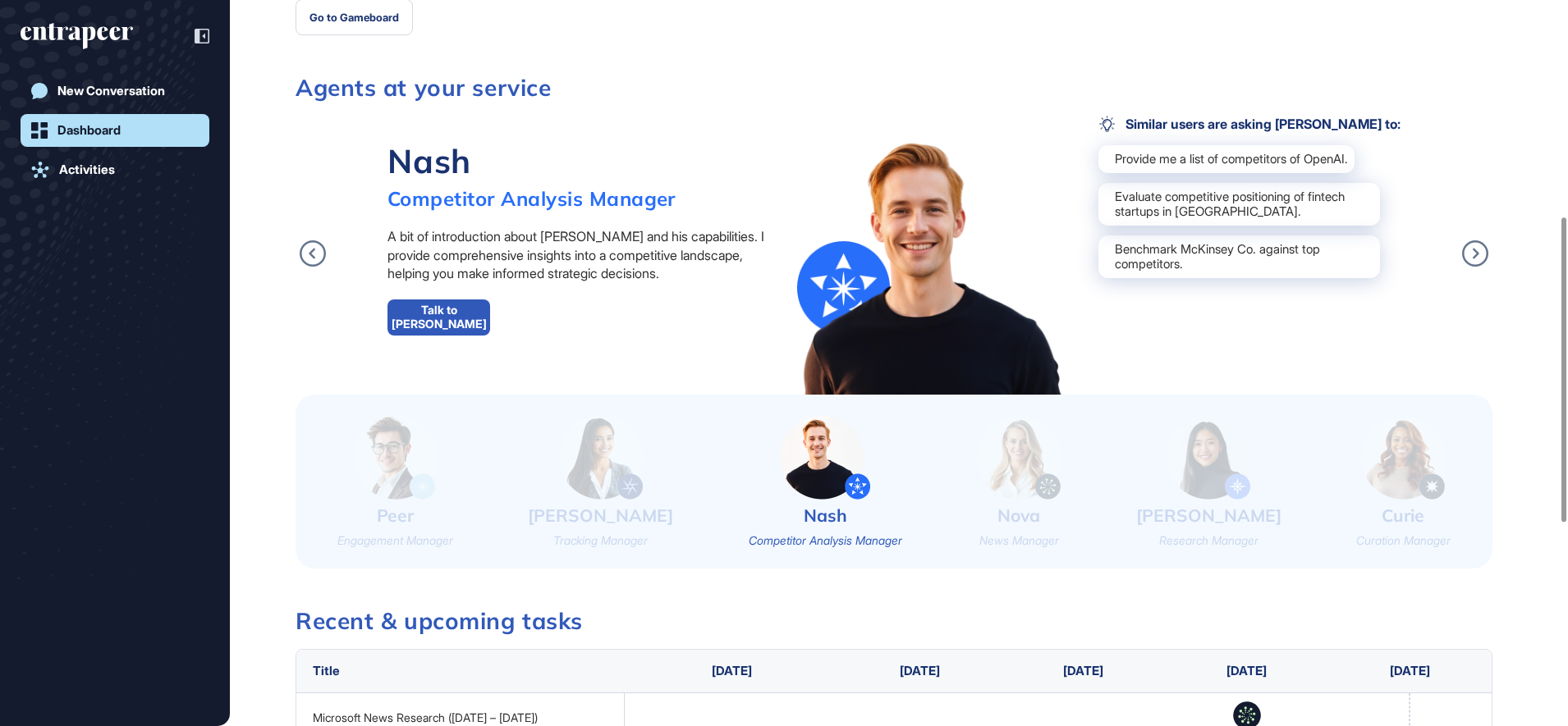
click at [1007, 471] on img at bounding box center [1018, 457] width 83 height 84
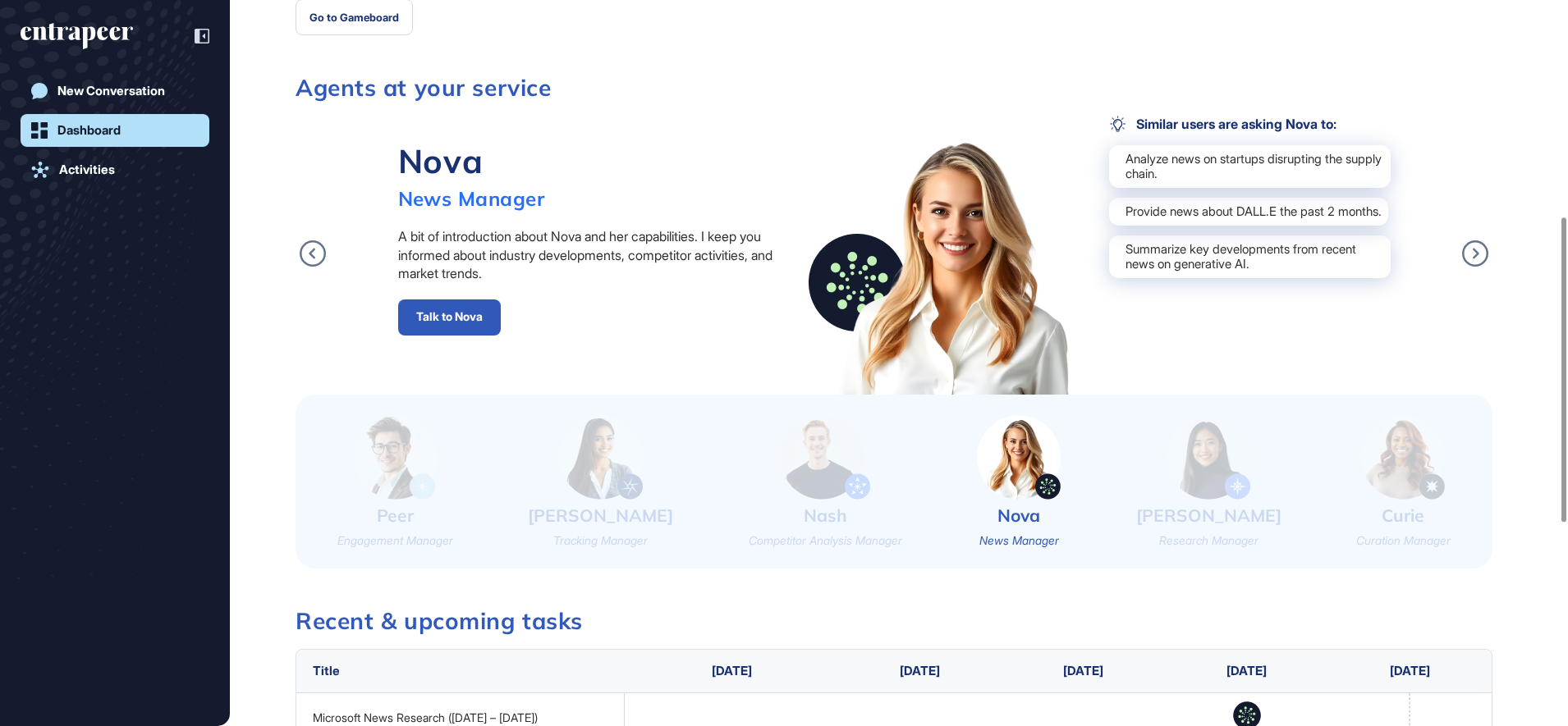
click at [1214, 475] on img at bounding box center [1207, 457] width 83 height 84
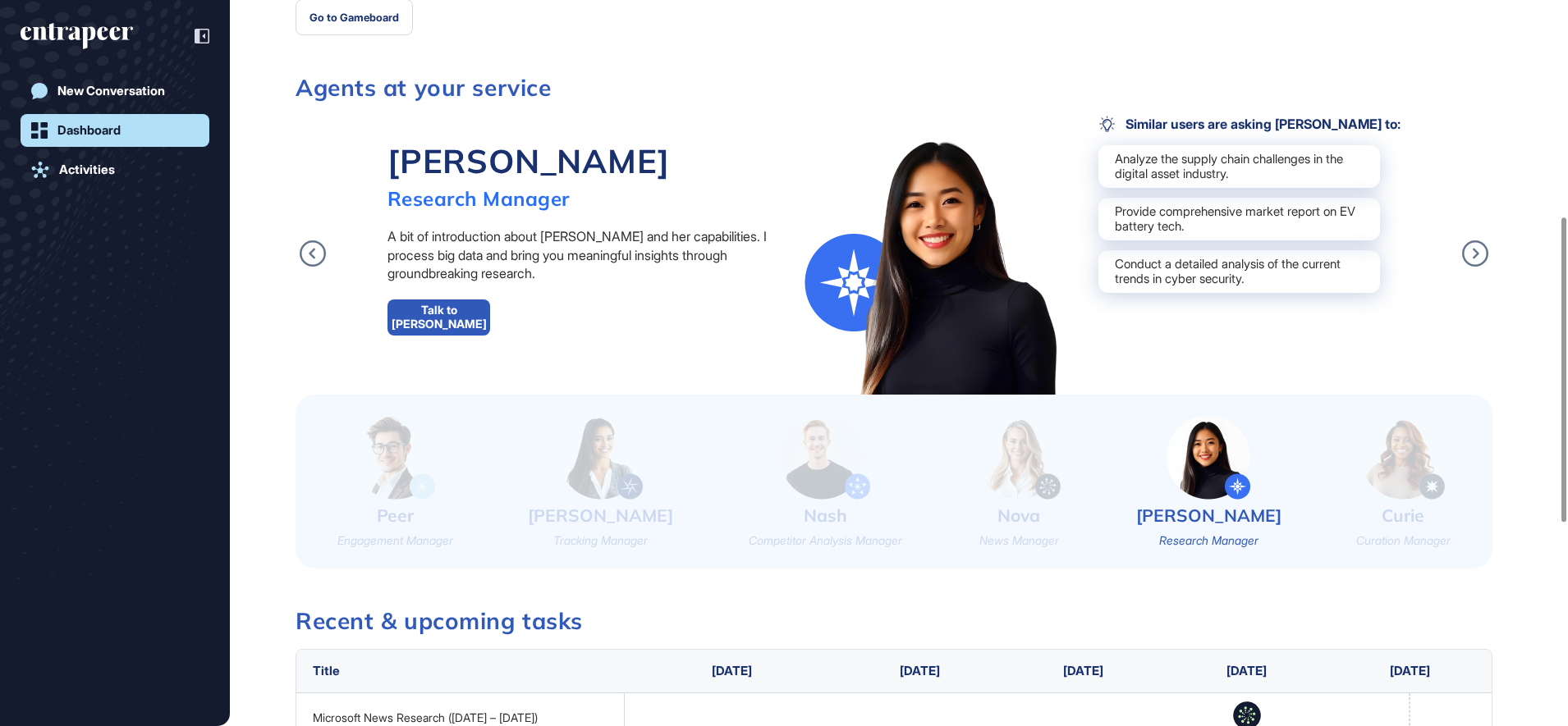
click at [1368, 468] on img at bounding box center [1402, 457] width 83 height 84
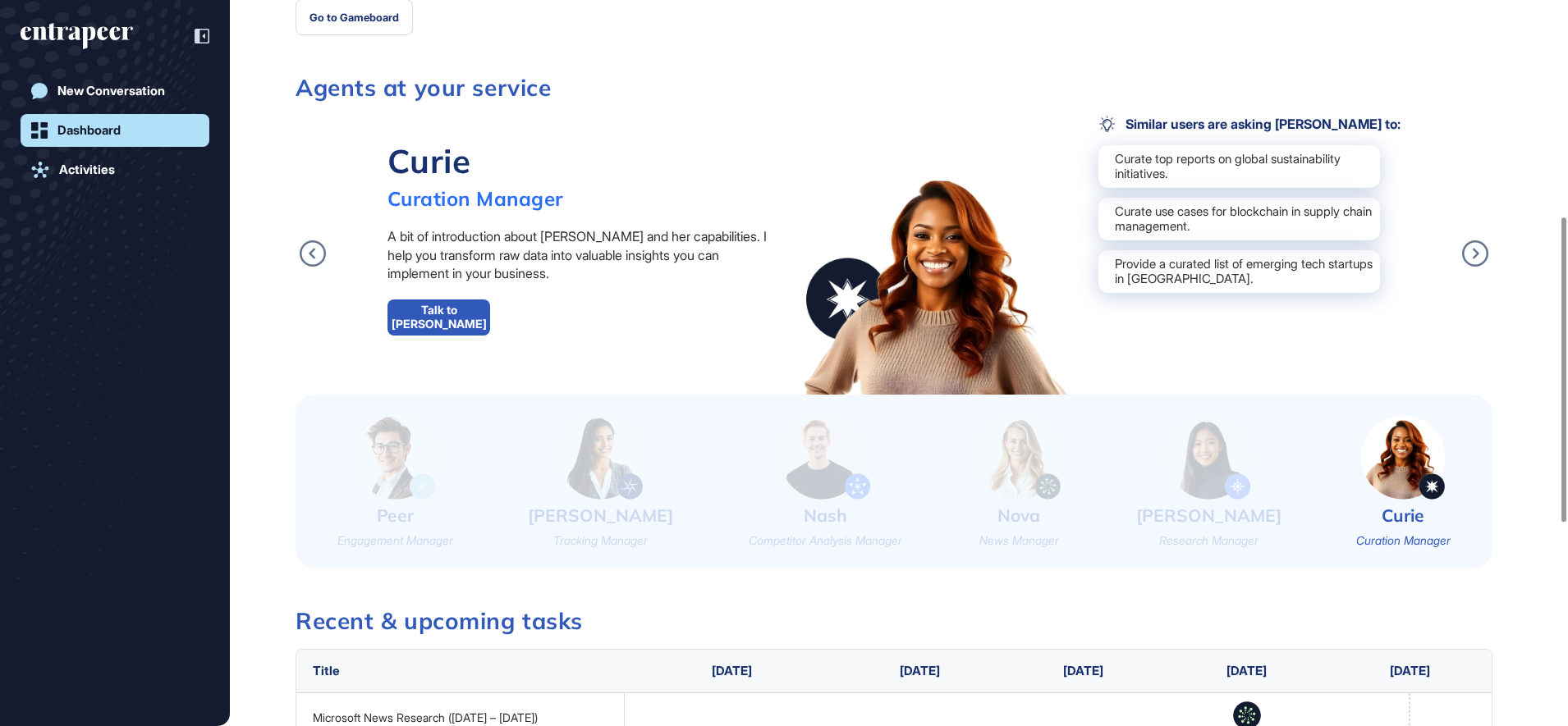
click at [418, 313] on link "Talk to [PERSON_NAME]" at bounding box center [439, 318] width 103 height 37
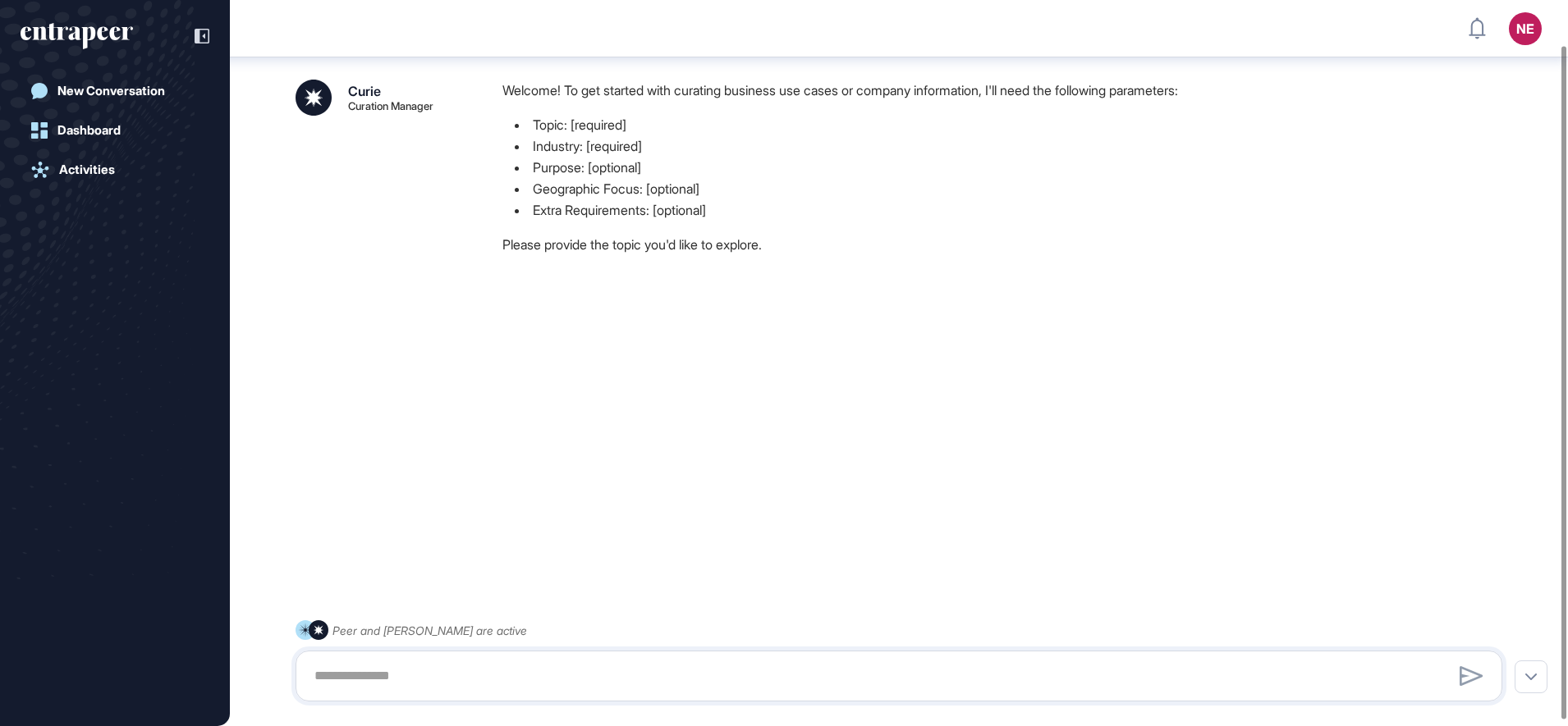
scroll to position [54, 0]
click at [96, 168] on div "Activities" at bounding box center [87, 170] width 56 height 15
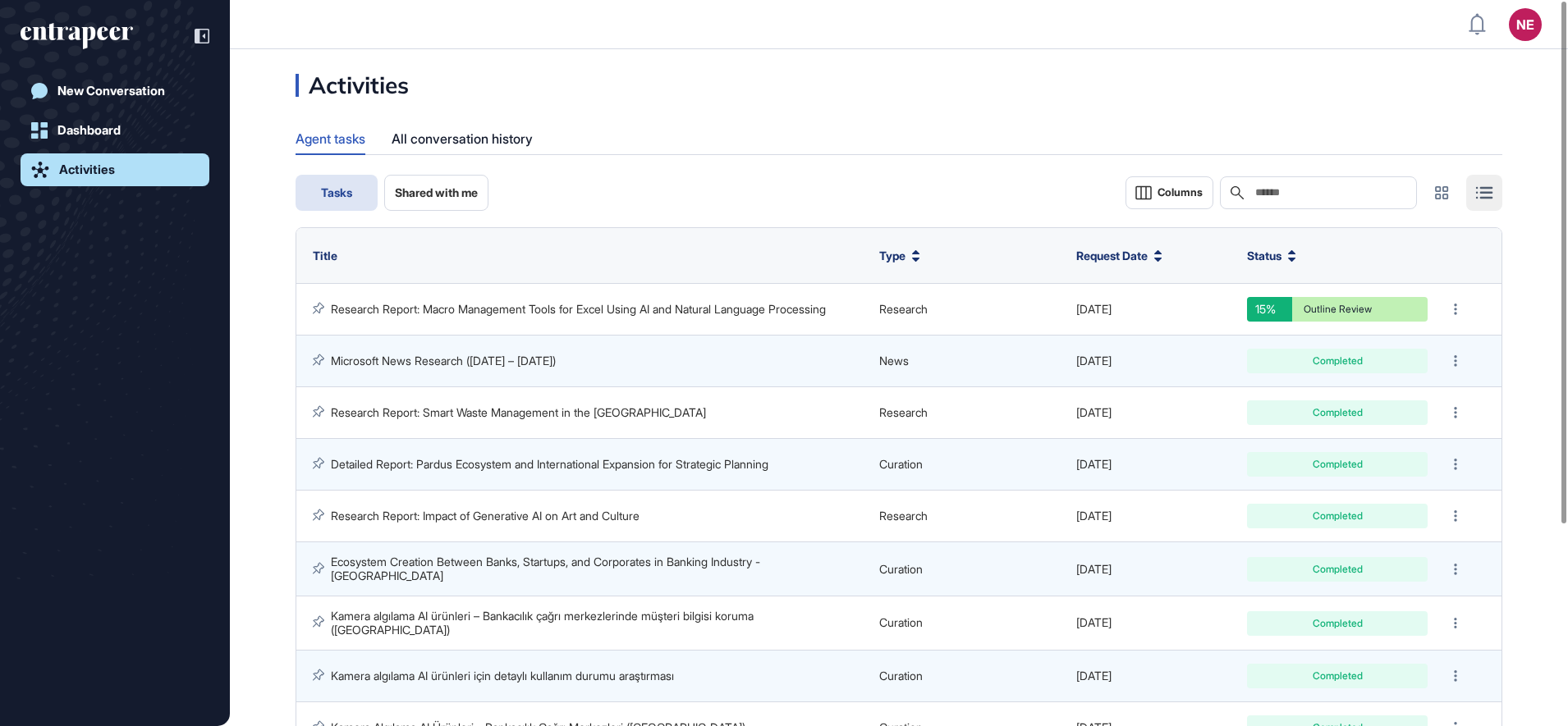
click at [808, 136] on div "Agent tasks All conversation history" at bounding box center [898, 139] width 1206 height 32
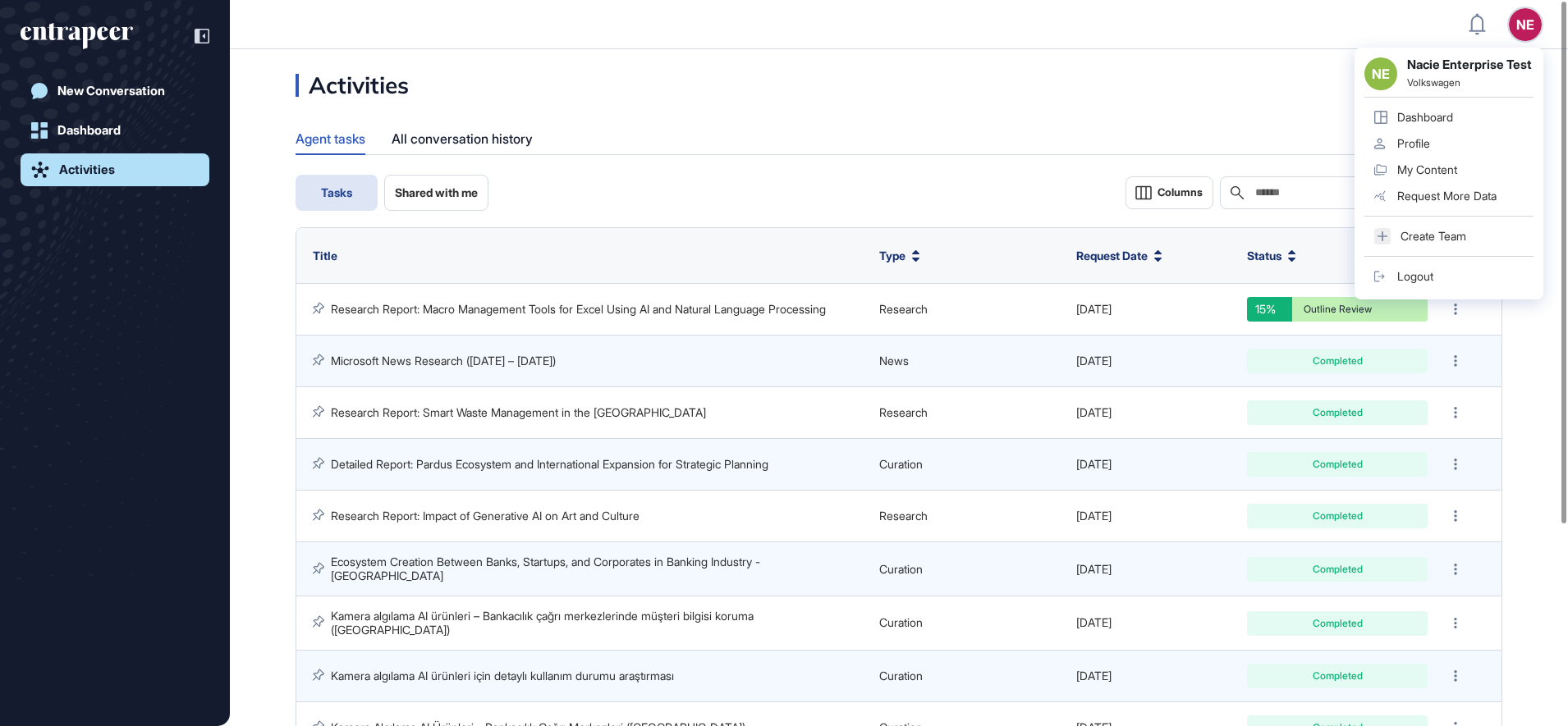
click at [1421, 278] on link "Logout" at bounding box center [1448, 276] width 170 height 26
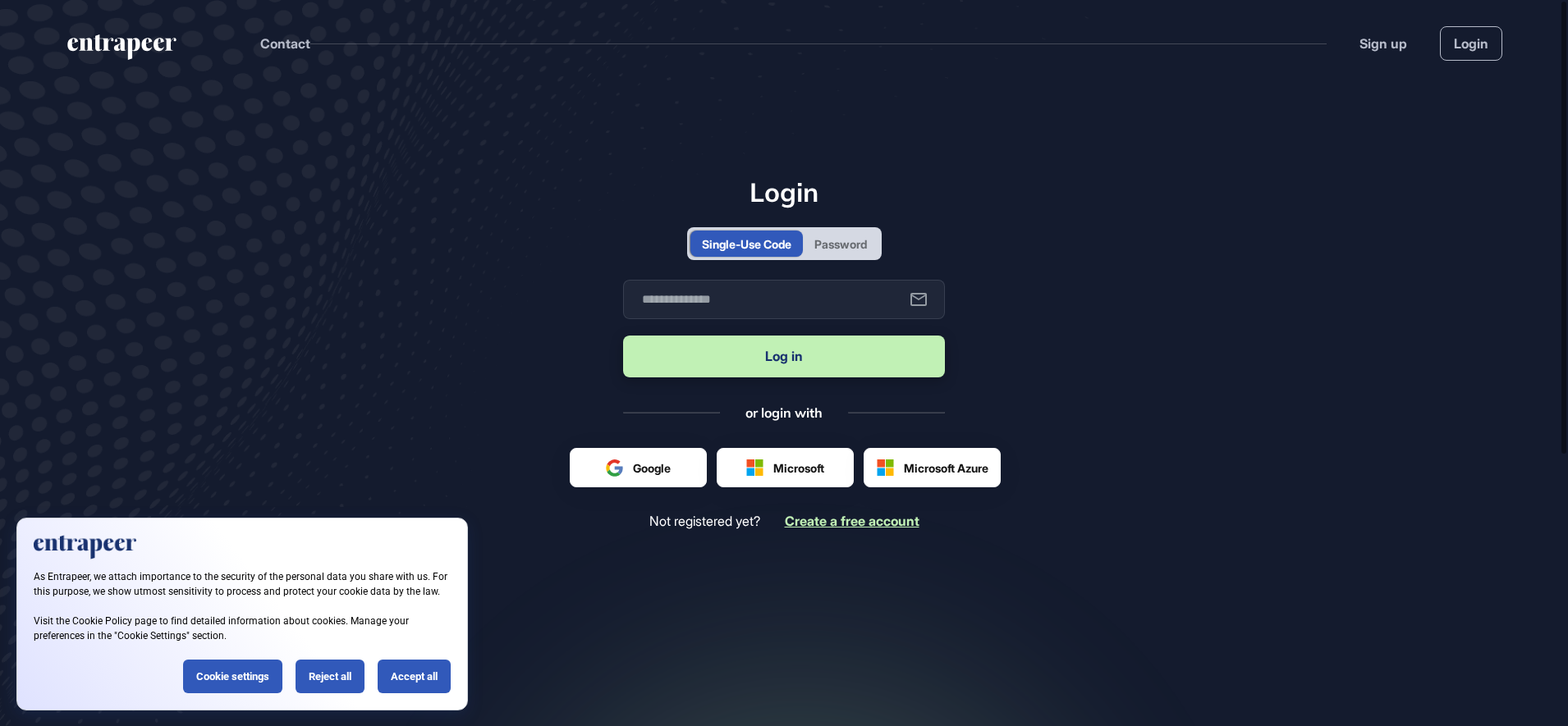
click at [859, 521] on span "Create a free account" at bounding box center [852, 522] width 135 height 17
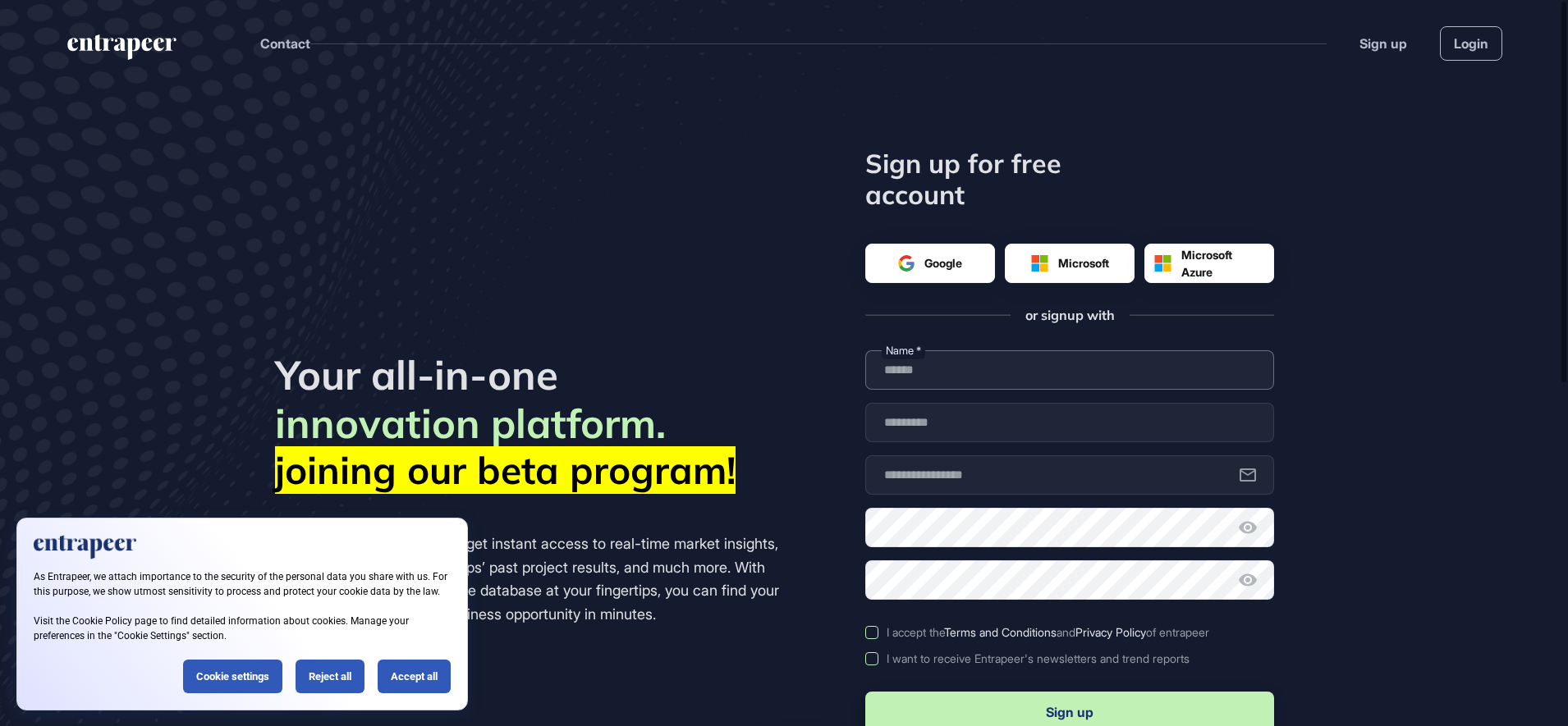
click at [1080, 378] on input "text" at bounding box center [1070, 370] width 408 height 39
type input "******"
type input "*****"
type input "**********"
click at [1247, 531] on icon at bounding box center [1247, 527] width 20 height 20
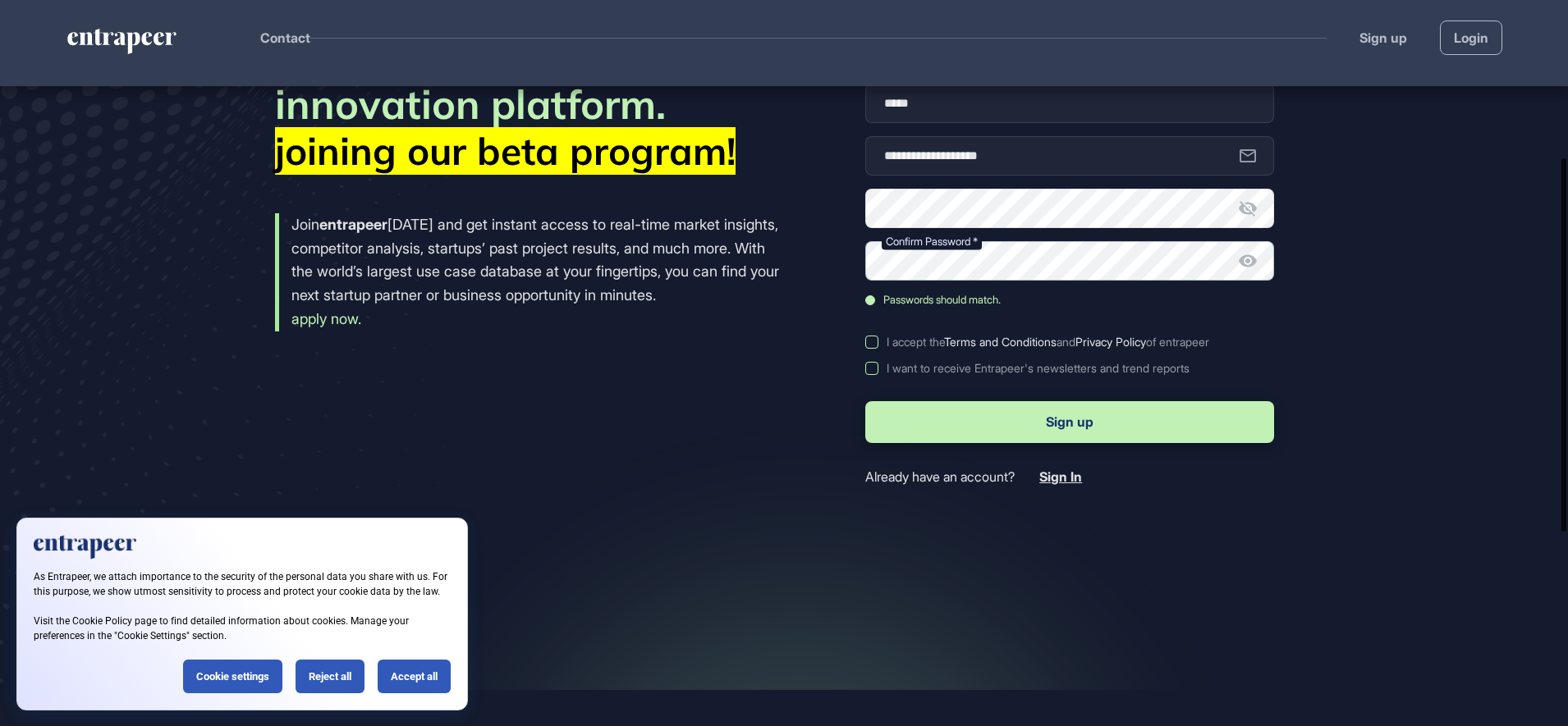
scroll to position [297, 0]
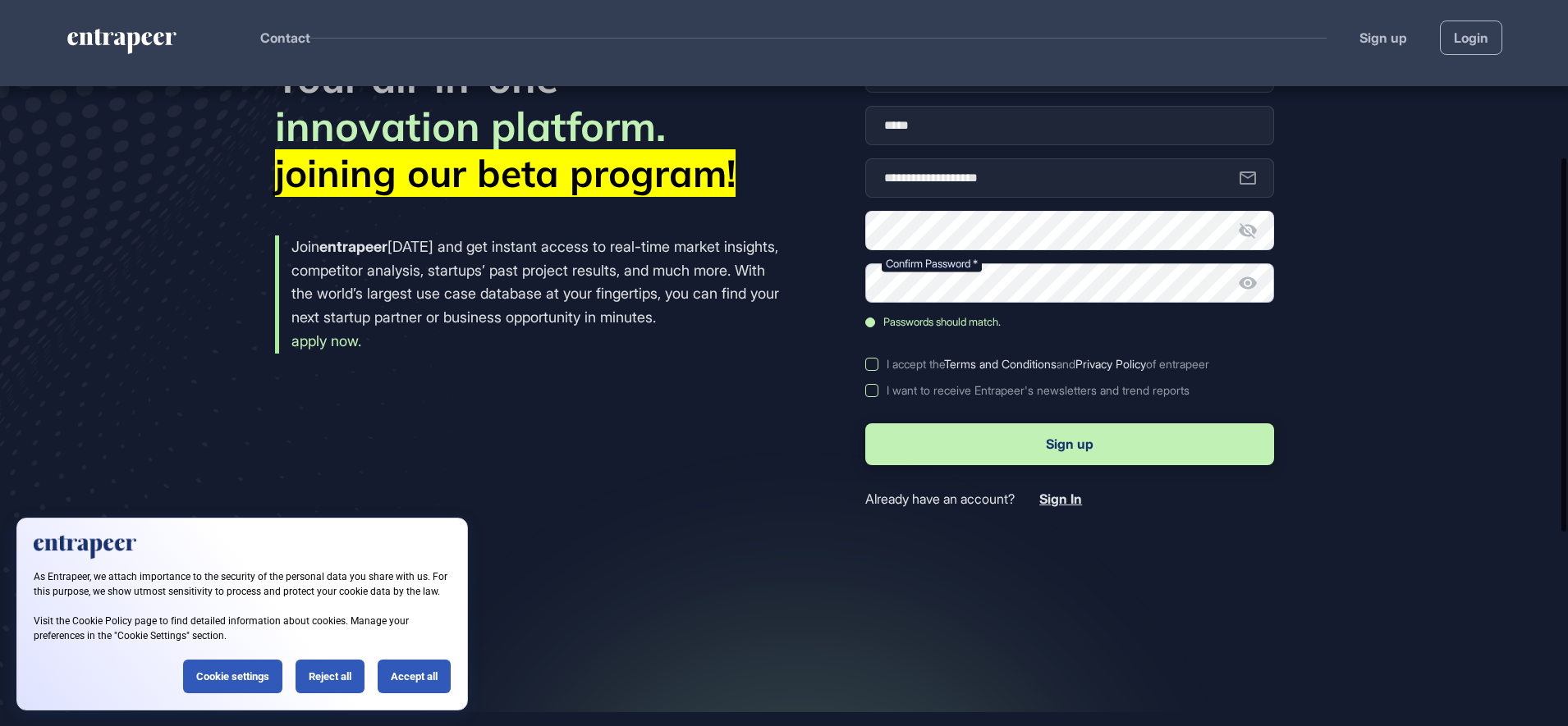
drag, startPoint x: 1571, startPoint y: 475, endPoint x: 1556, endPoint y: 509, distance: 37.2
click at [1564, 510] on div at bounding box center [1563, 345] width 5 height 374
click at [917, 368] on div "I accept the Terms and Conditions and Privacy Policy of entrapeer" at bounding box center [1047, 364] width 322 height 13
click at [950, 438] on button "Sign up" at bounding box center [1070, 444] width 408 height 42
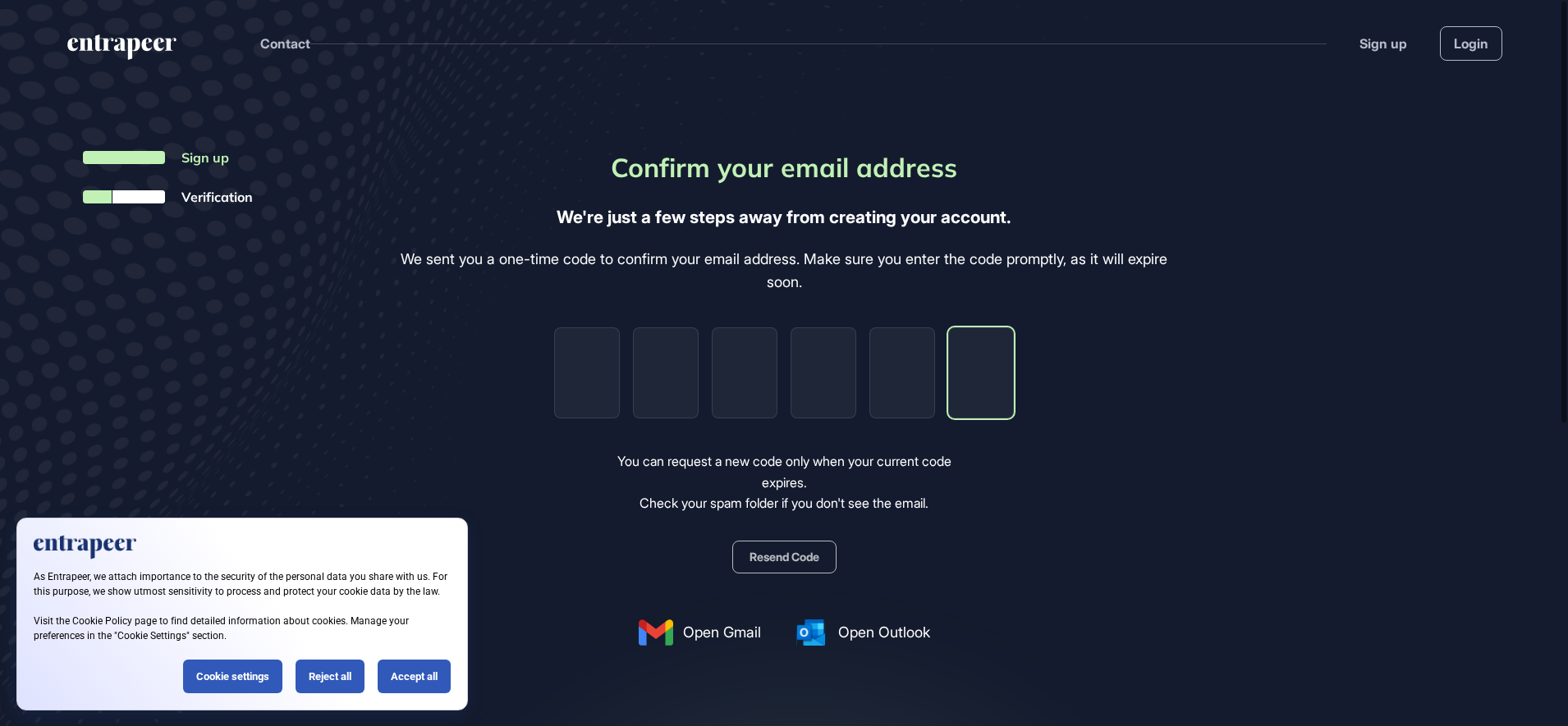
paste input "*"
type input "*"
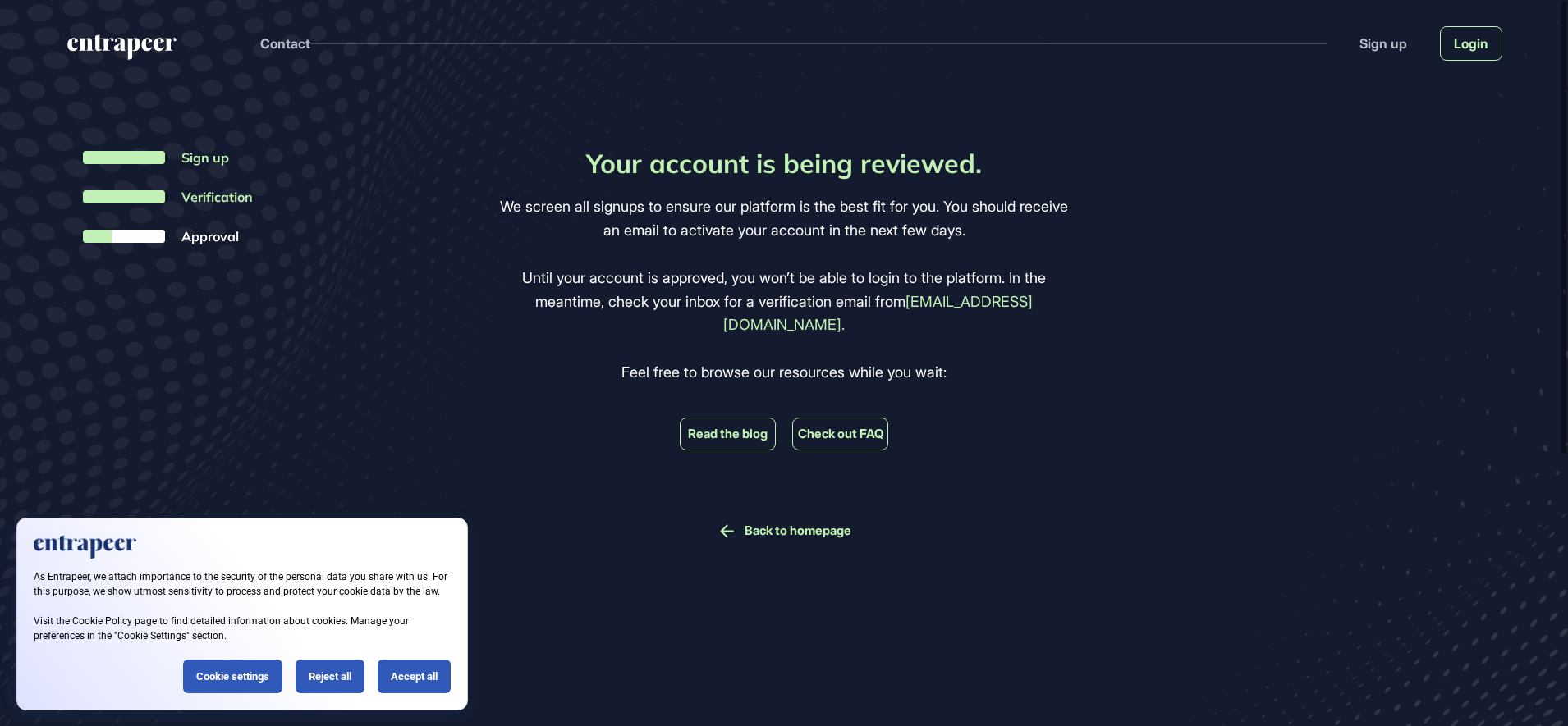
click at [1482, 41] on link "Login" at bounding box center [1471, 43] width 63 height 35
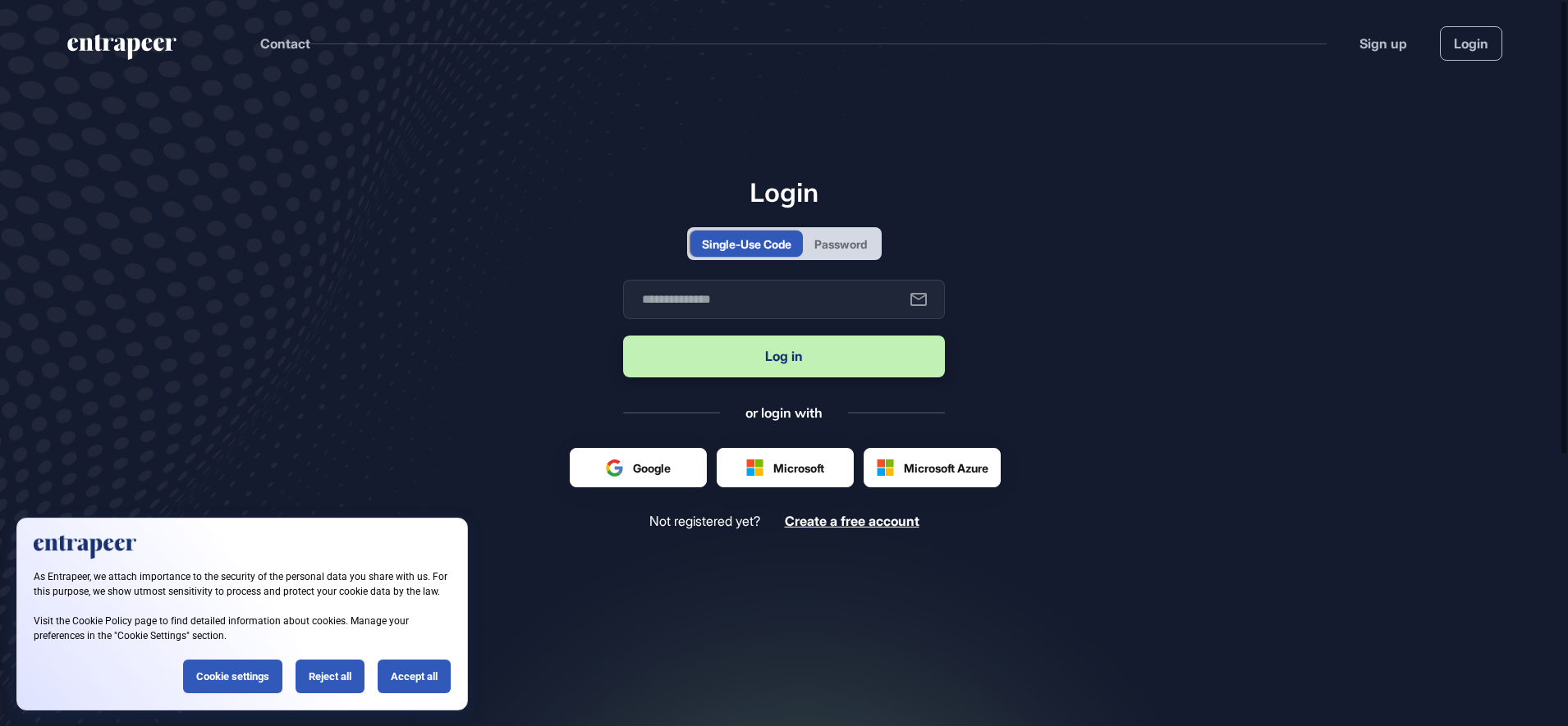
click at [857, 247] on div "Password" at bounding box center [840, 244] width 52 height 17
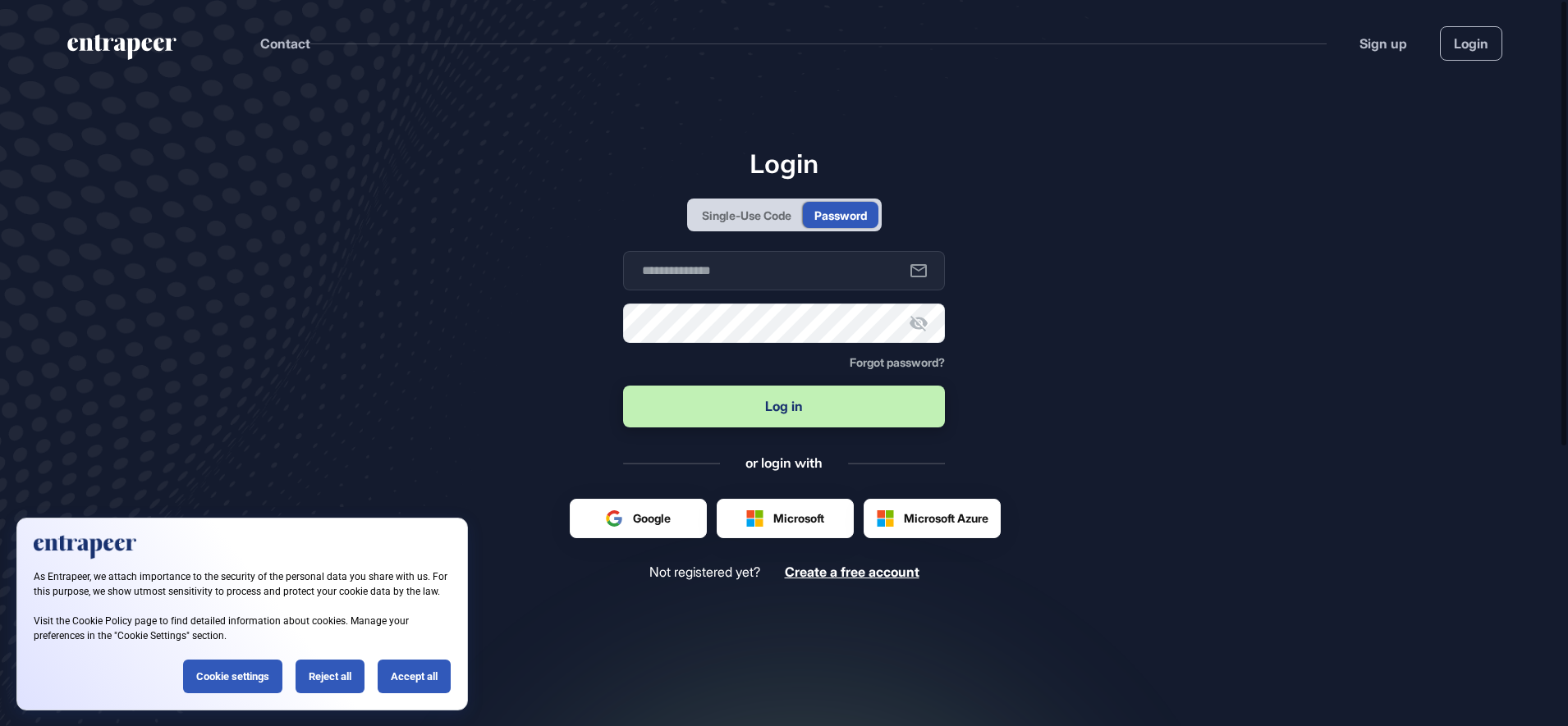
click at [819, 294] on form "Business email Password Forgot password? Log in" at bounding box center [783, 341] width 321 height 180
click at [841, 273] on input "text" at bounding box center [783, 271] width 321 height 39
type input "**********"
click at [738, 396] on button "Log in" at bounding box center [783, 407] width 321 height 42
